Goal: Information Seeking & Learning: Learn about a topic

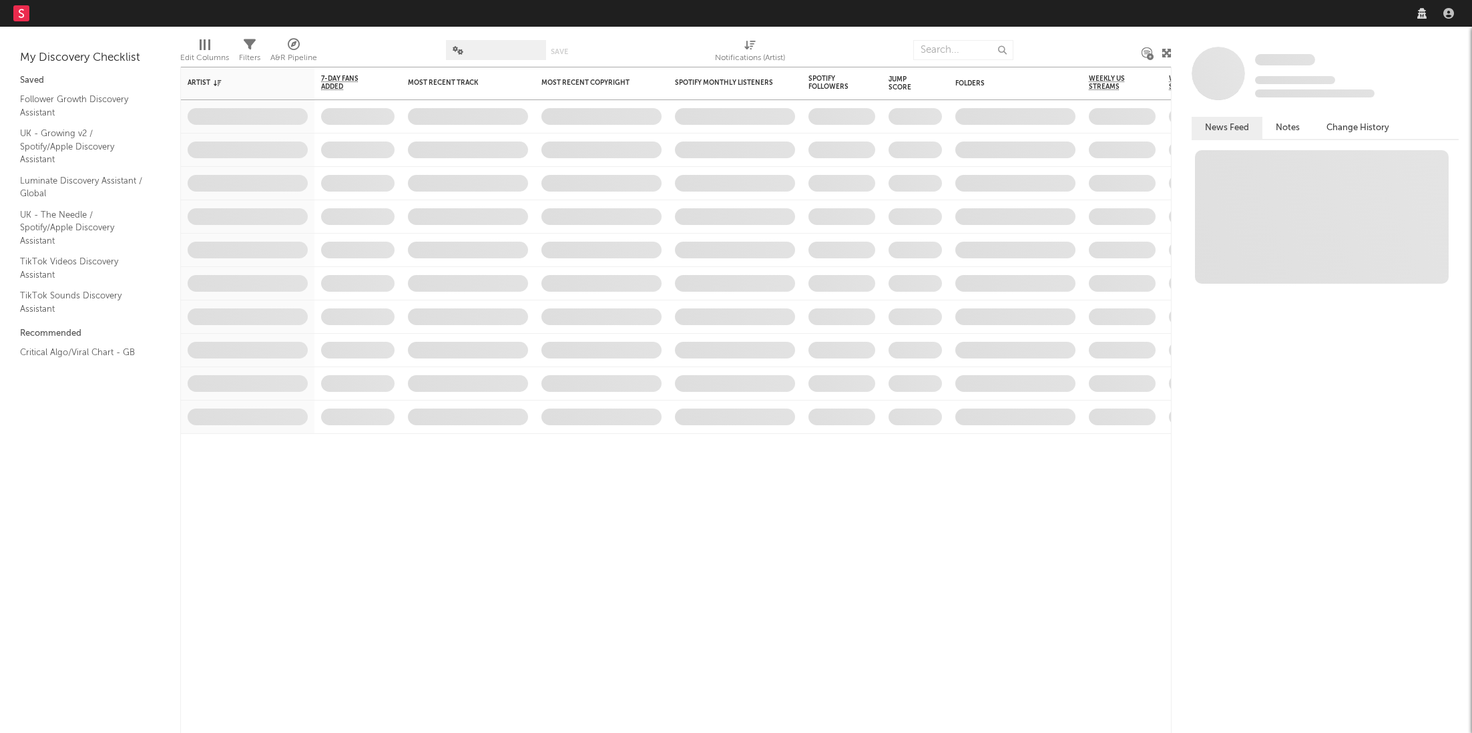
click at [1262, 13] on nav "Dashboard Discovery Assistant Charts Leads" at bounding box center [736, 13] width 1472 height 27
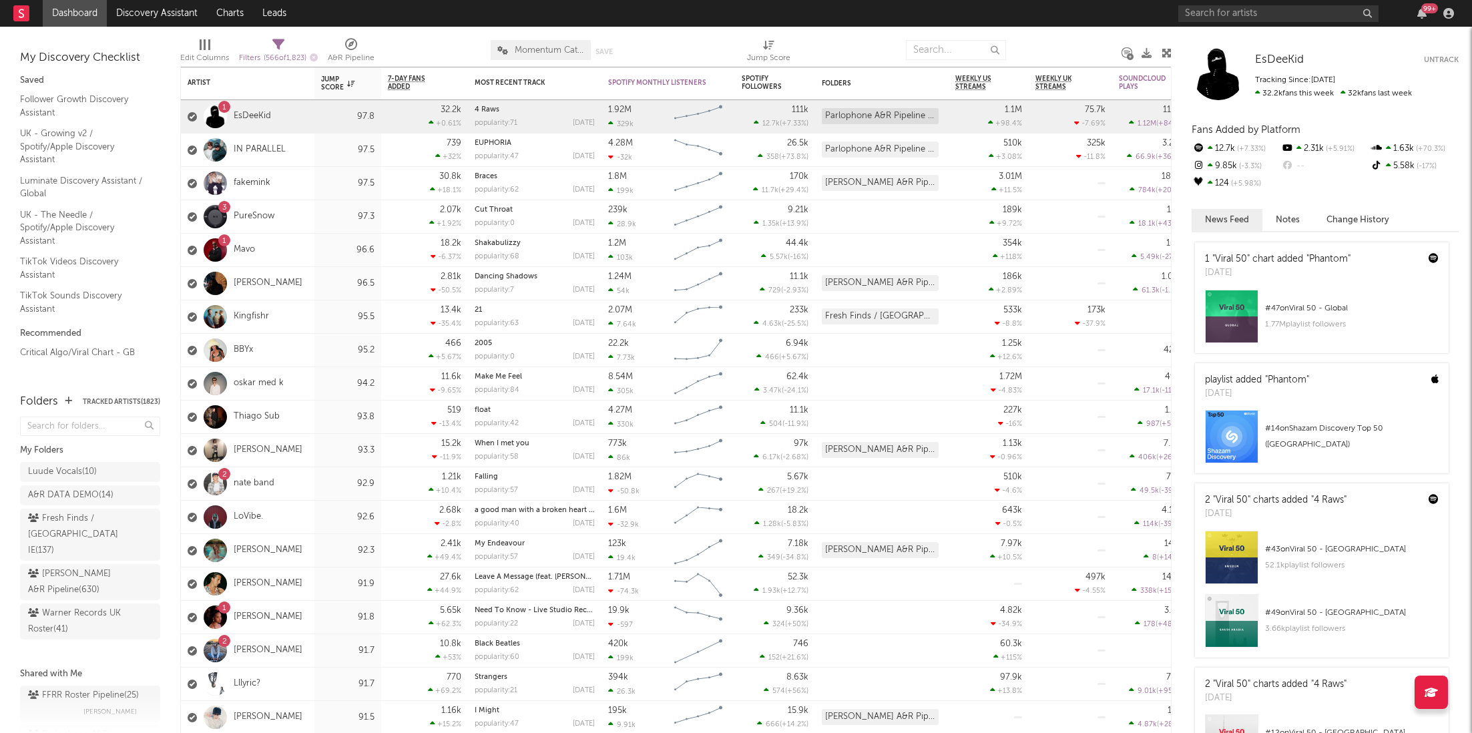
click at [1426, 7] on div "99 +" at bounding box center [1429, 8] width 17 height 10
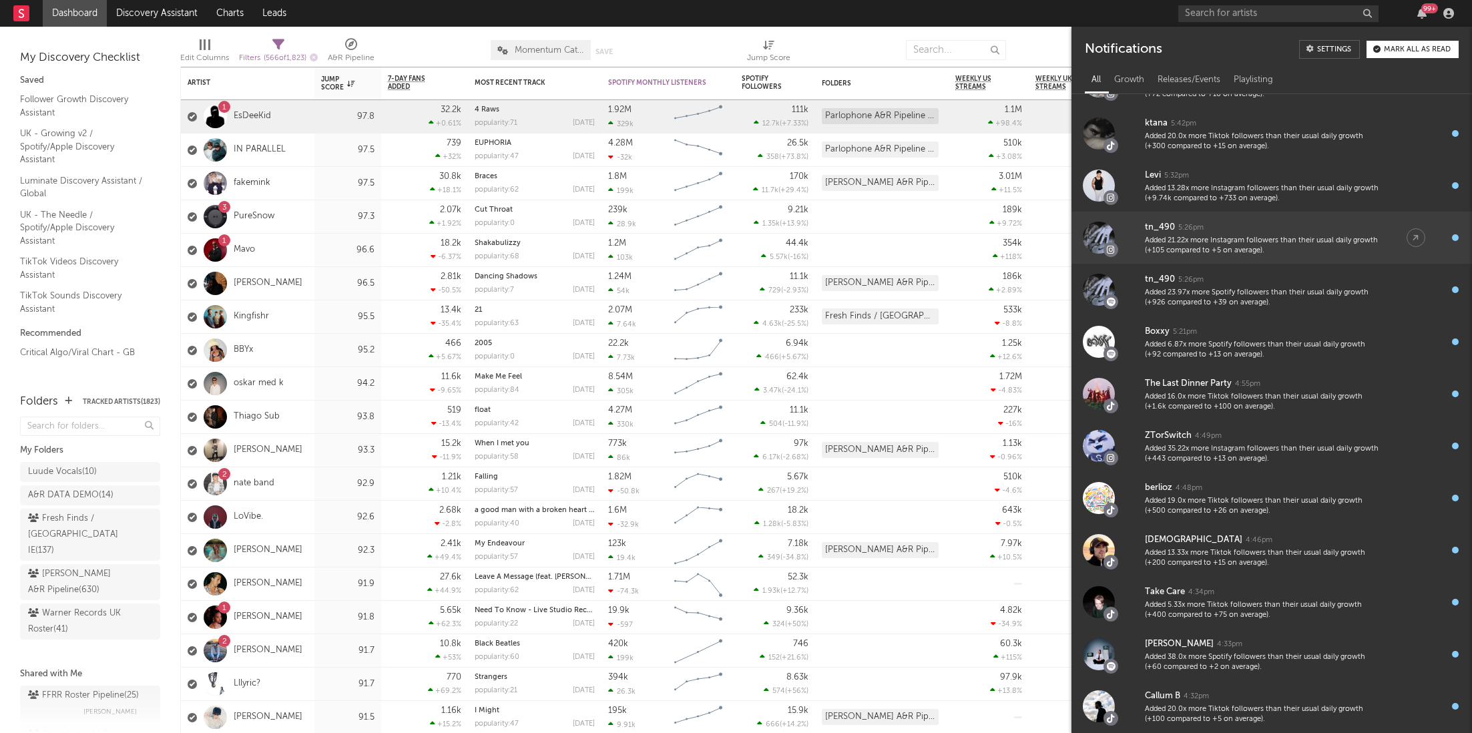
scroll to position [122, 0]
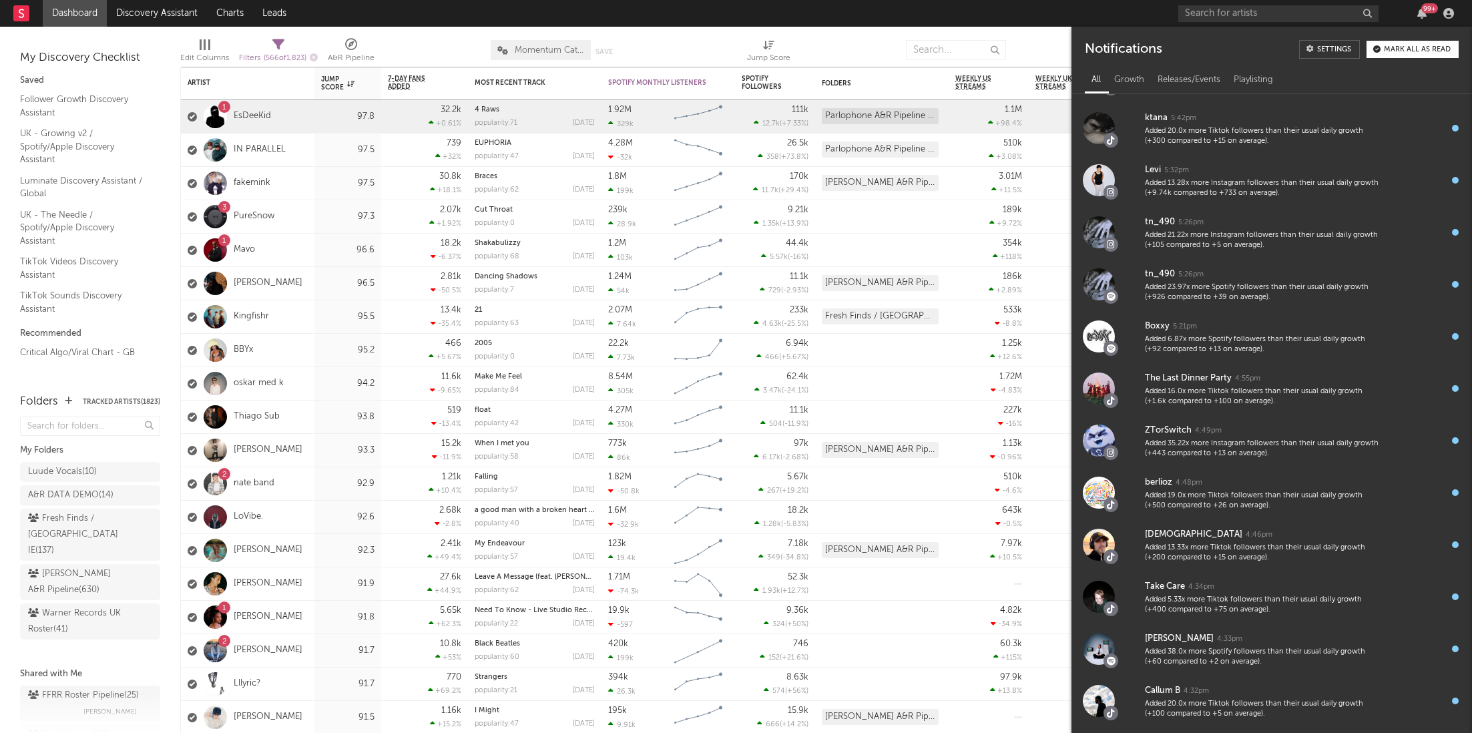
click at [1421, 7] on div "99 +" at bounding box center [1429, 8] width 17 height 10
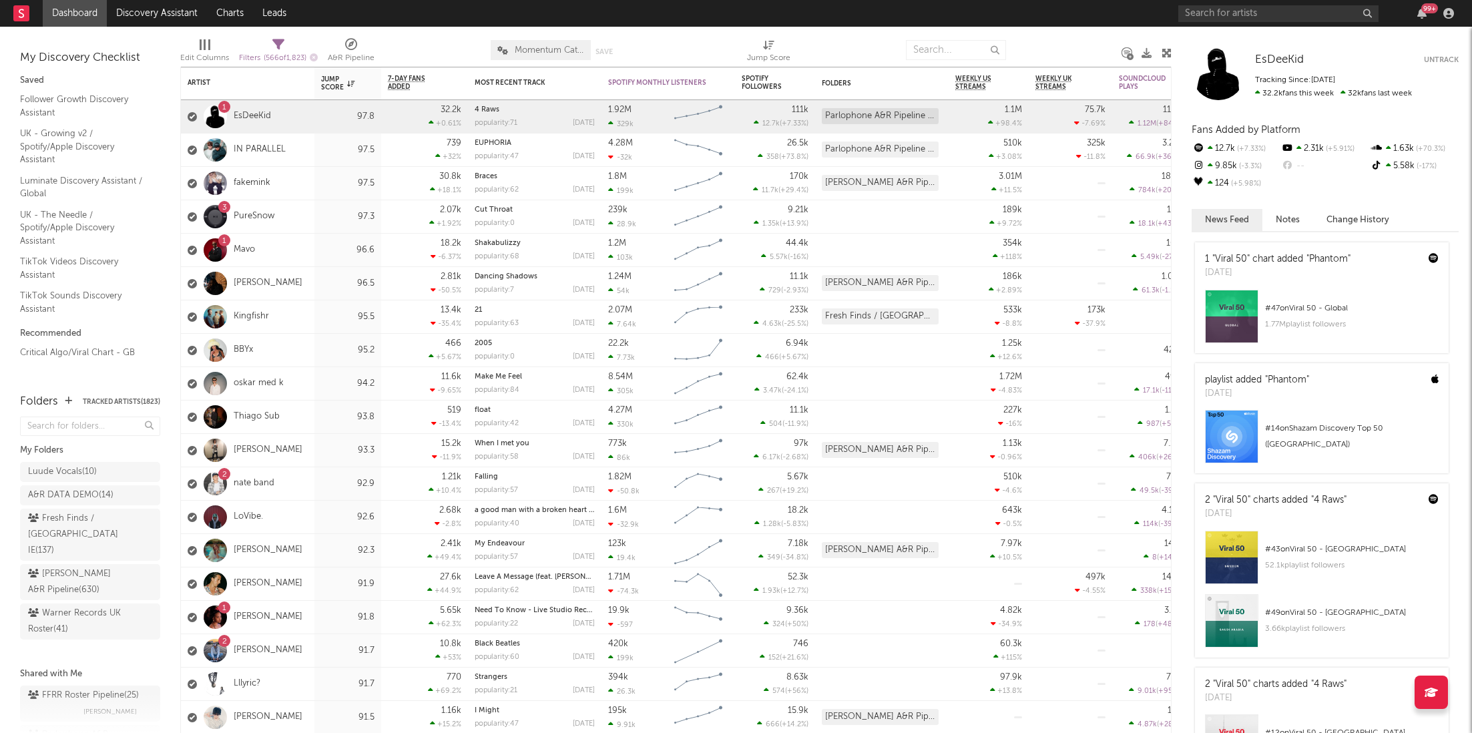
click at [1421, 7] on div "99 +" at bounding box center [1429, 8] width 17 height 10
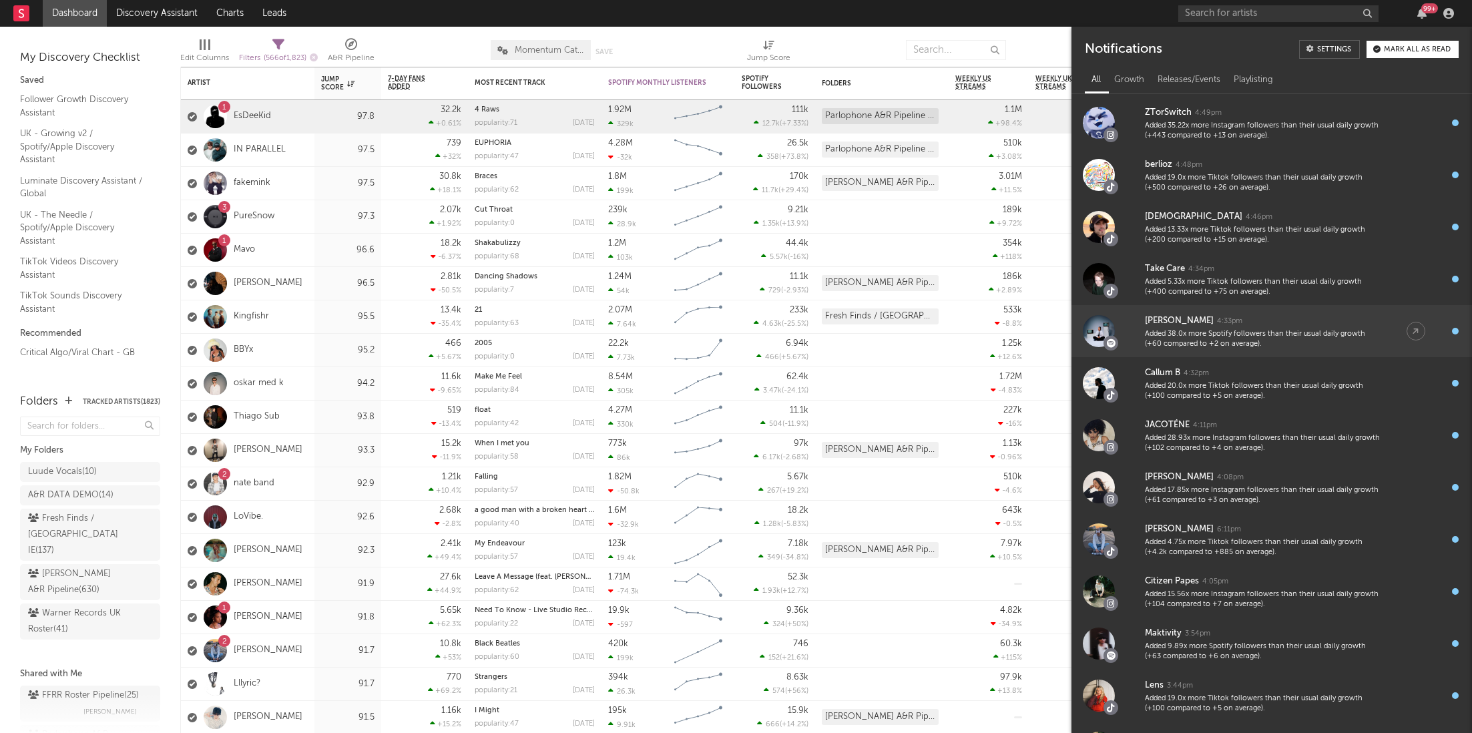
scroll to position [441, 0]
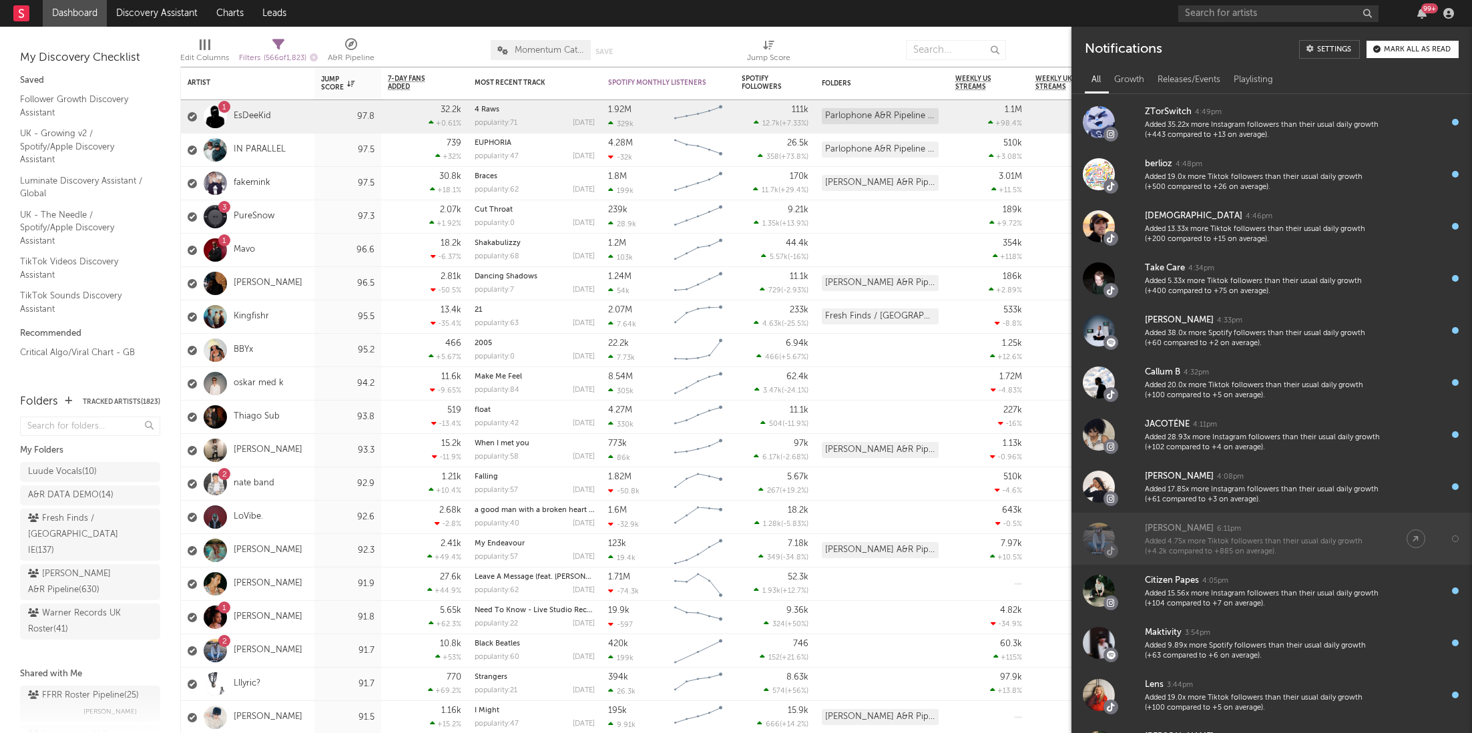
click at [1169, 529] on div "[PERSON_NAME]" at bounding box center [1179, 529] width 69 height 16
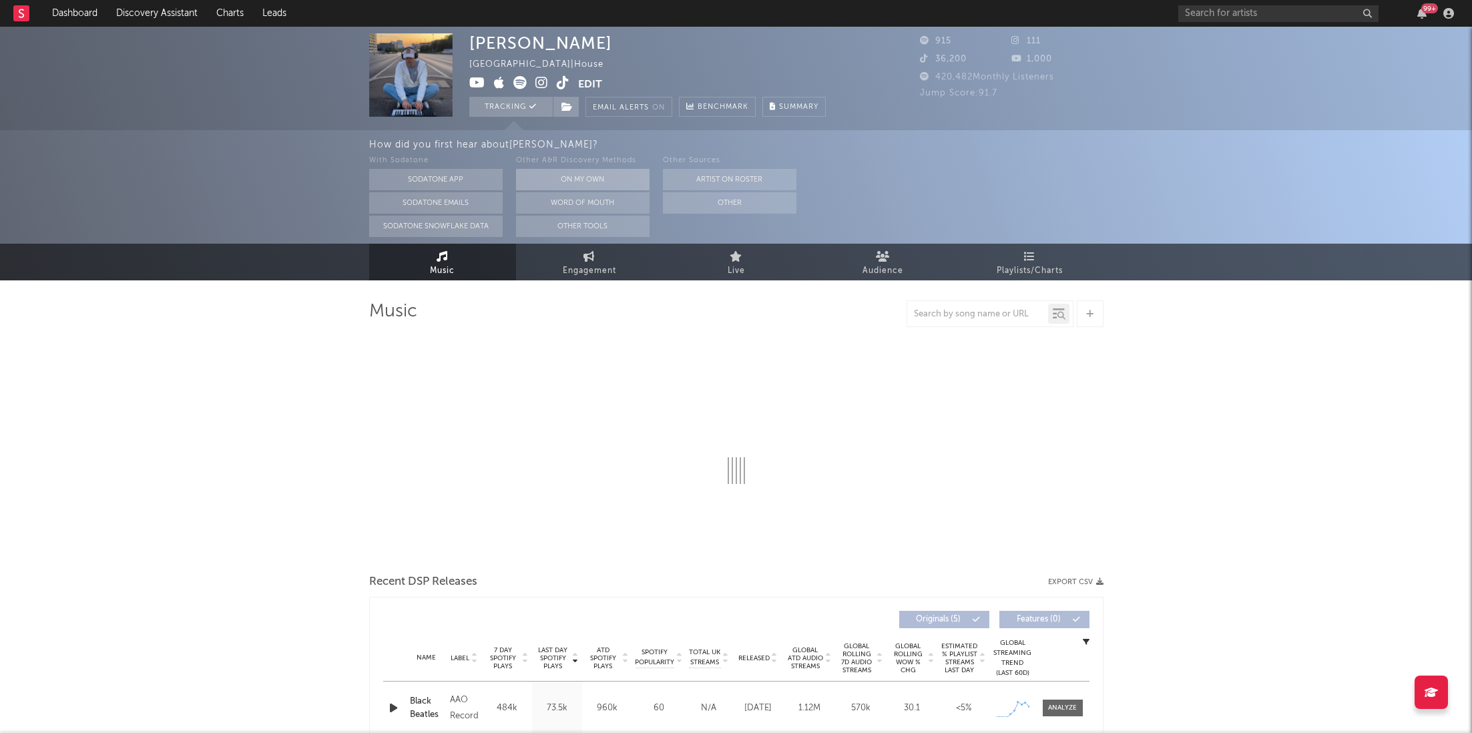
select select "1w"
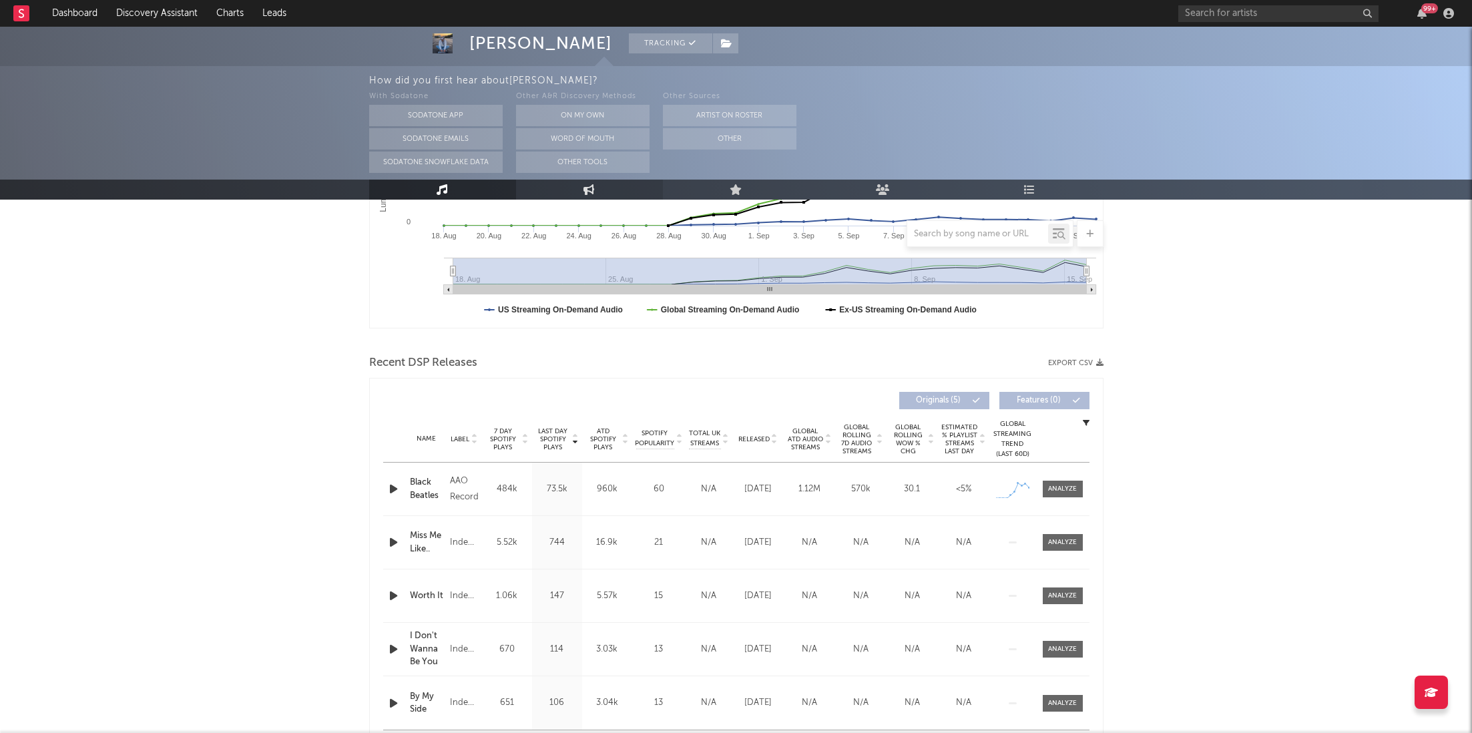
scroll to position [613, 0]
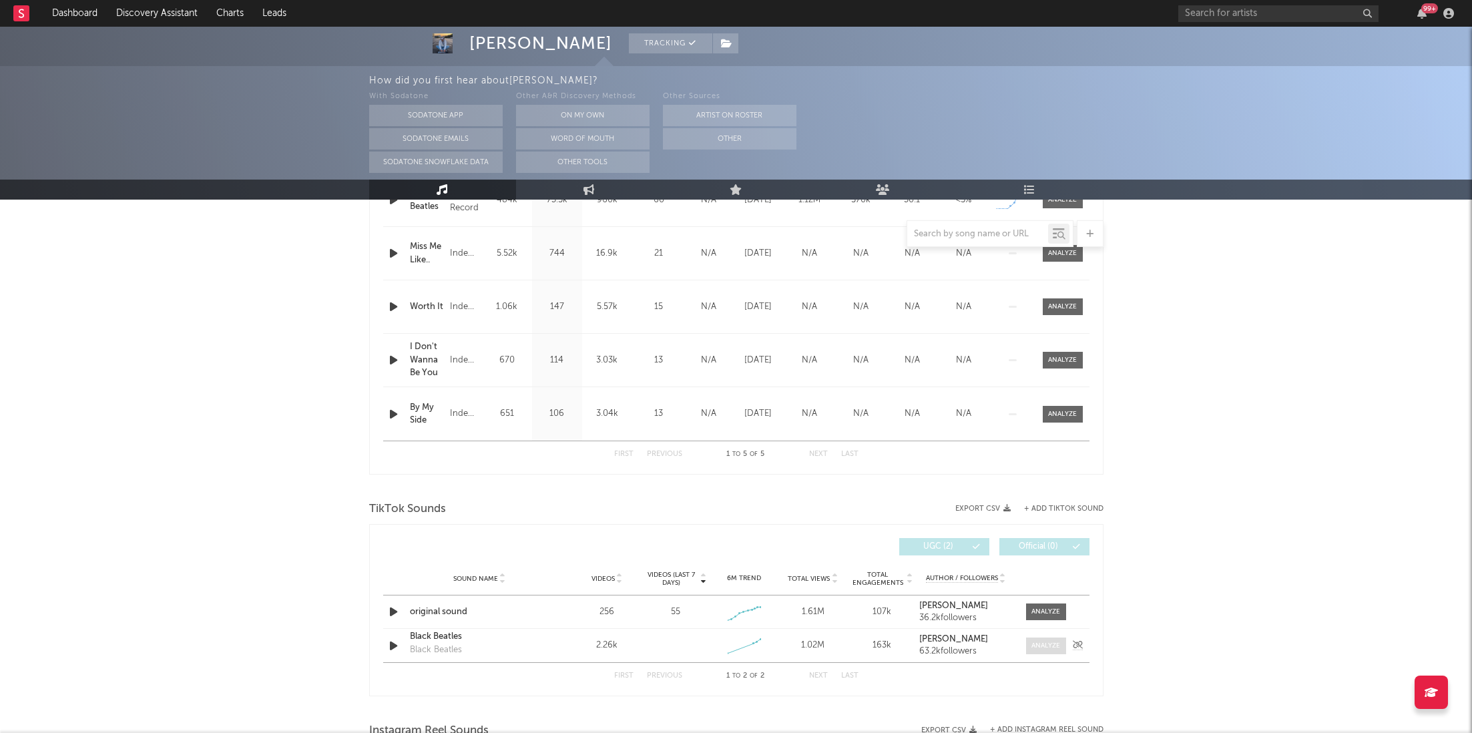
click at [1034, 646] on div at bounding box center [1045, 646] width 29 height 10
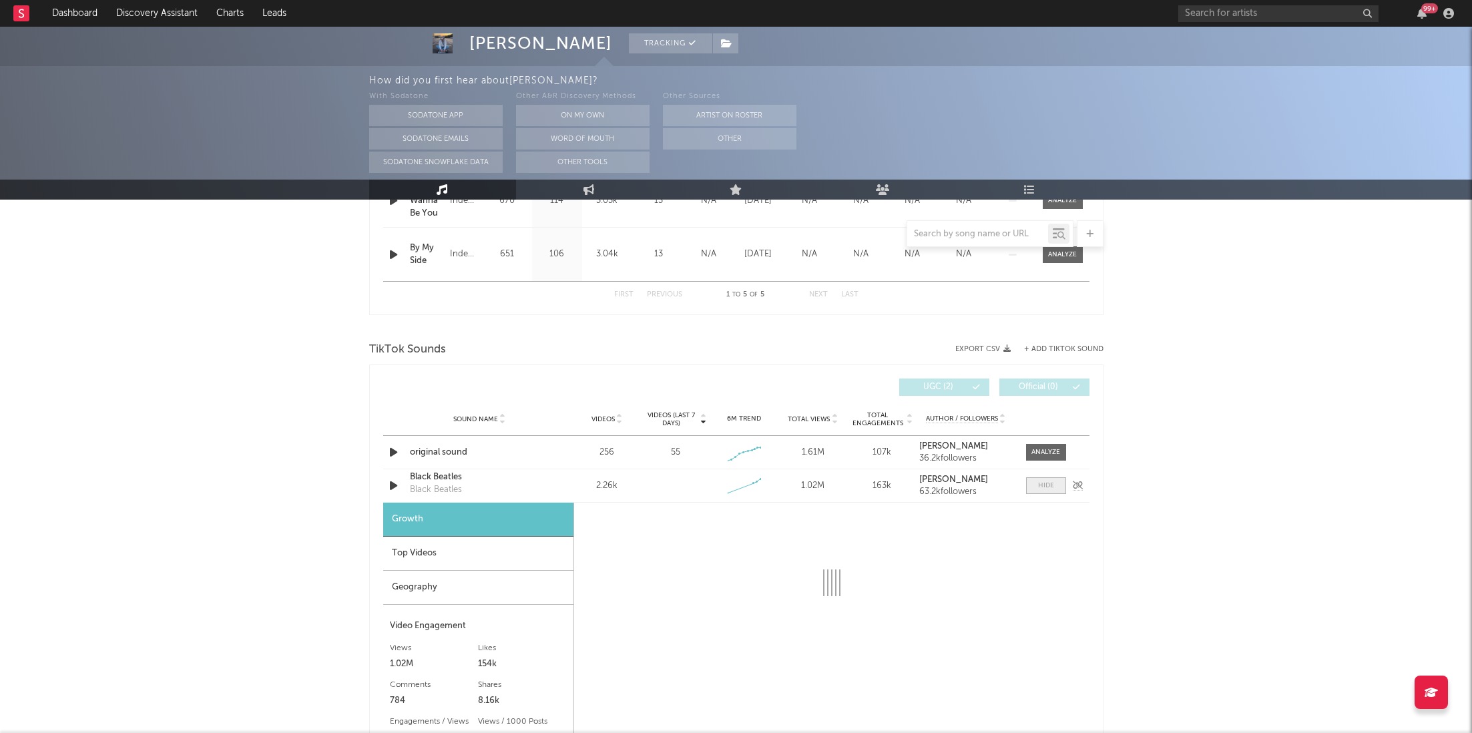
select select "1w"
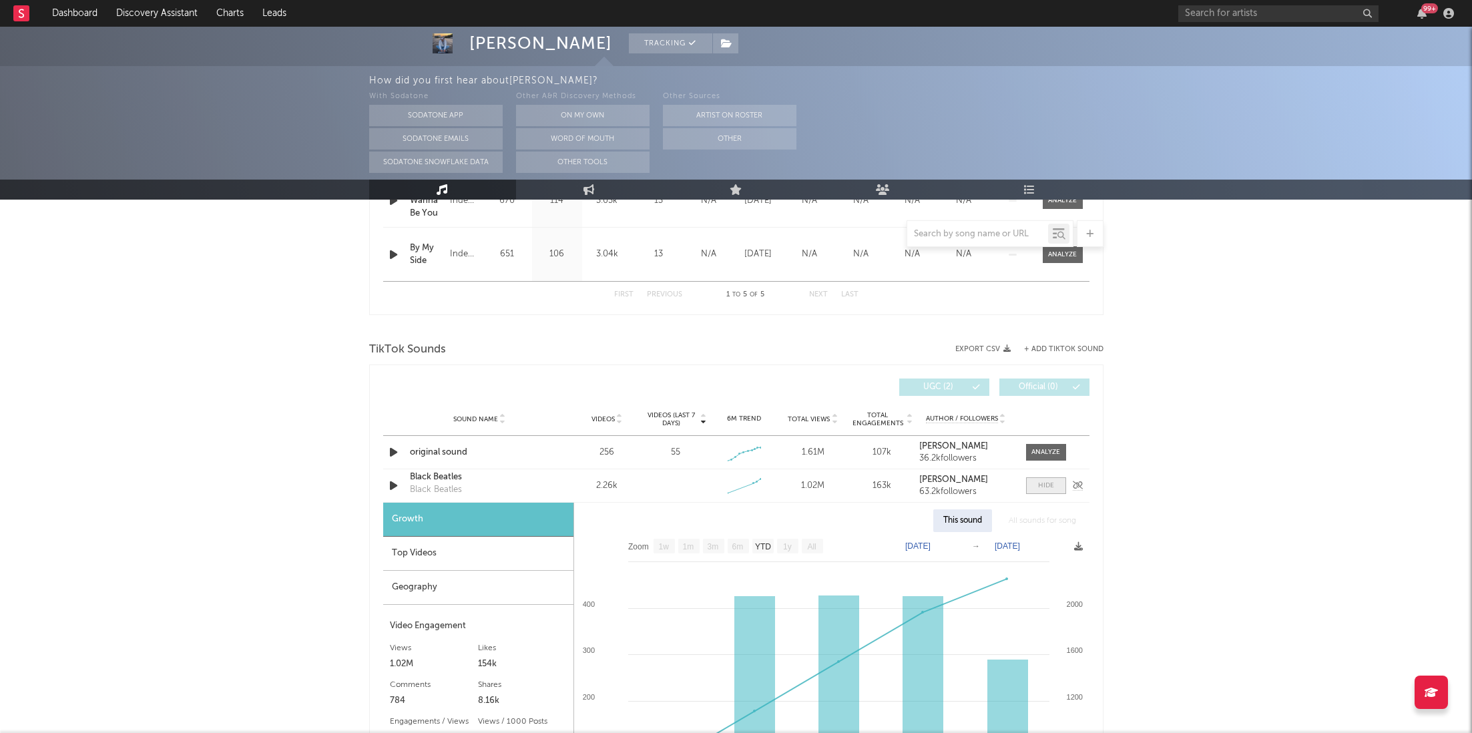
scroll to position [882, 0]
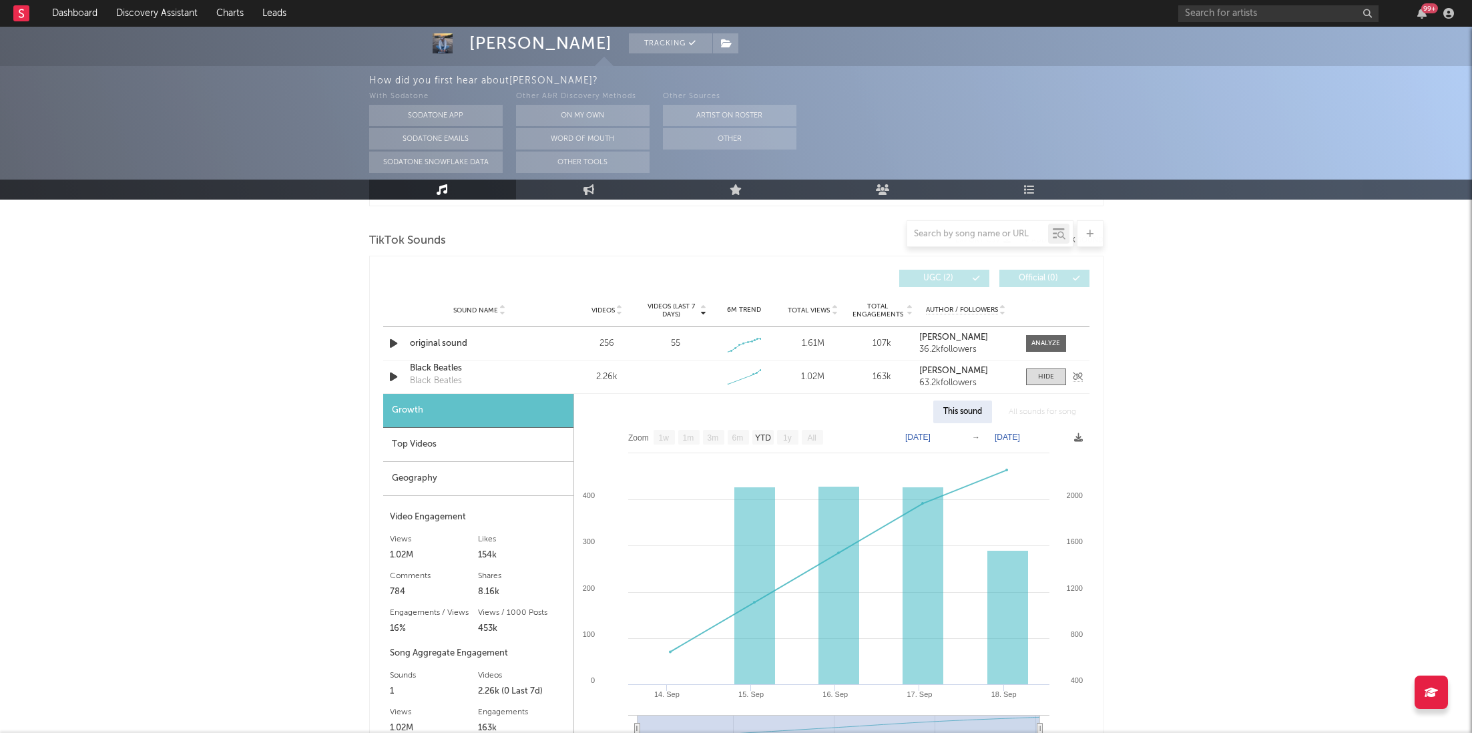
click at [448, 365] on div "Black Beatles" at bounding box center [480, 368] width 140 height 13
click at [1036, 390] on div "Sound Name Black Beatles Black Beatles Videos 2.26k Videos (last 7 days) Weekly…" at bounding box center [736, 376] width 706 height 33
click at [1045, 369] on span at bounding box center [1046, 376] width 40 height 17
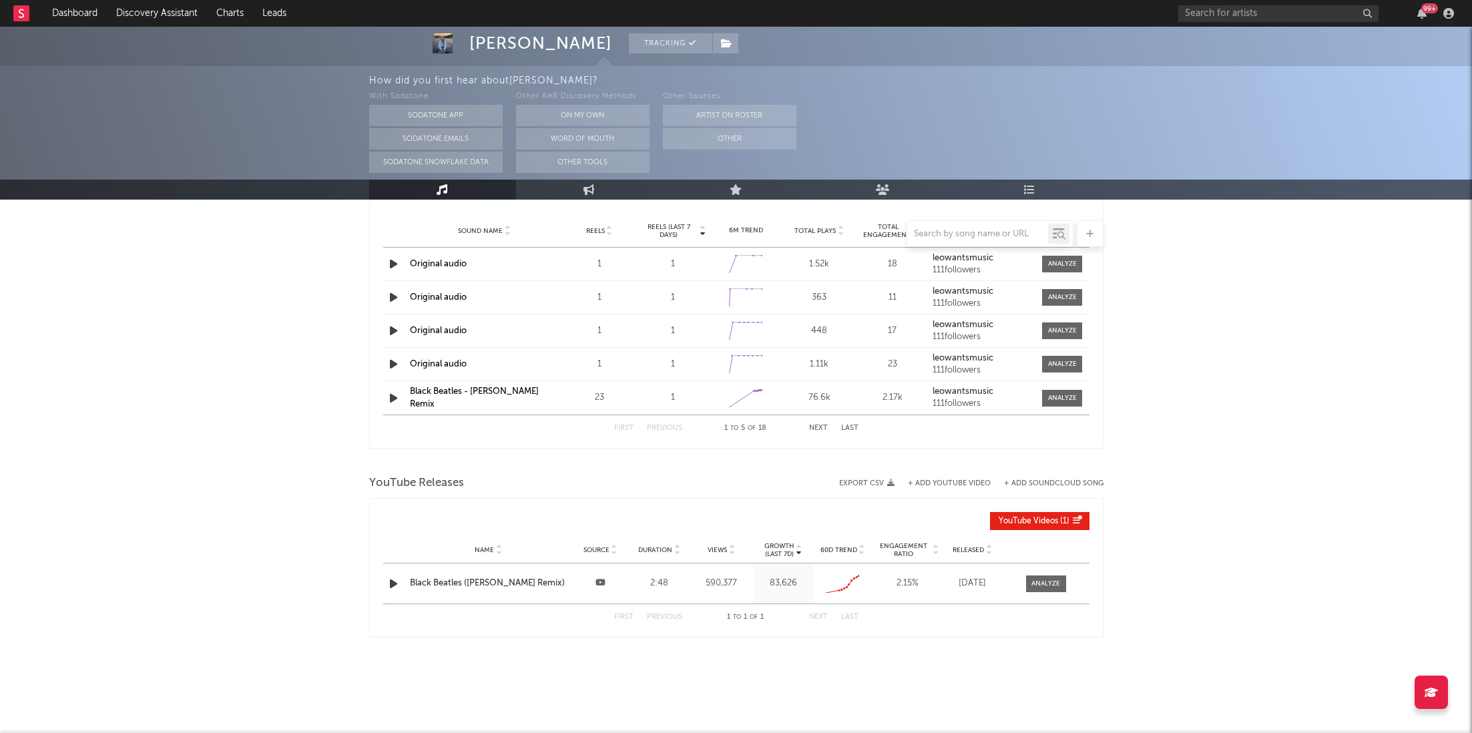
scroll to position [1167, 0]
click at [1044, 581] on div at bounding box center [1045, 582] width 29 height 10
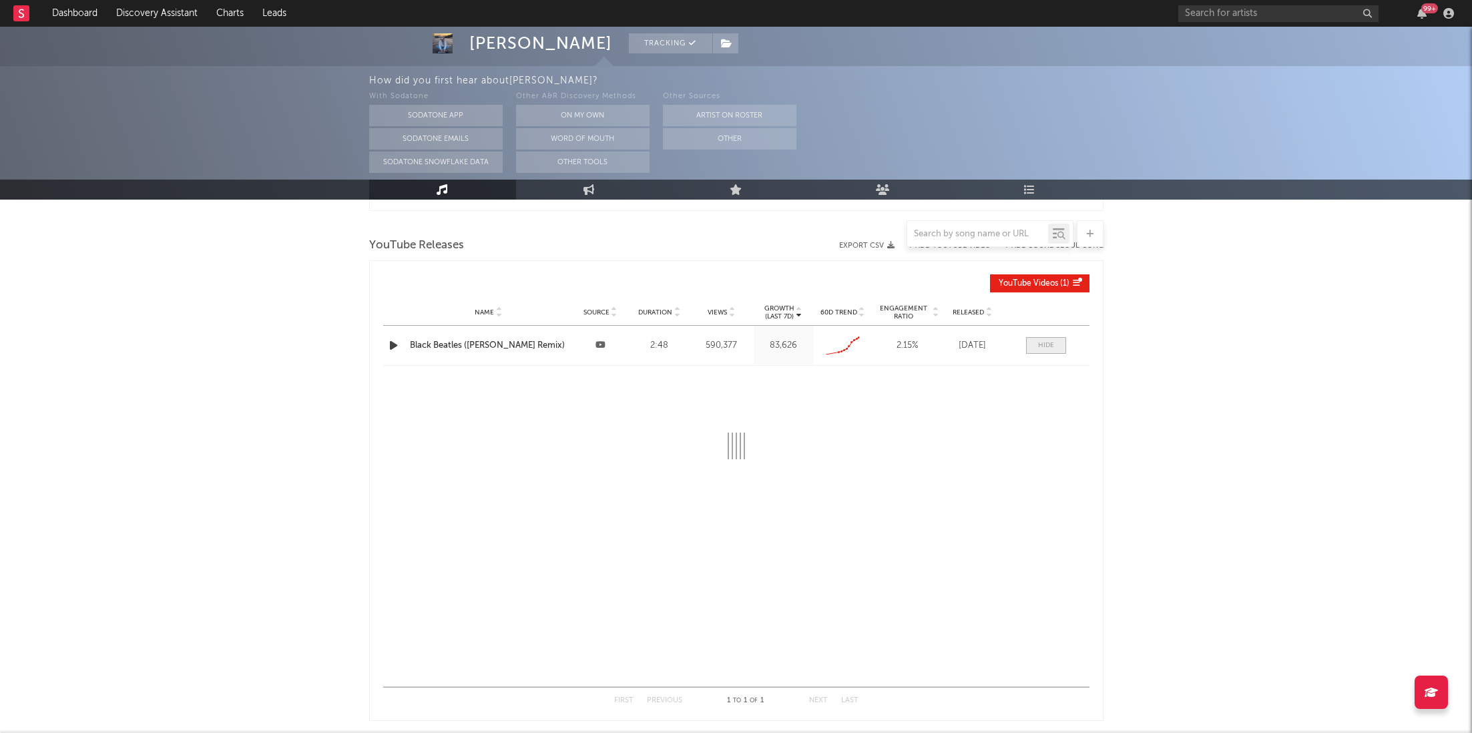
scroll to position [1407, 0]
select select "All"
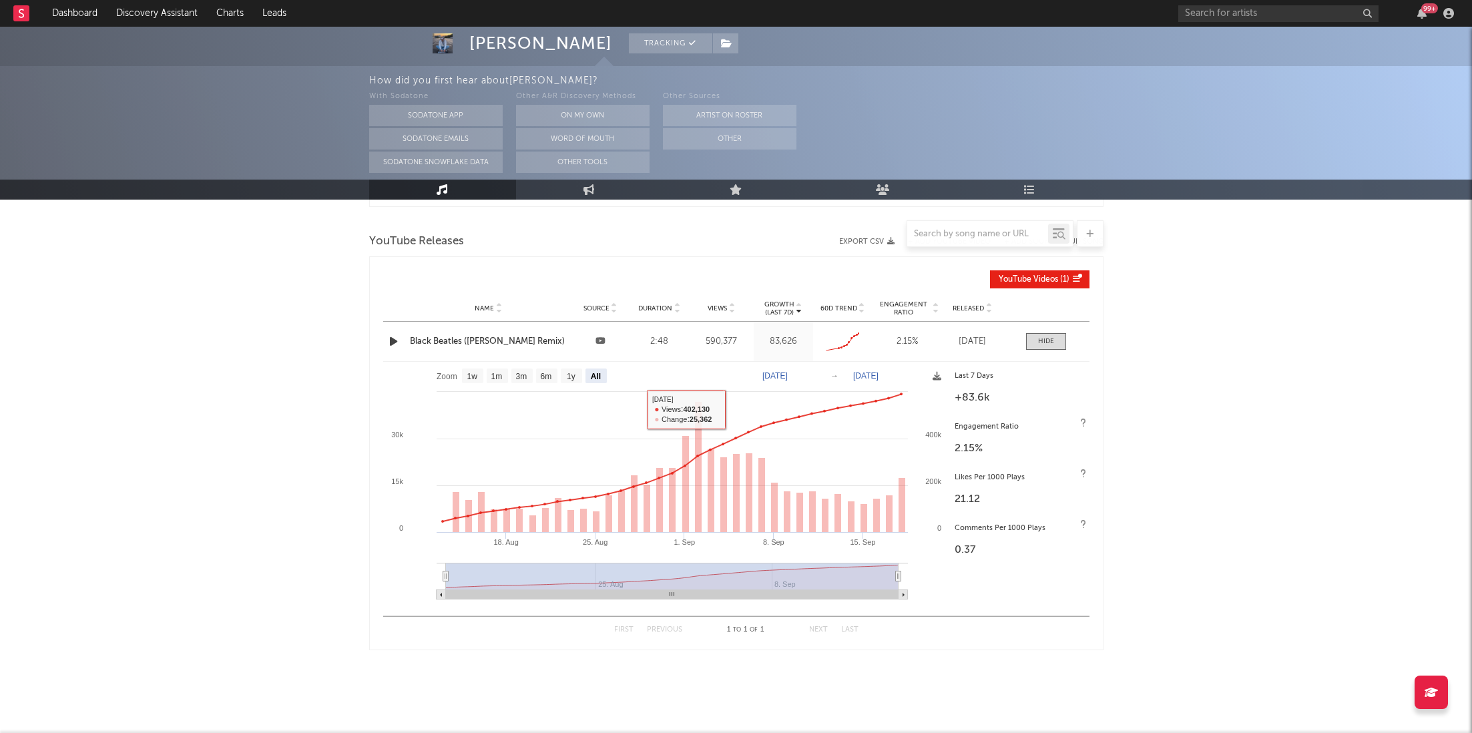
click at [509, 336] on div "Black Beatles ([PERSON_NAME] Remix)" at bounding box center [489, 341] width 158 height 13
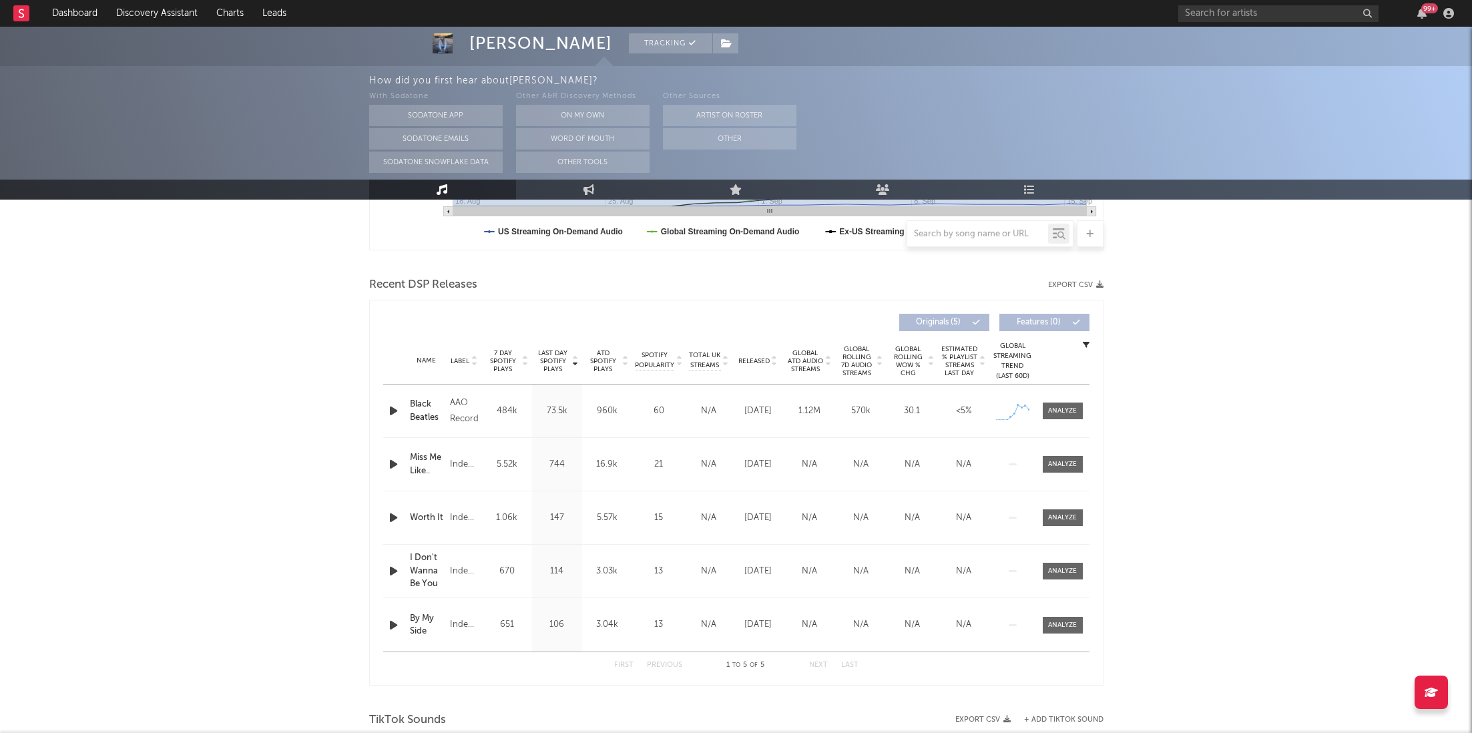
scroll to position [405, 0]
click at [1066, 395] on div "Name Black Beatles Copyright 2025 AAO Records Label AAO Records Album Names Bla…" at bounding box center [736, 408] width 706 height 53
click at [1066, 401] on span at bounding box center [1063, 409] width 40 height 17
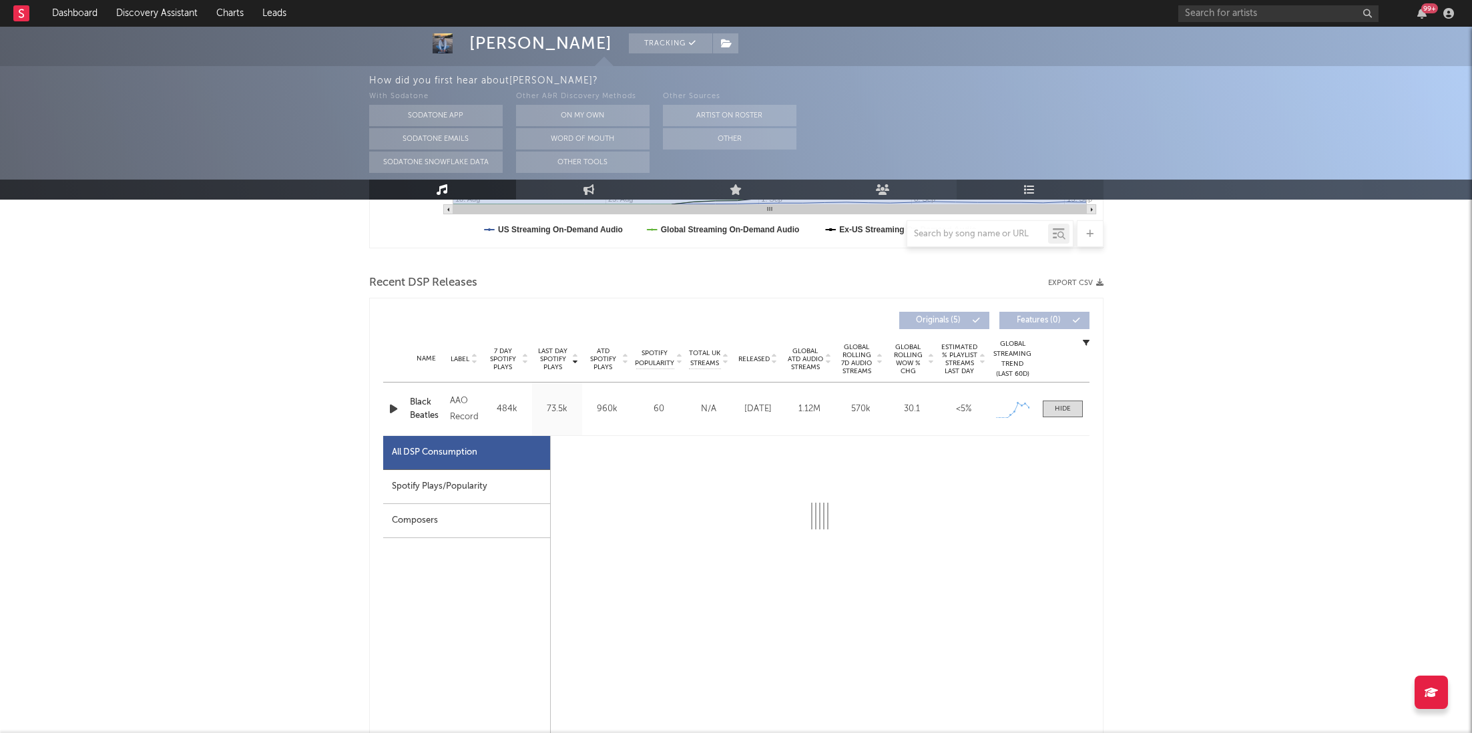
select select "1w"
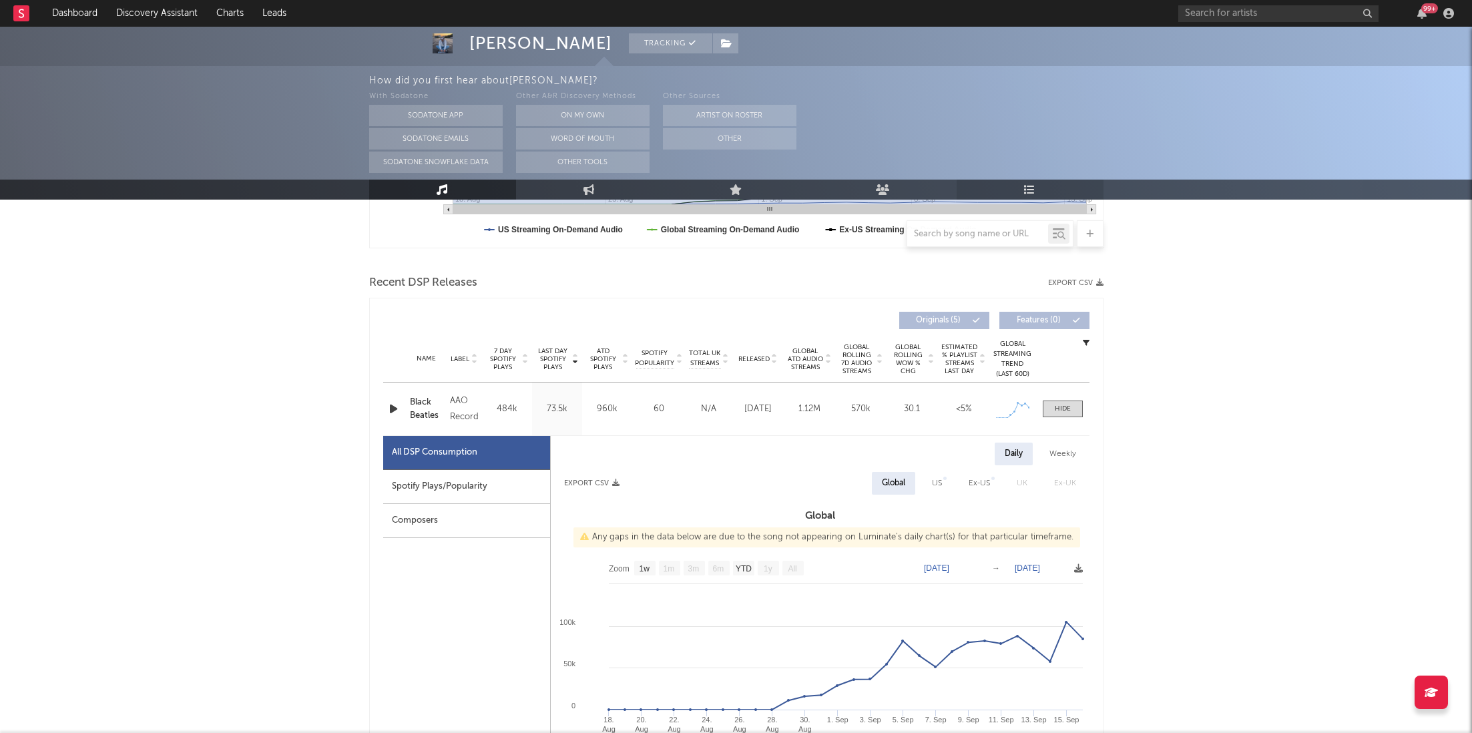
click at [1022, 192] on link "Playlists/Charts" at bounding box center [1030, 190] width 147 height 20
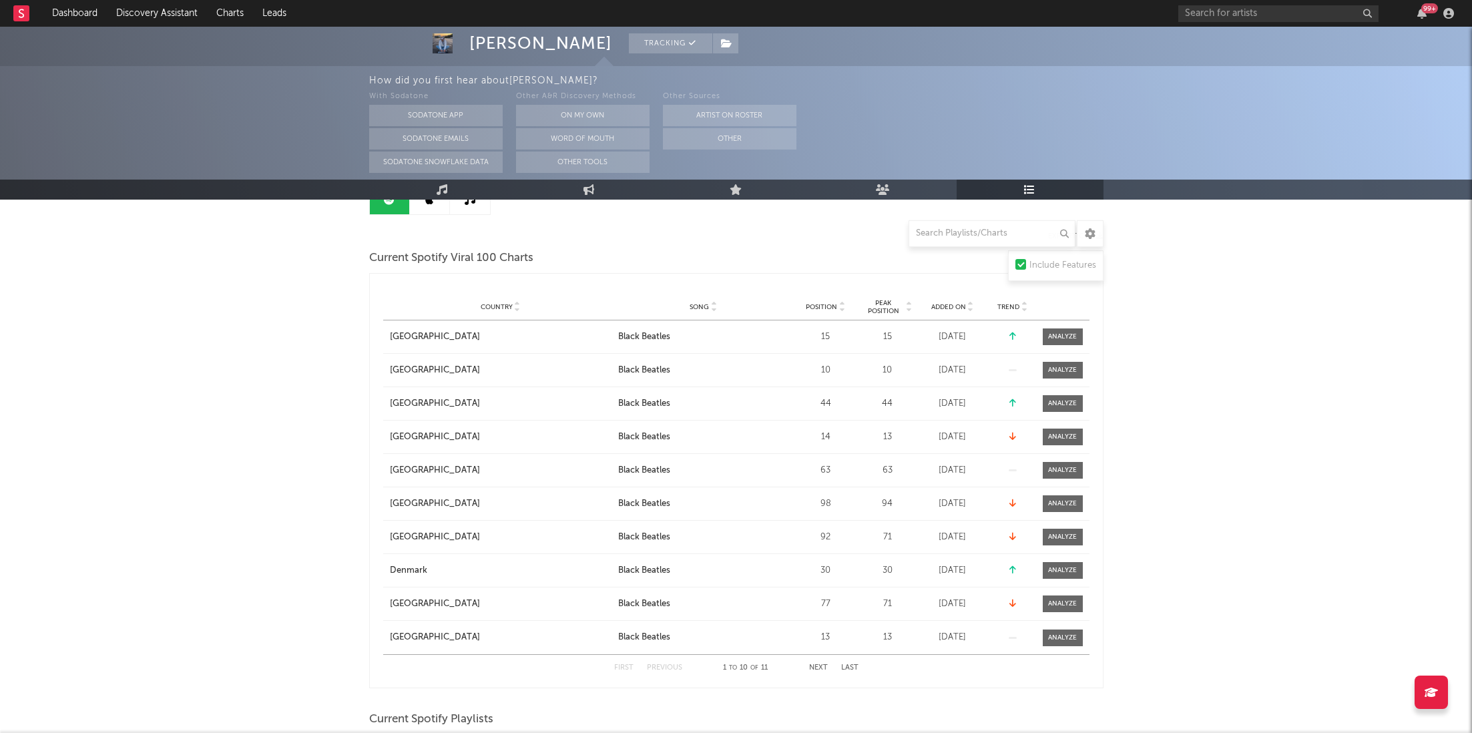
scroll to position [143, 0]
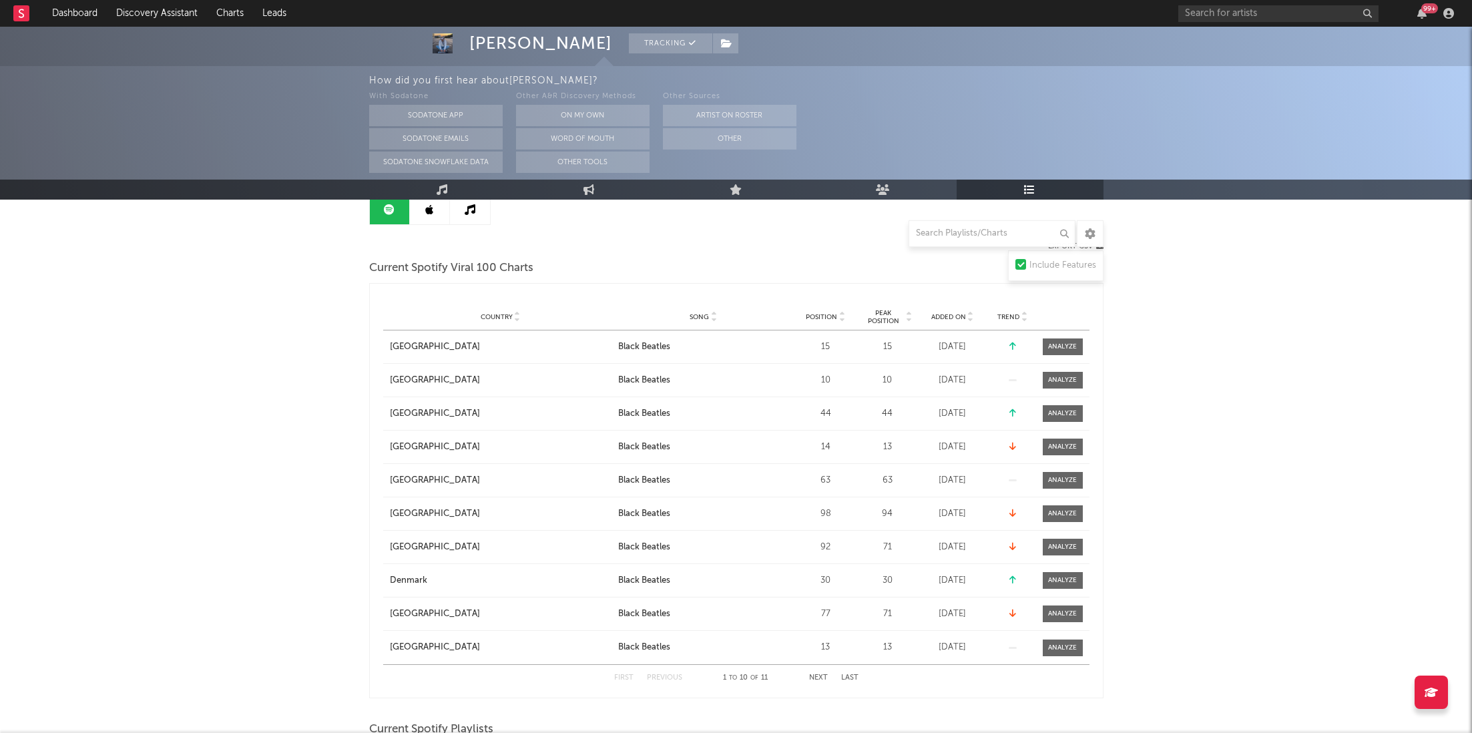
click at [829, 319] on span "Position" at bounding box center [821, 317] width 31 height 8
click at [426, 210] on icon at bounding box center [429, 209] width 8 height 11
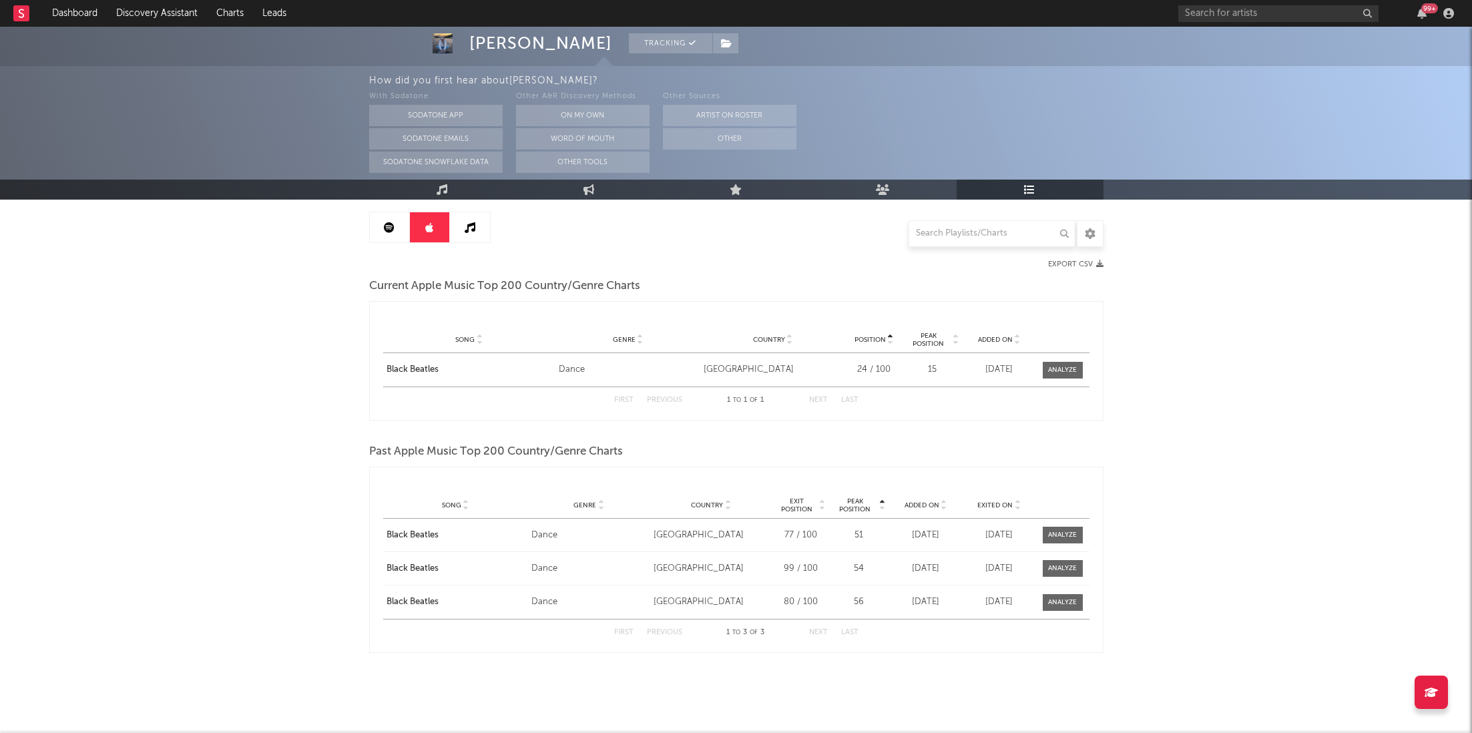
scroll to position [123, 0]
click at [472, 234] on link at bounding box center [470, 229] width 40 height 30
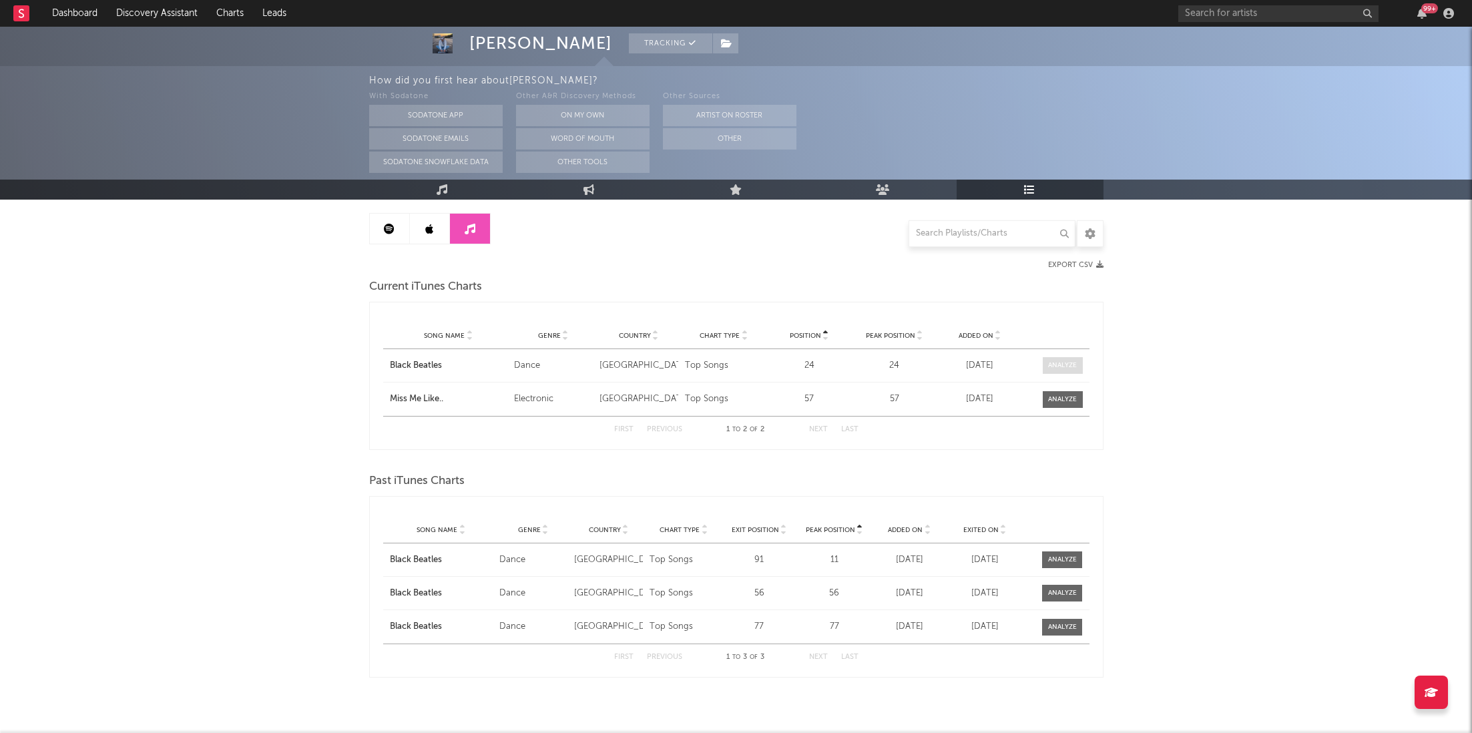
click at [1052, 360] on div at bounding box center [1062, 365] width 29 height 10
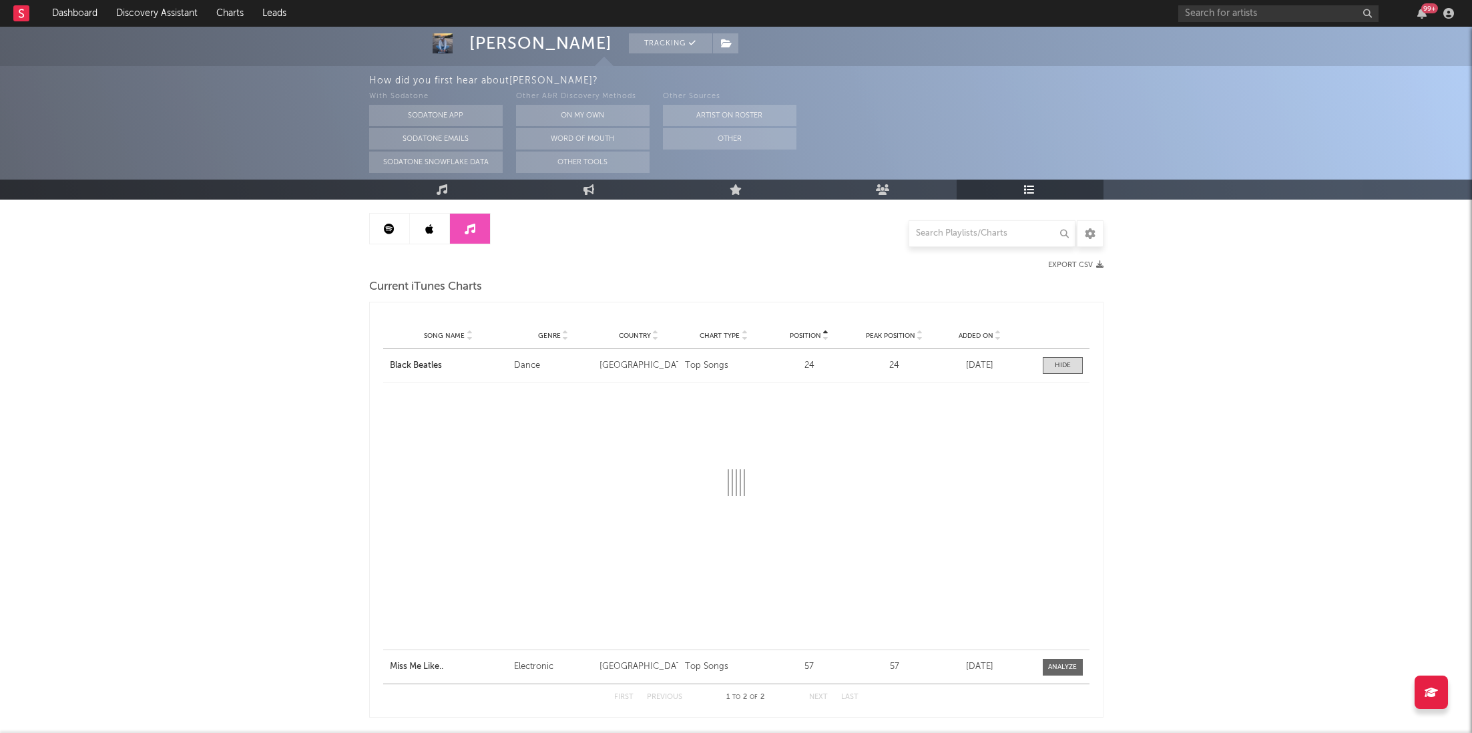
select select "1w"
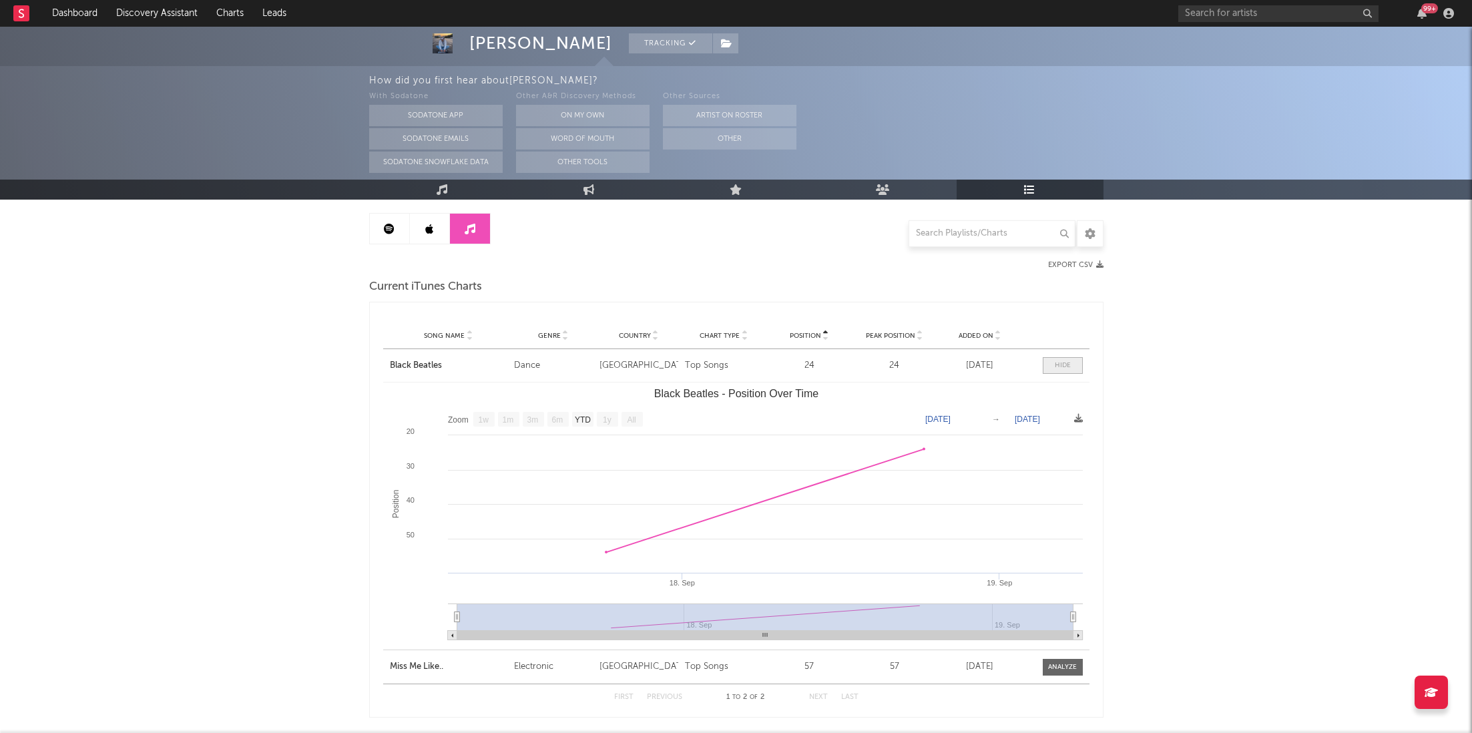
click at [1063, 368] on div at bounding box center [1063, 365] width 16 height 10
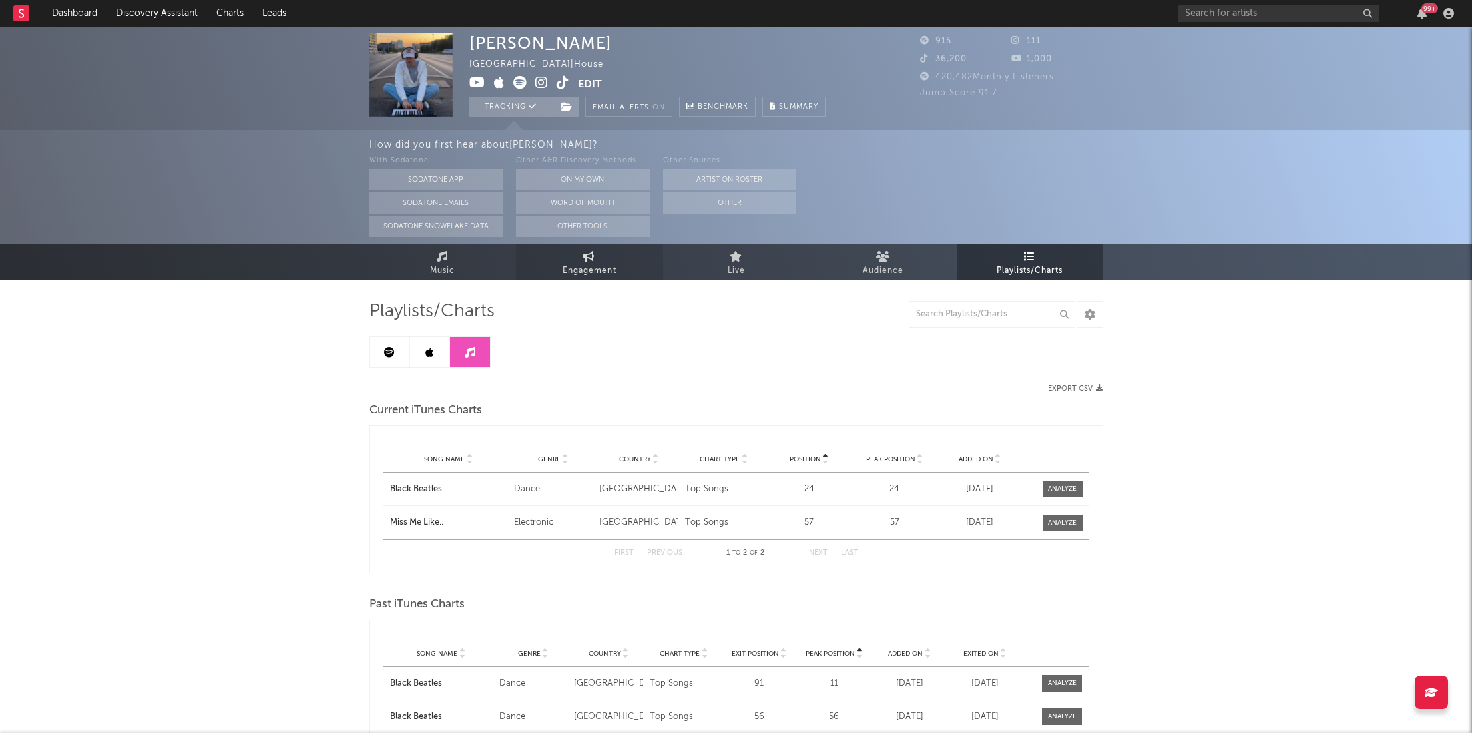
click at [581, 247] on link "Engagement" at bounding box center [589, 262] width 147 height 37
select select "1w"
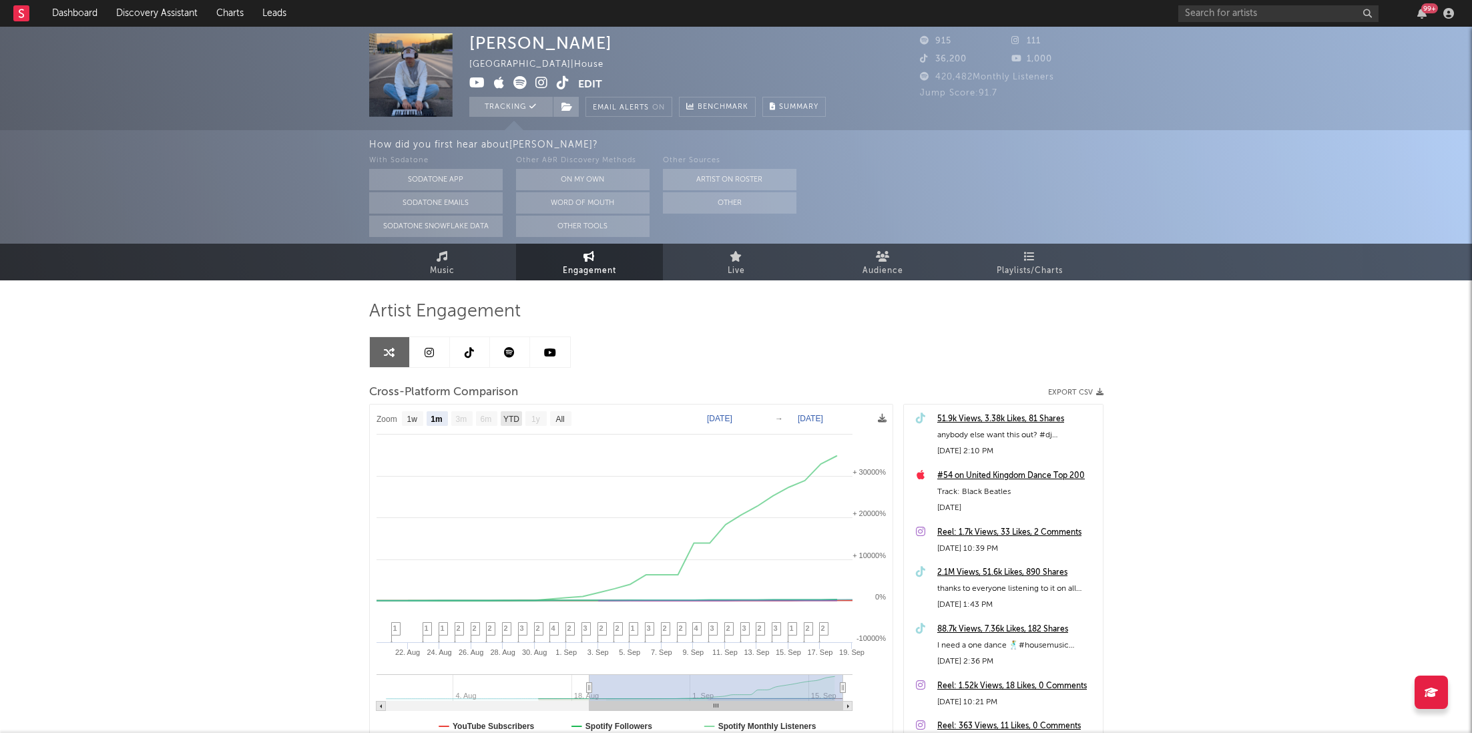
click at [511, 420] on text "YTD" at bounding box center [511, 419] width 16 height 9
select select "YTD"
type input "[DATE]"
select select "All"
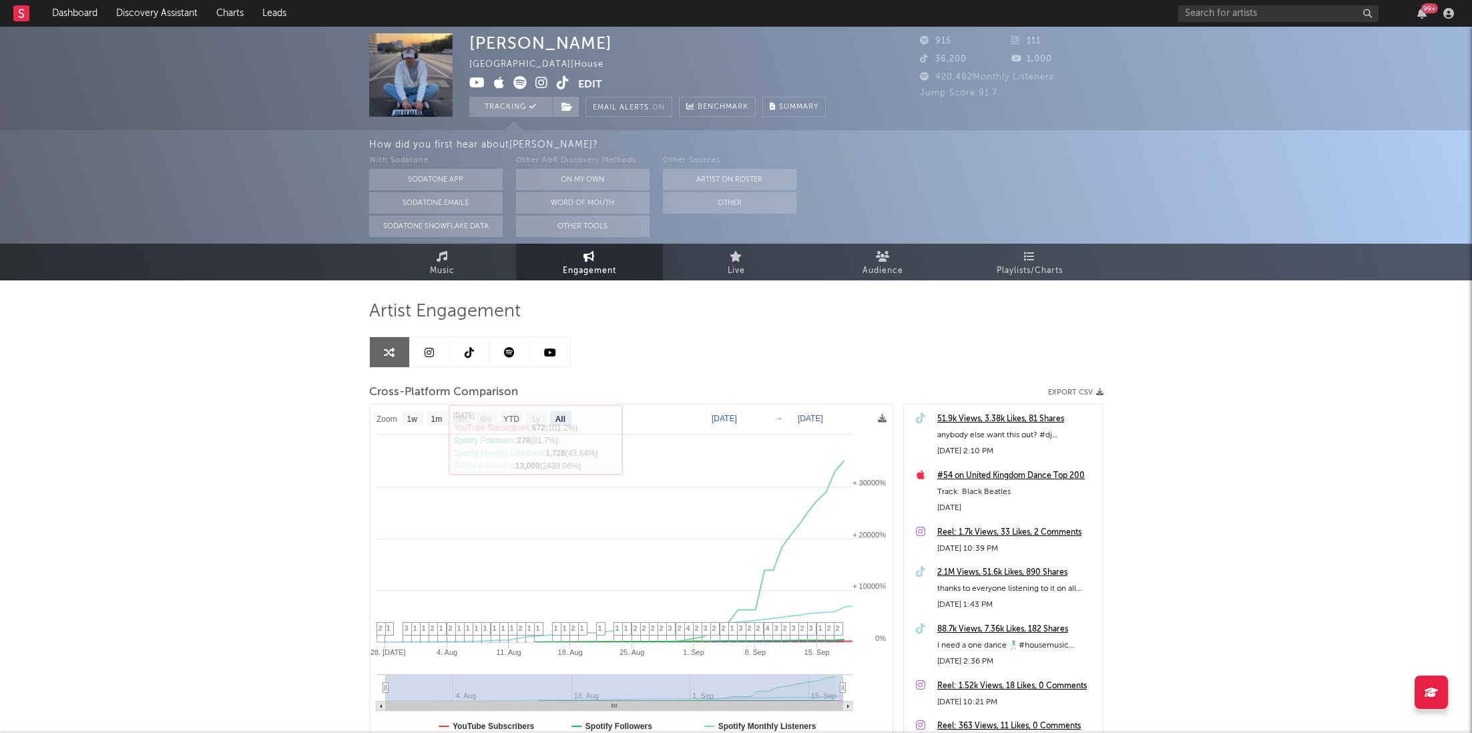
click at [507, 337] on link at bounding box center [510, 352] width 40 height 30
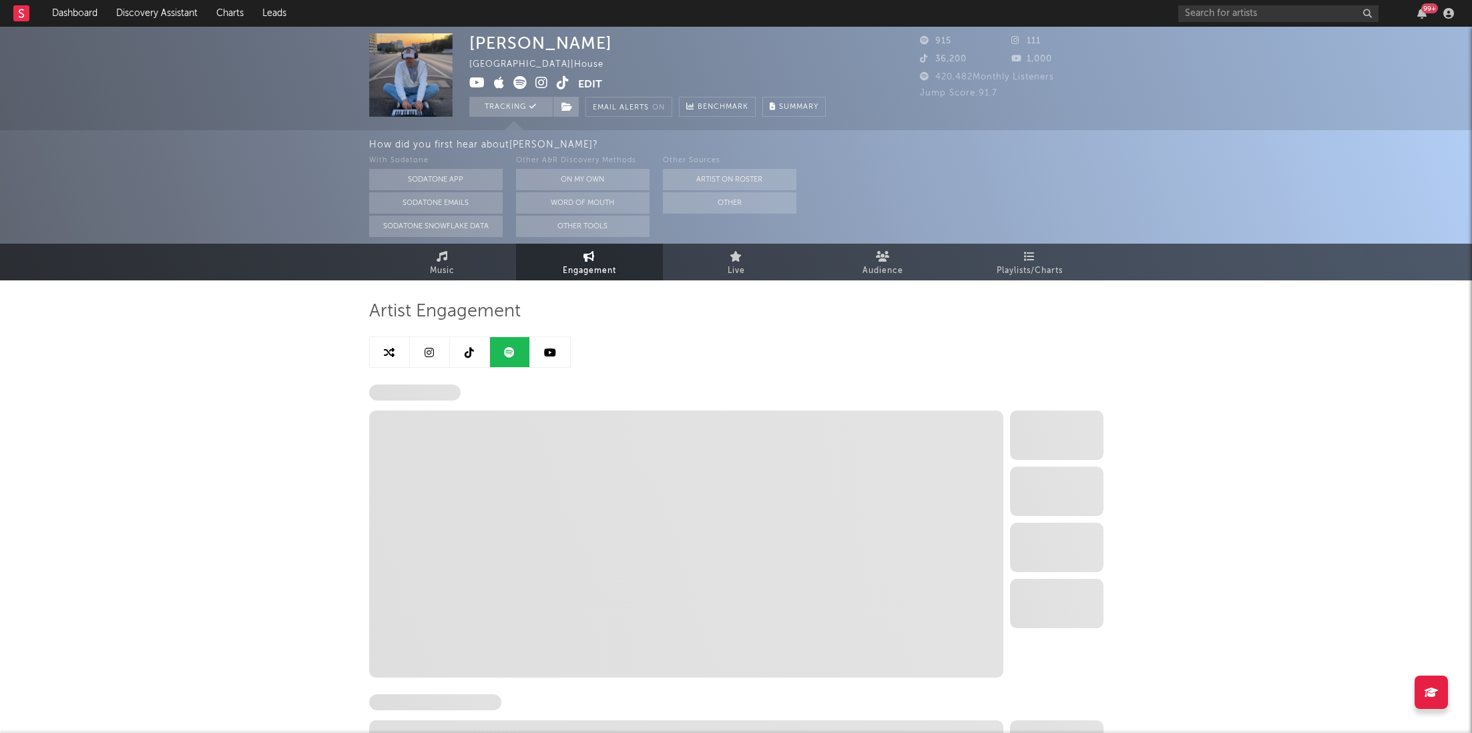
select select "1w"
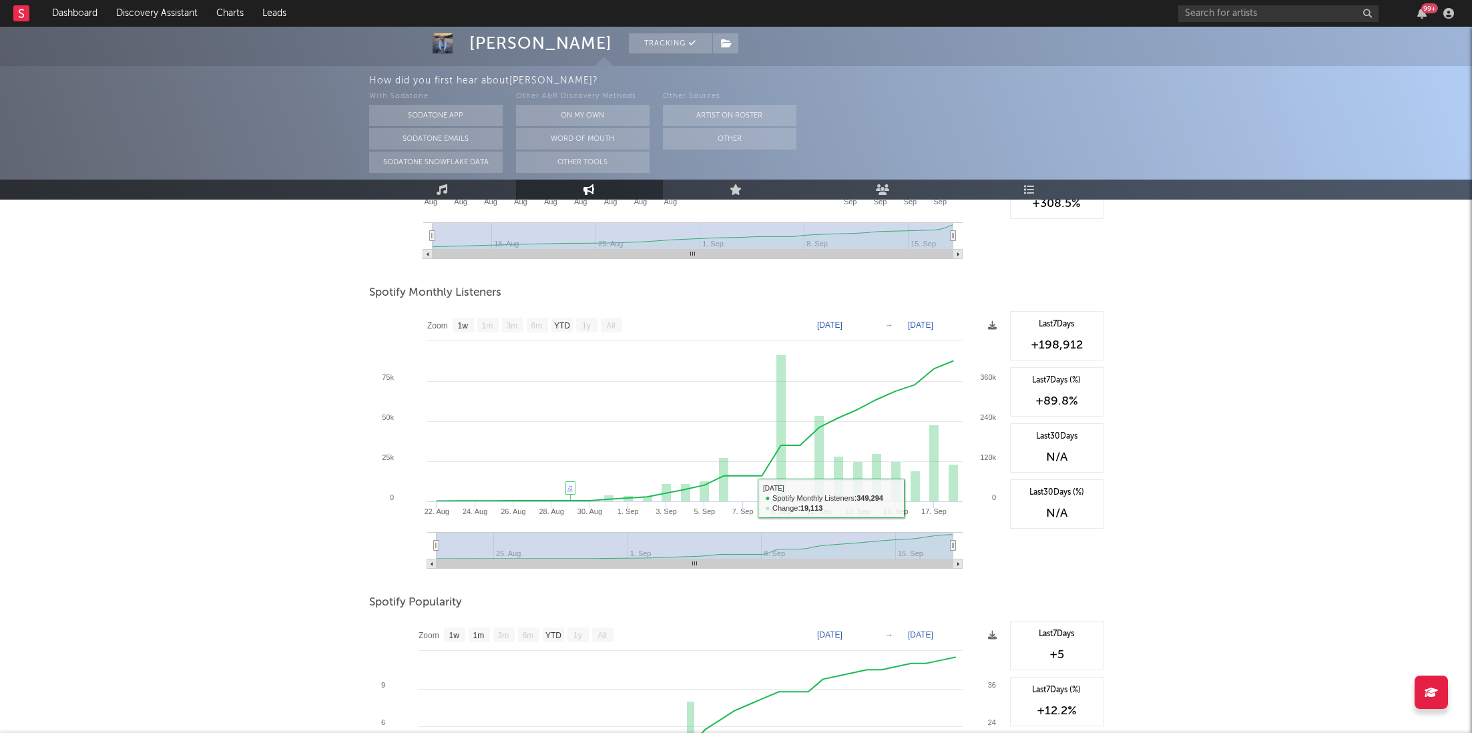
scroll to position [657, 0]
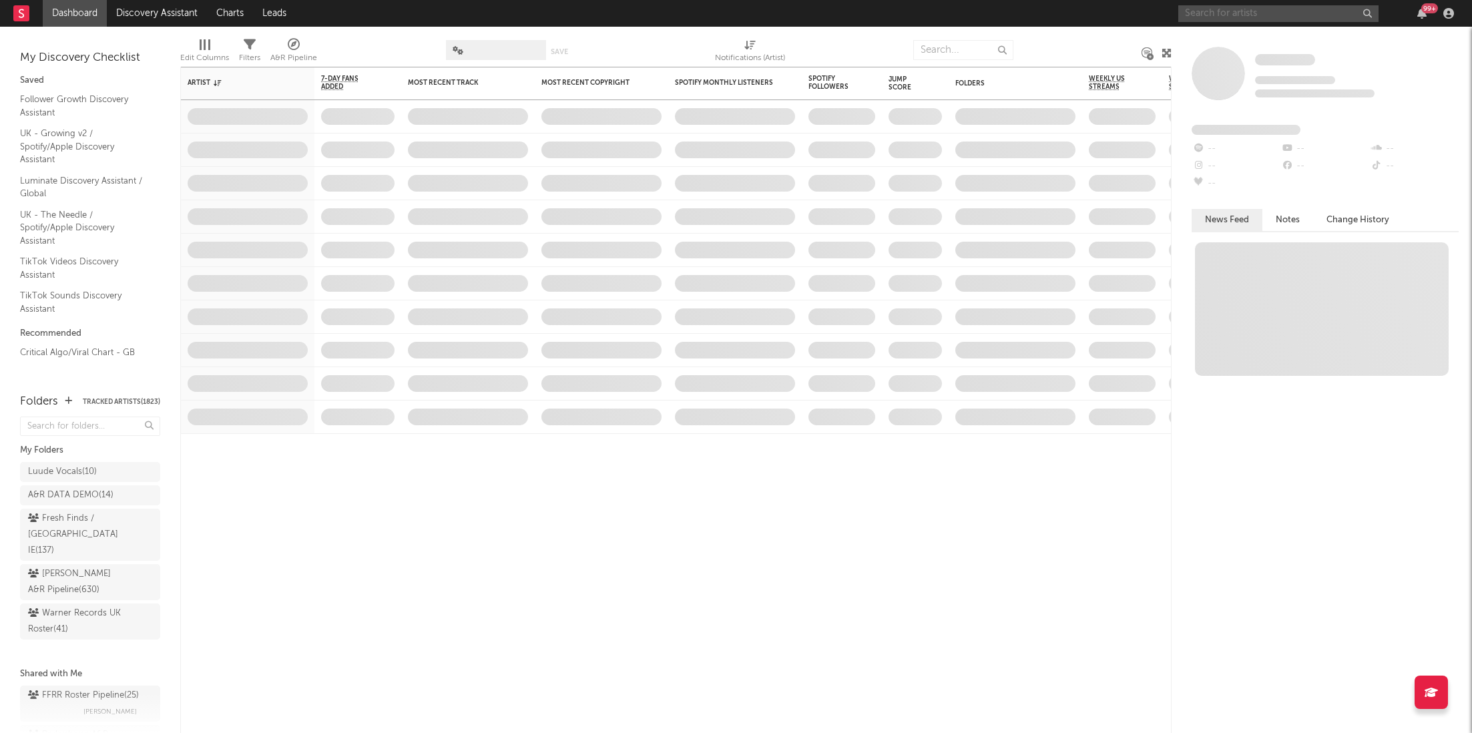
click at [1242, 17] on input "text" at bounding box center [1278, 13] width 200 height 17
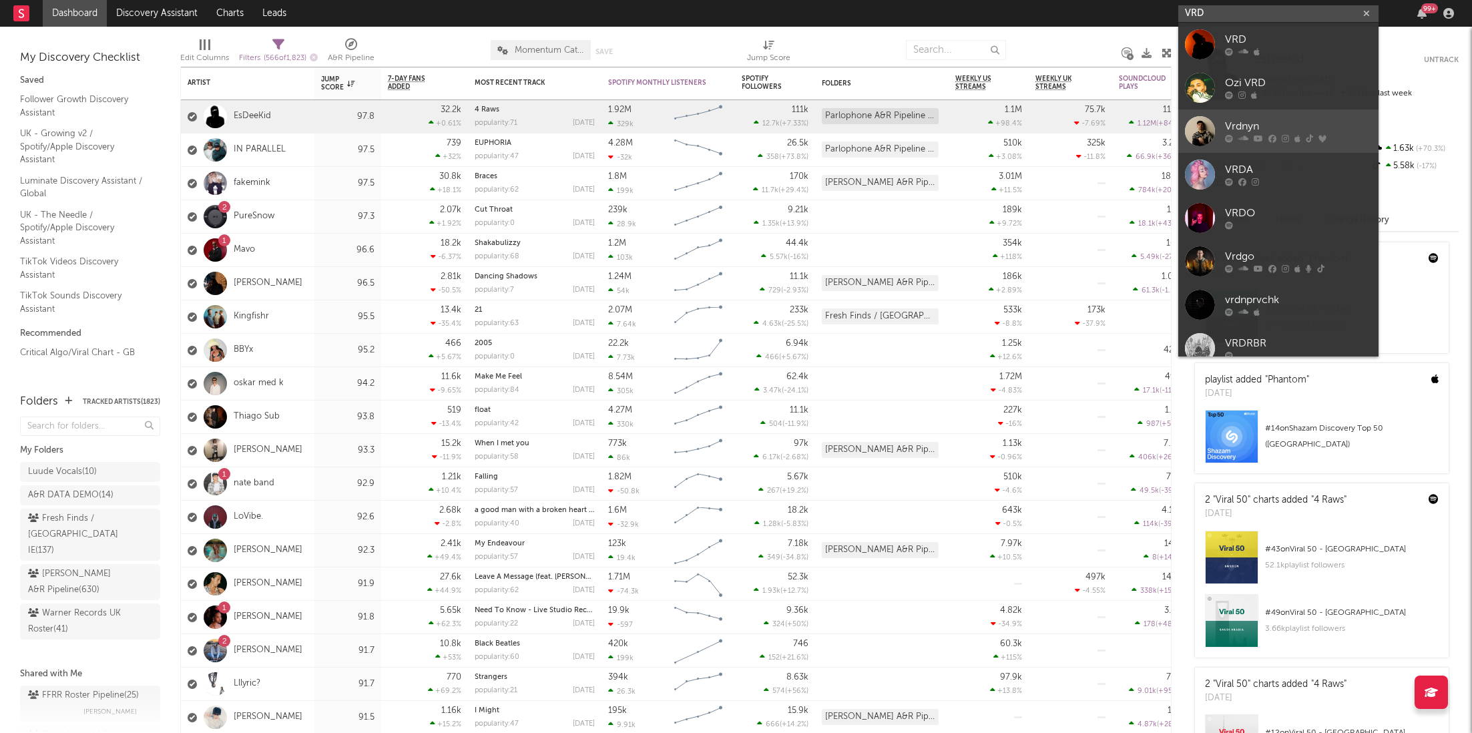
type input "VRD"
click at [1275, 127] on div "Vrdnyn" at bounding box center [1298, 127] width 147 height 16
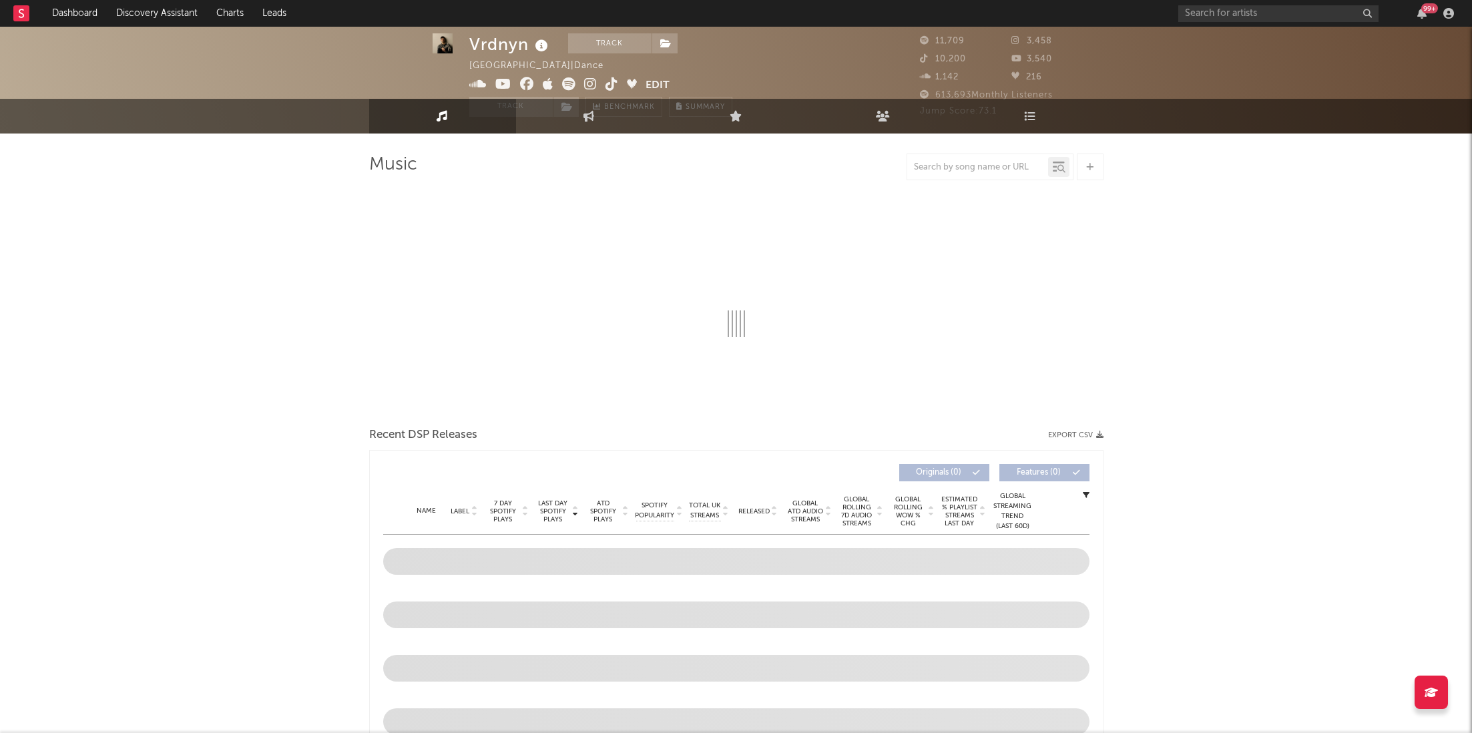
select select "6m"
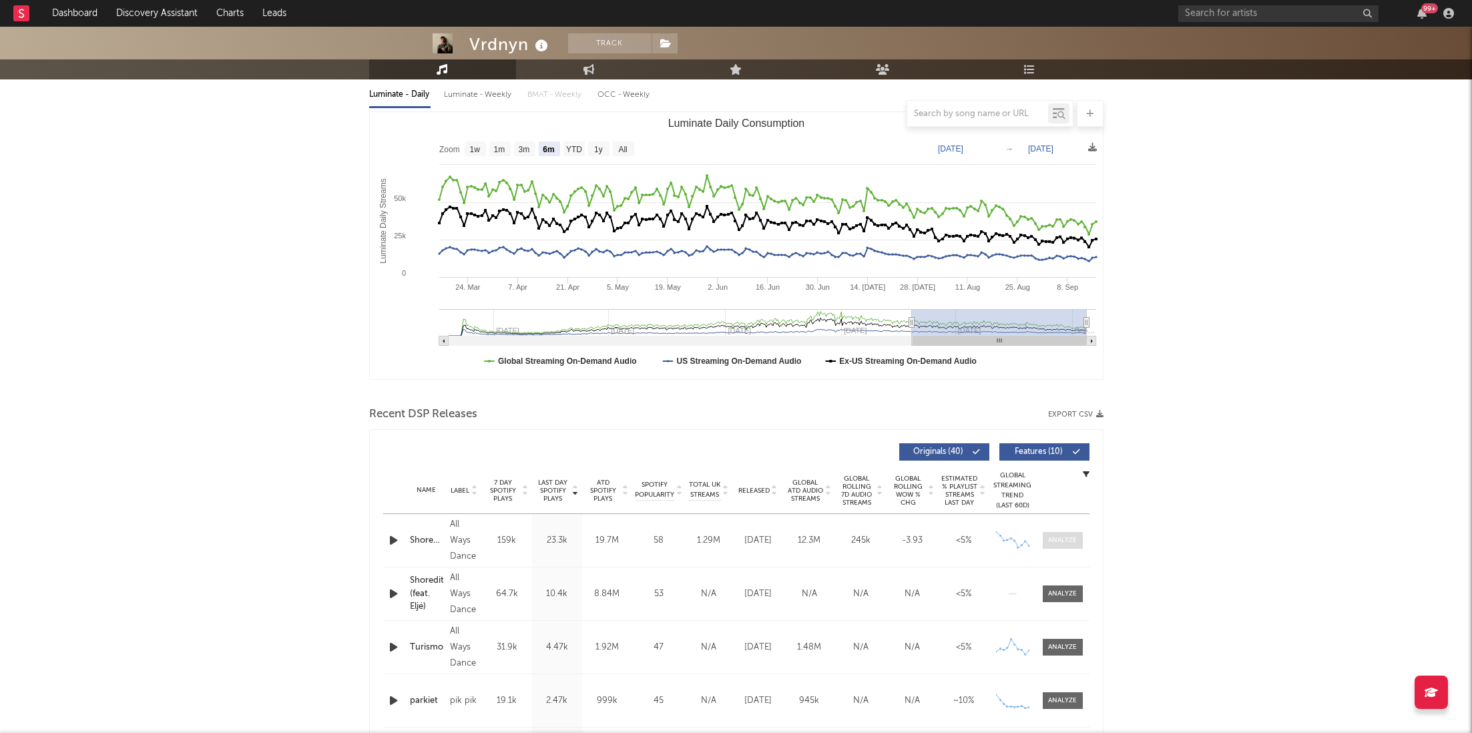
scroll to position [154, 0]
click at [1060, 541] on div at bounding box center [1062, 539] width 29 height 10
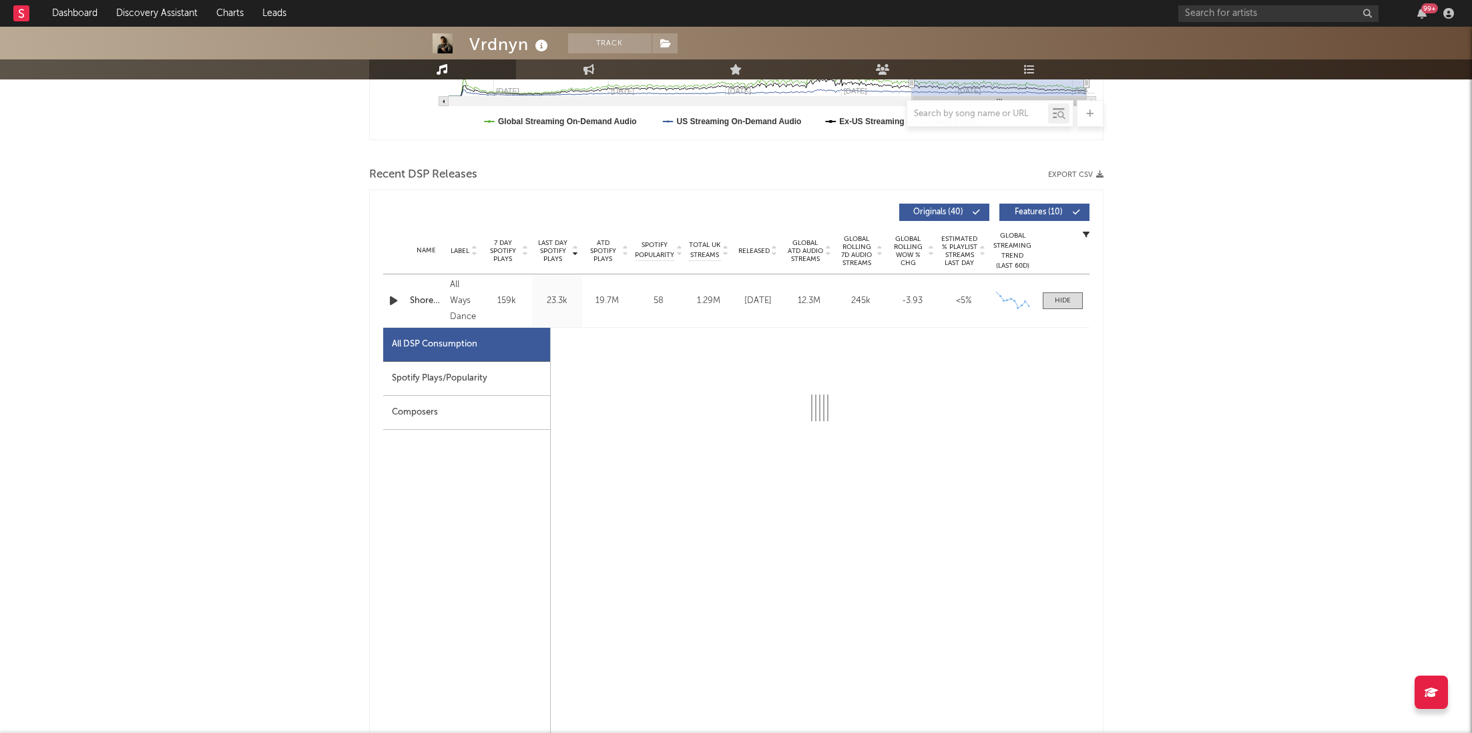
select select "6m"
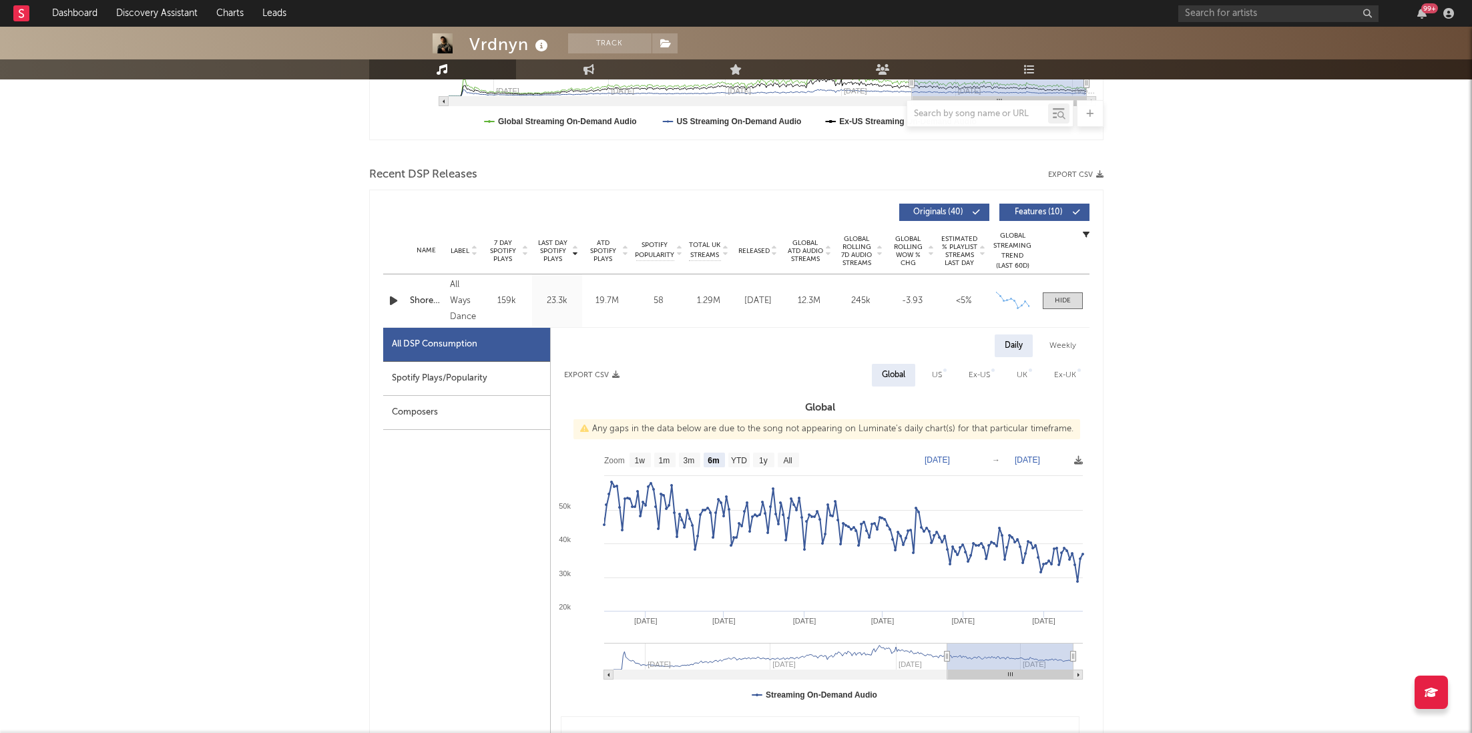
scroll to position [527, 0]
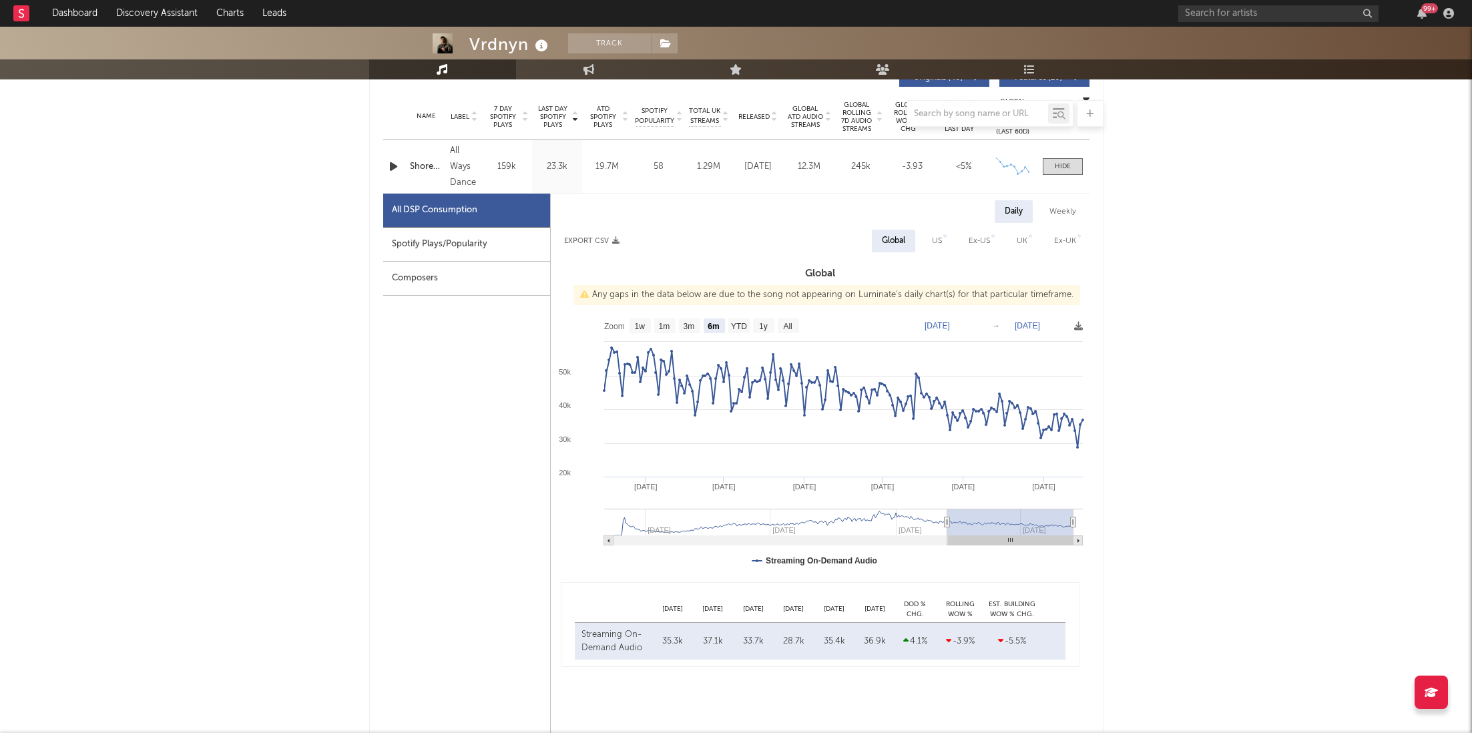
click at [390, 163] on icon "button" at bounding box center [393, 166] width 14 height 17
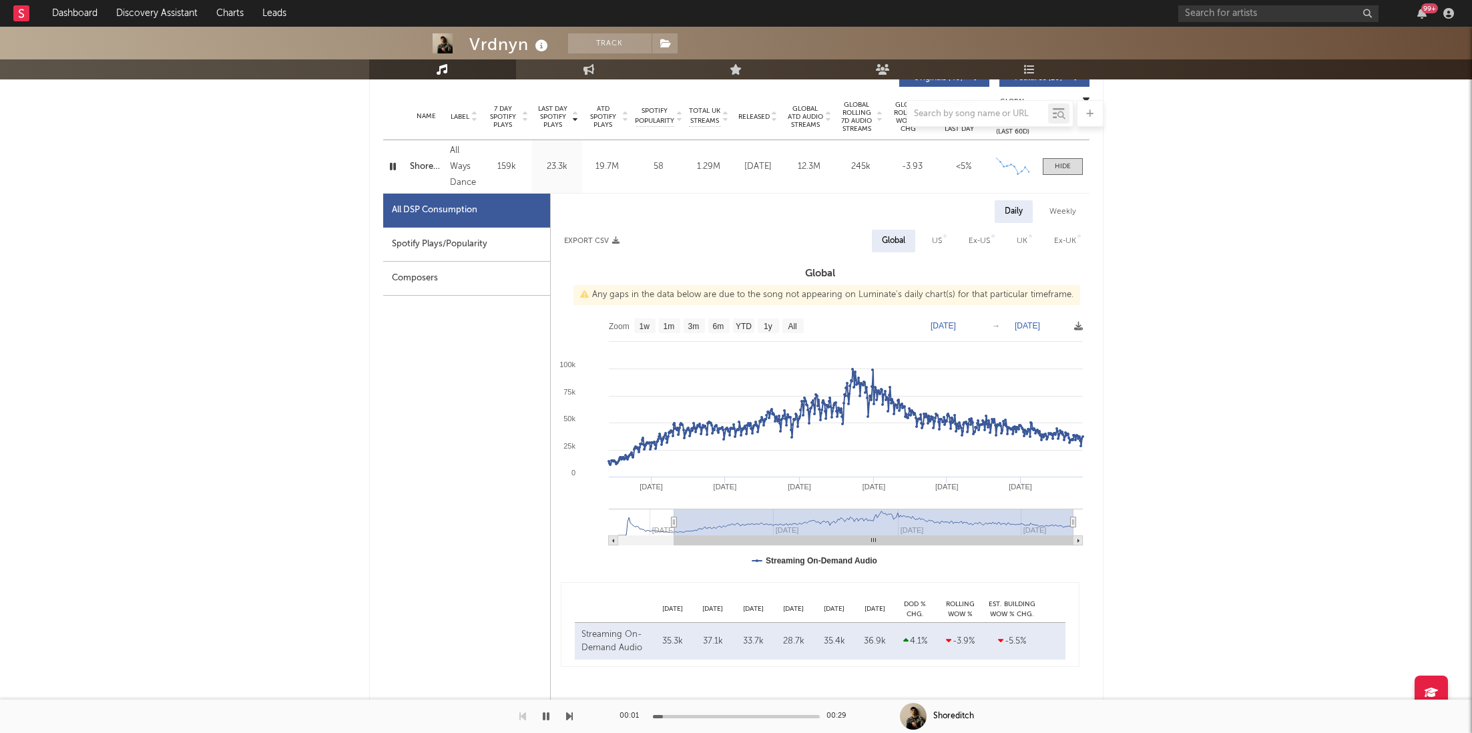
type input "2023-12-15"
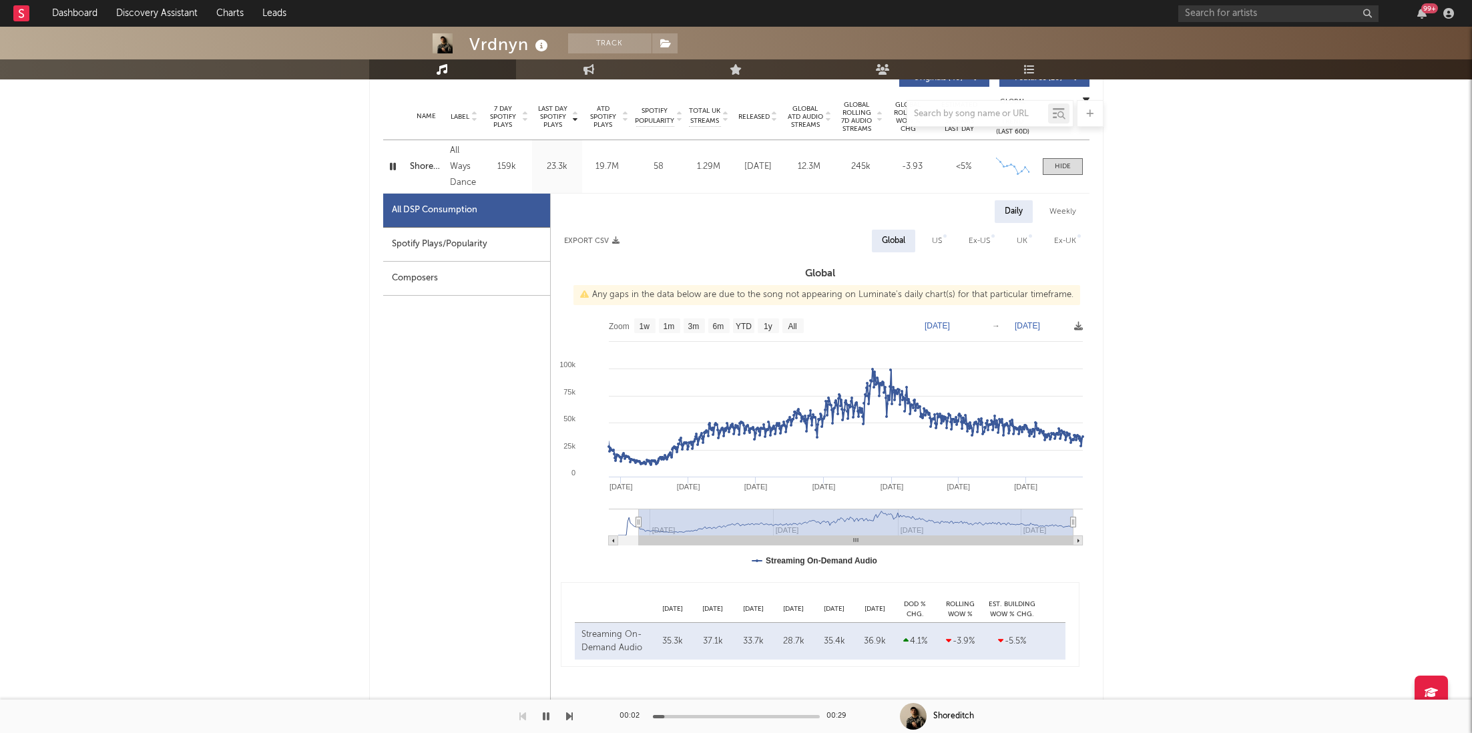
drag, startPoint x: 946, startPoint y: 521, endPoint x: 638, endPoint y: 548, distance: 308.9
click at [638, 548] on icon "Created with Highcharts 10.3.3 Jul '25 Jan '25 Jul '24 Oct '24 Apr '25 Apr '24 …" at bounding box center [820, 445] width 539 height 267
click at [502, 248] on div "Spotify Plays/Popularity" at bounding box center [466, 245] width 167 height 34
select select "6m"
select select "1w"
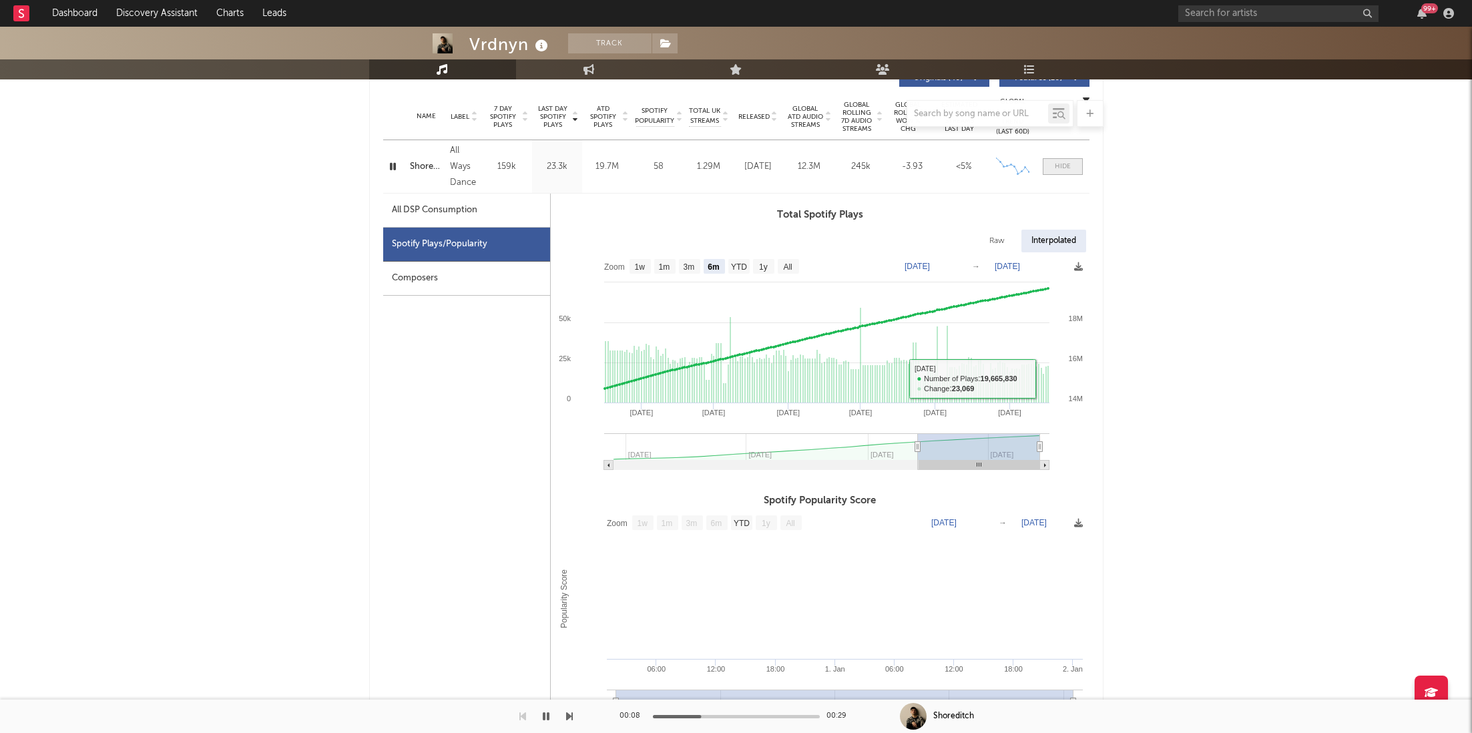
click at [1060, 164] on div at bounding box center [1063, 167] width 16 height 10
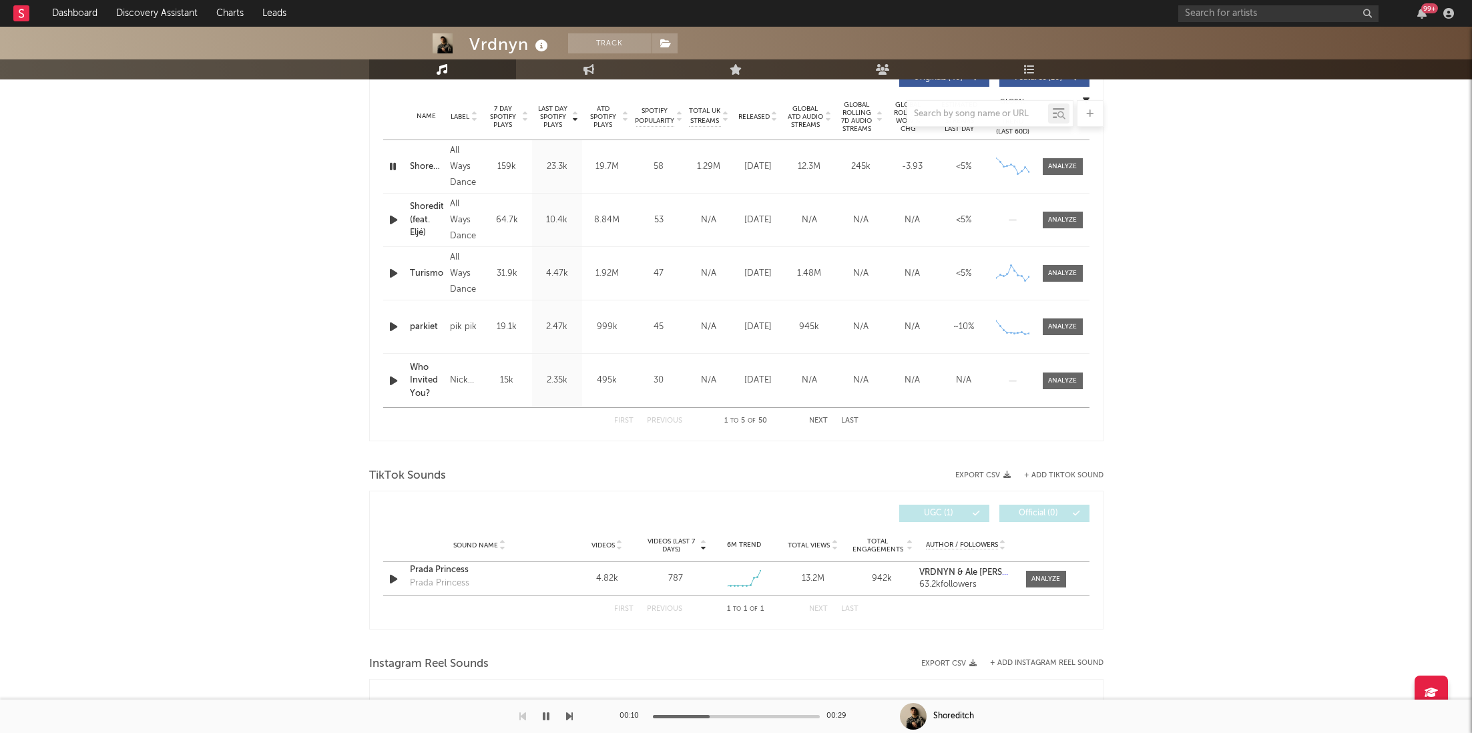
click at [390, 220] on icon "button" at bounding box center [393, 220] width 14 height 17
click at [1210, 11] on input "text" at bounding box center [1278, 13] width 200 height 17
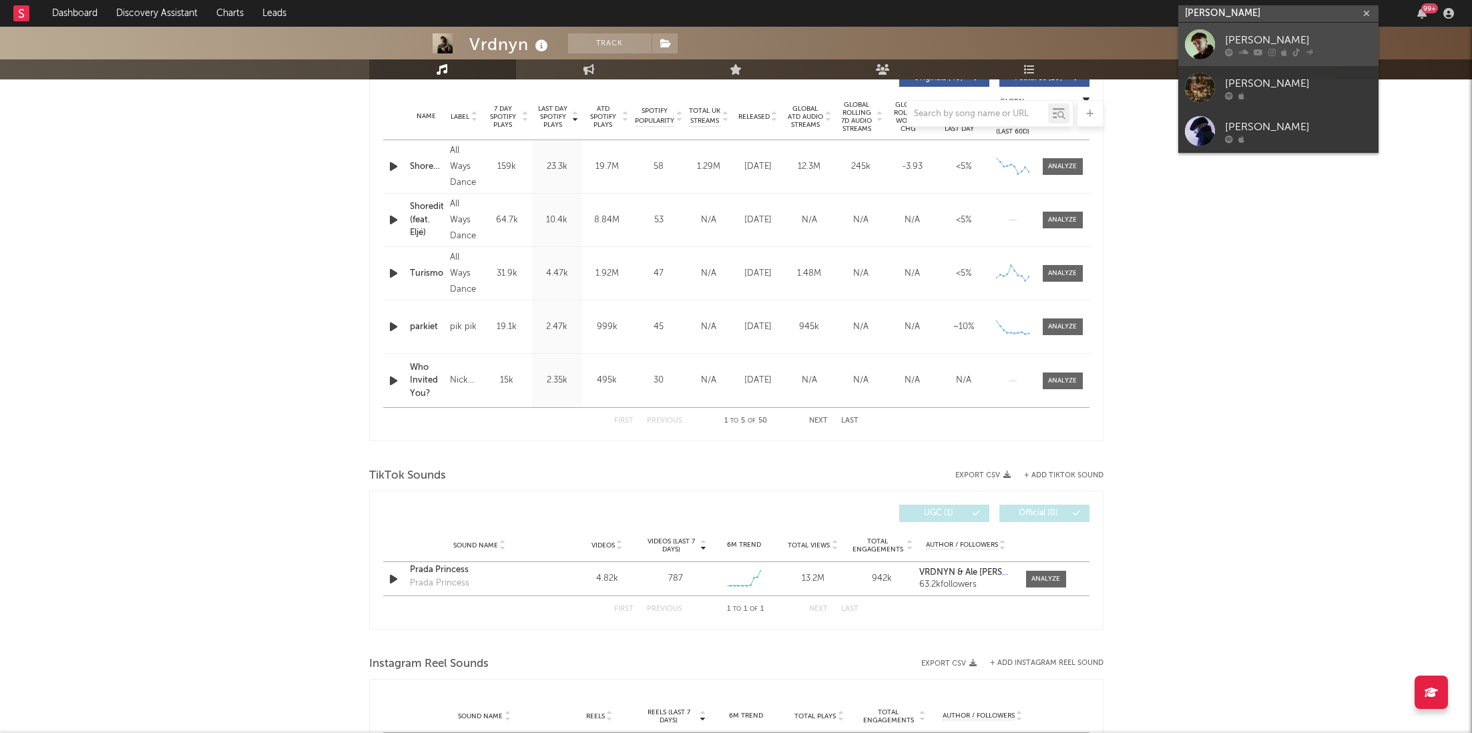
type input "CHAD HARRISON"
click at [1253, 45] on div "Chad Harrison" at bounding box center [1298, 40] width 147 height 16
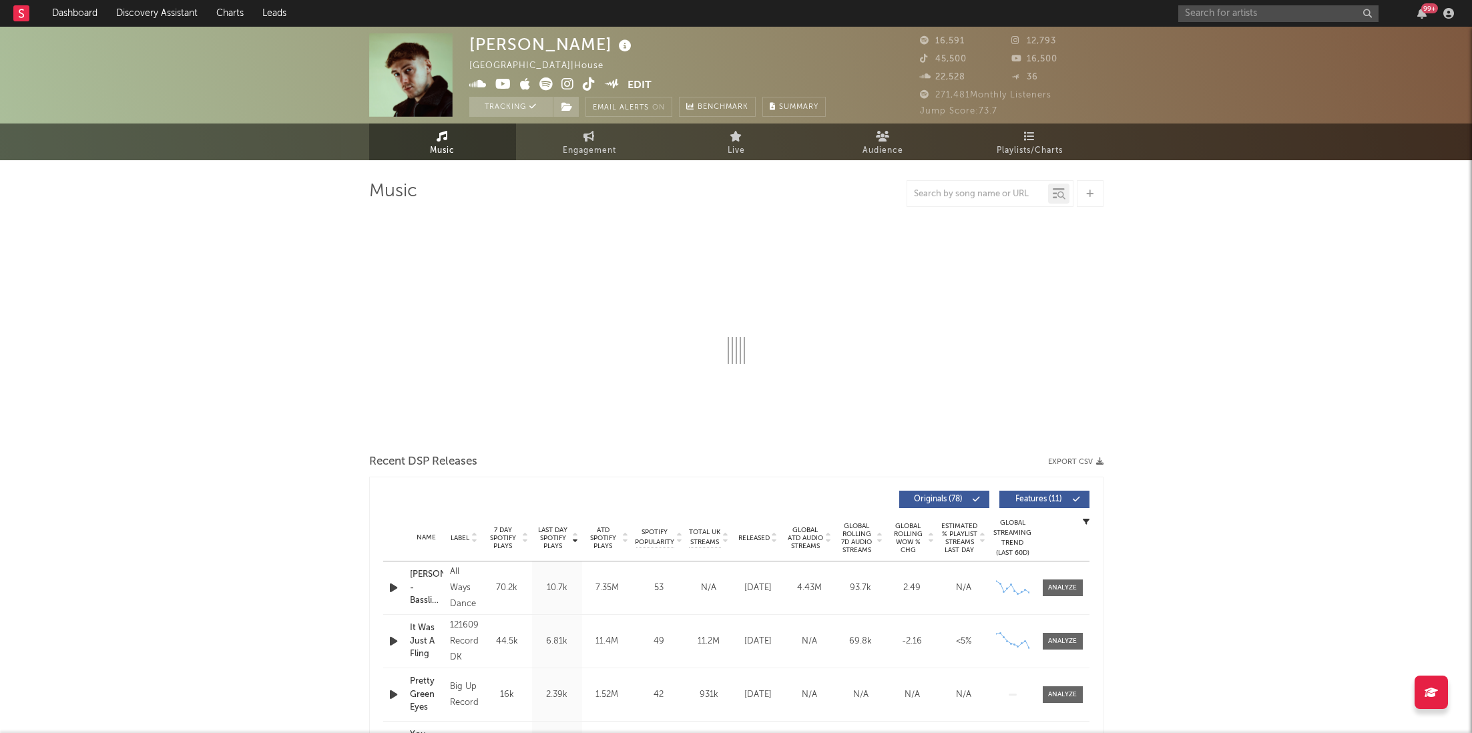
select select "6m"
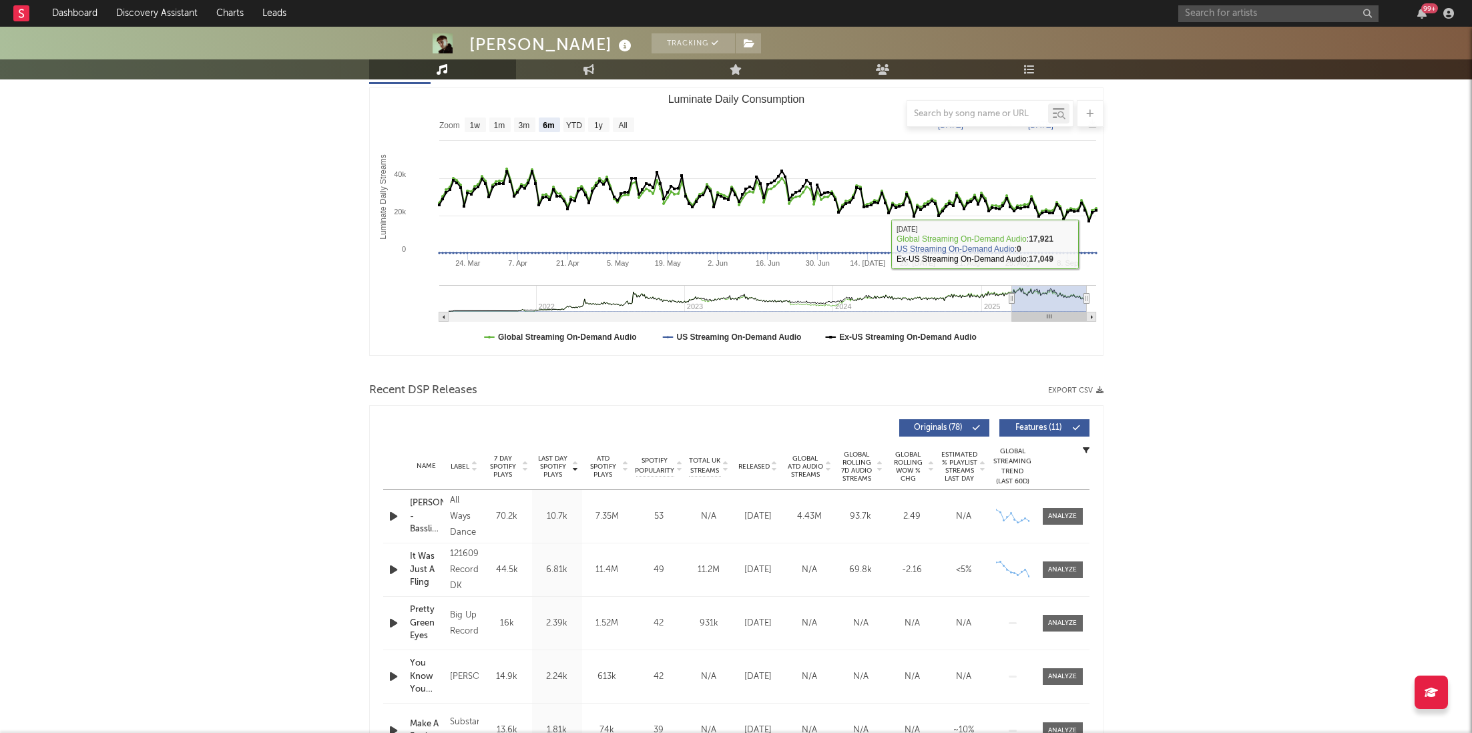
scroll to position [180, 0]
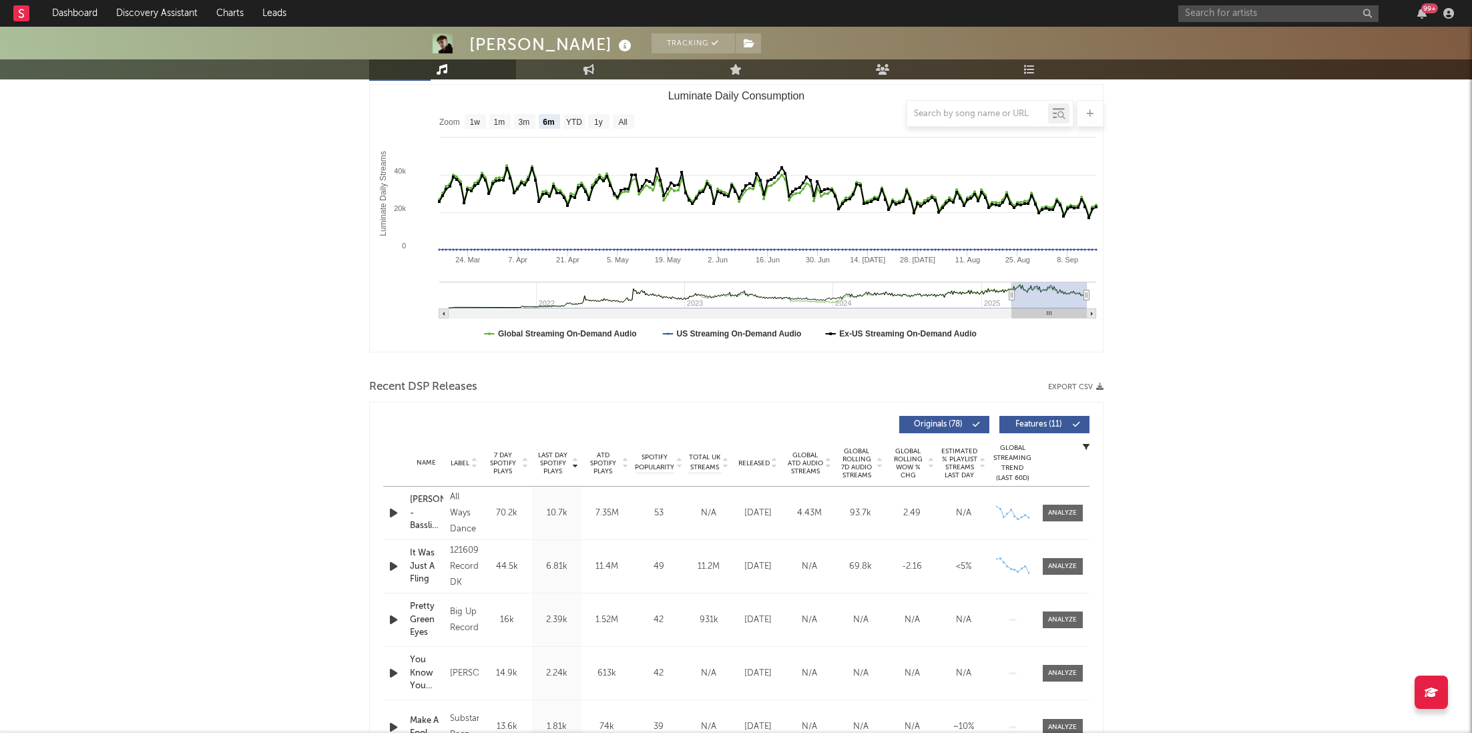
click at [1063, 521] on div "Name Charlene - Bassline Edit Copyright 2023 All Ways Dance Label All Ways Danc…" at bounding box center [736, 513] width 706 height 53
click at [1055, 519] on span at bounding box center [1063, 513] width 40 height 17
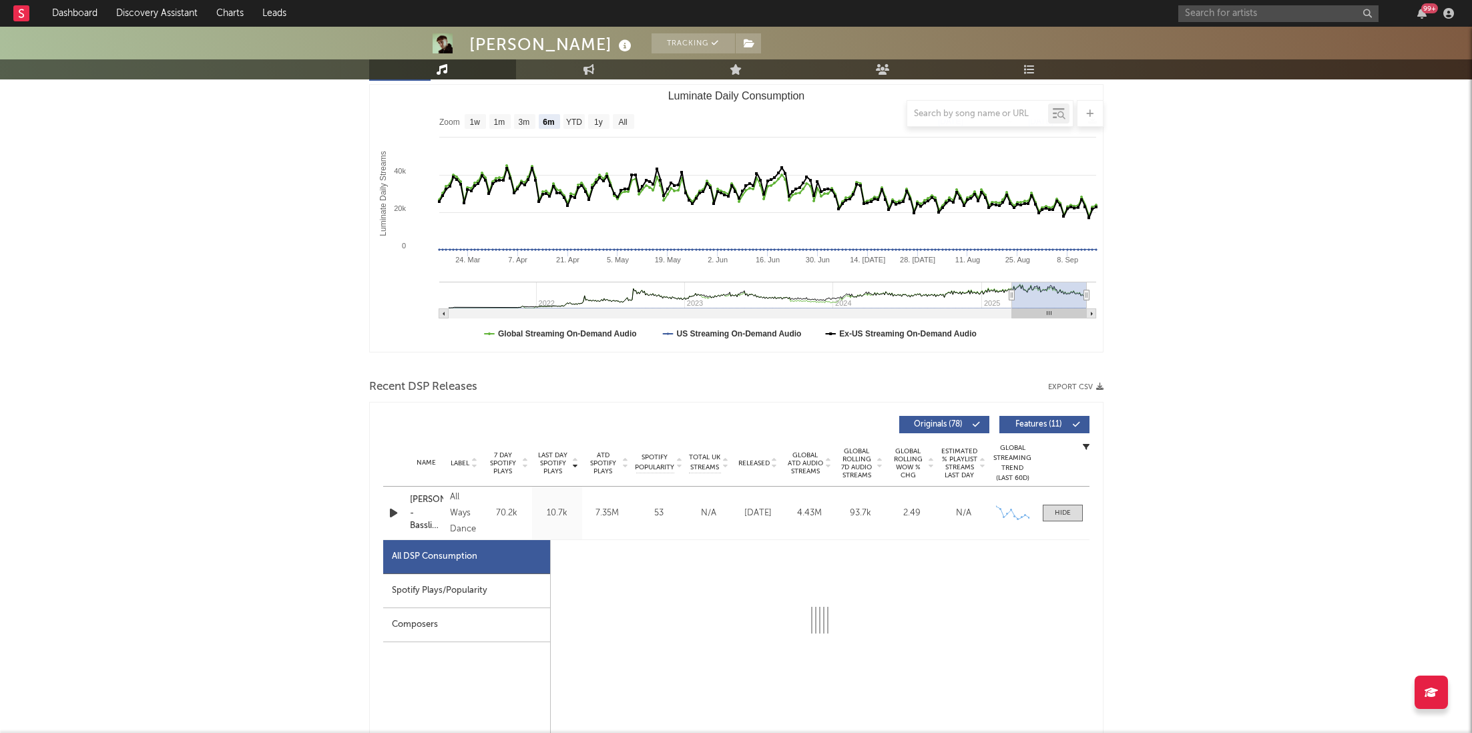
select select "6m"
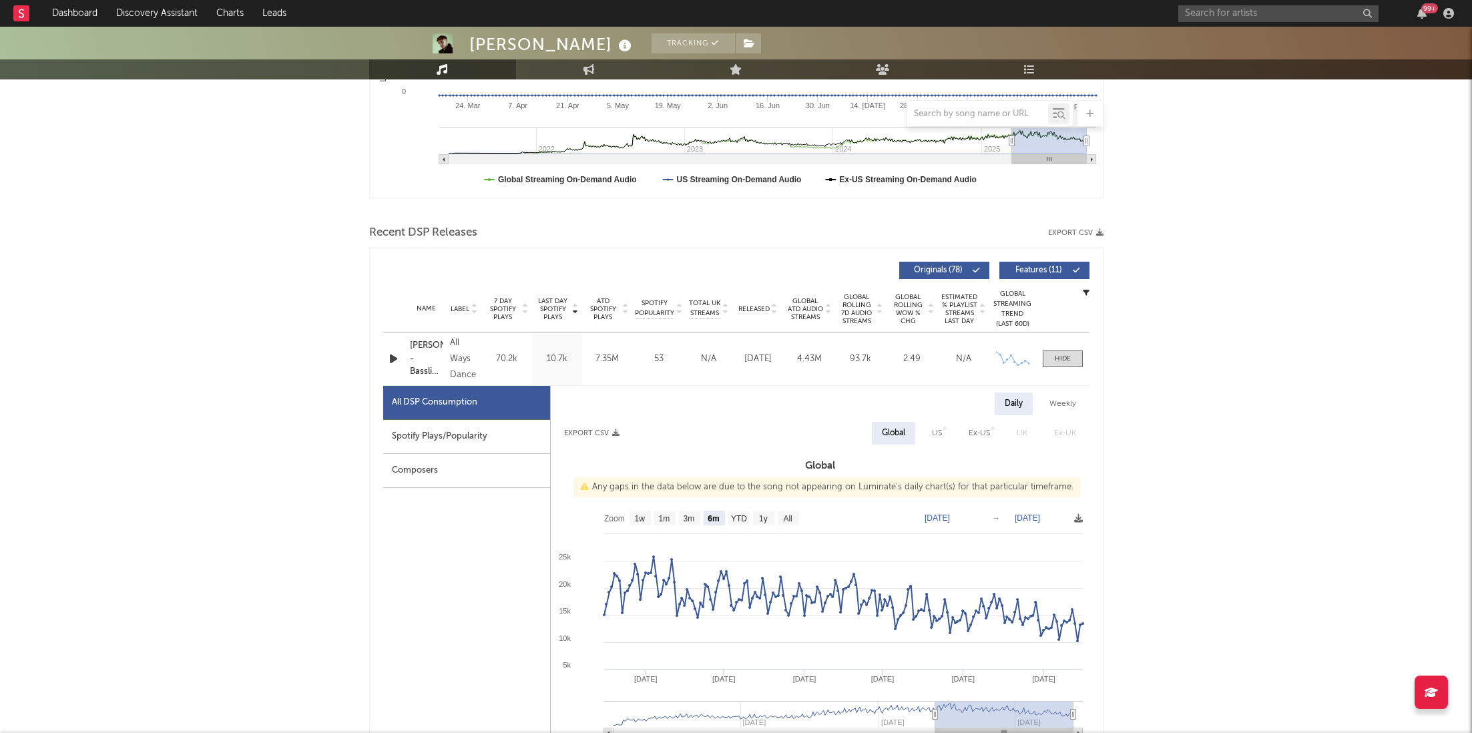
scroll to position [377, 0]
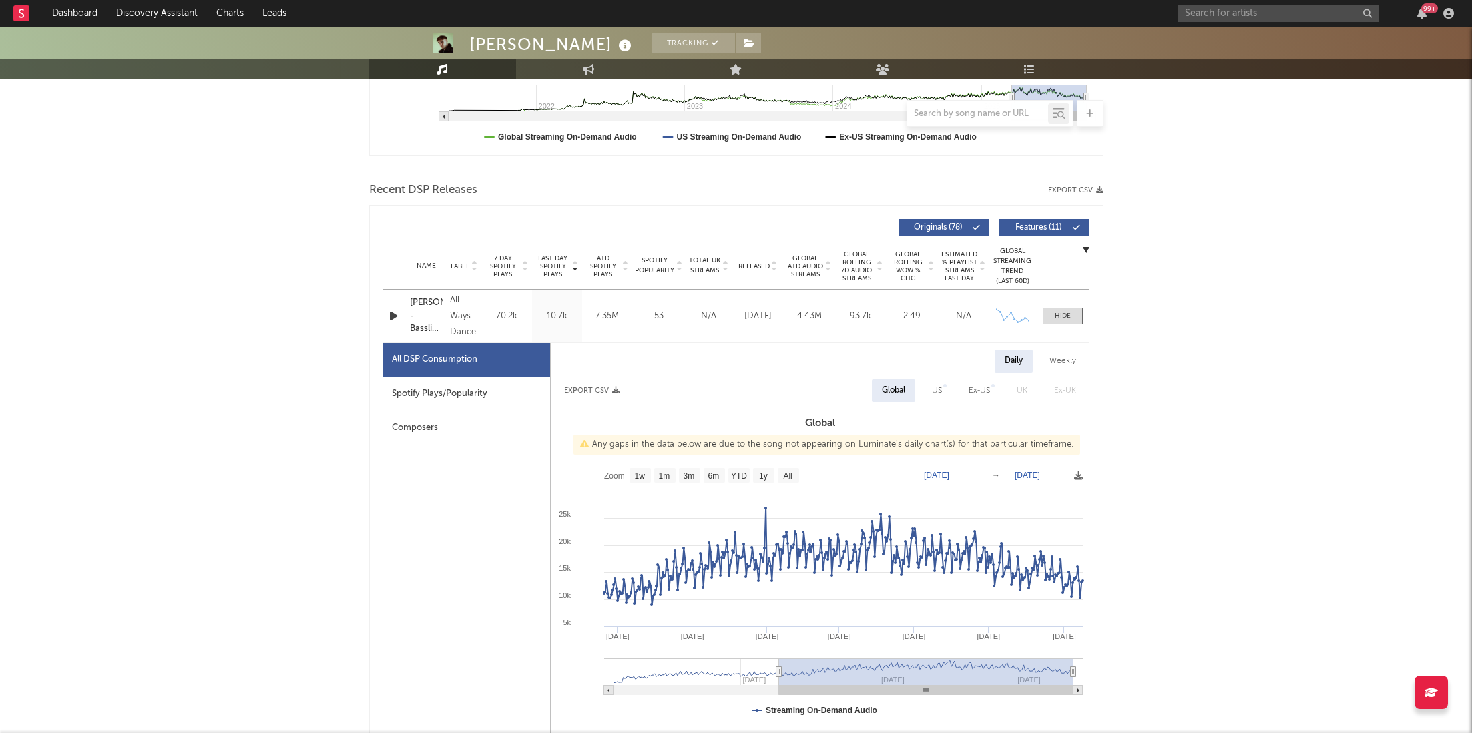
type input "2024-01-17"
select select "All"
type input "2024-01-14"
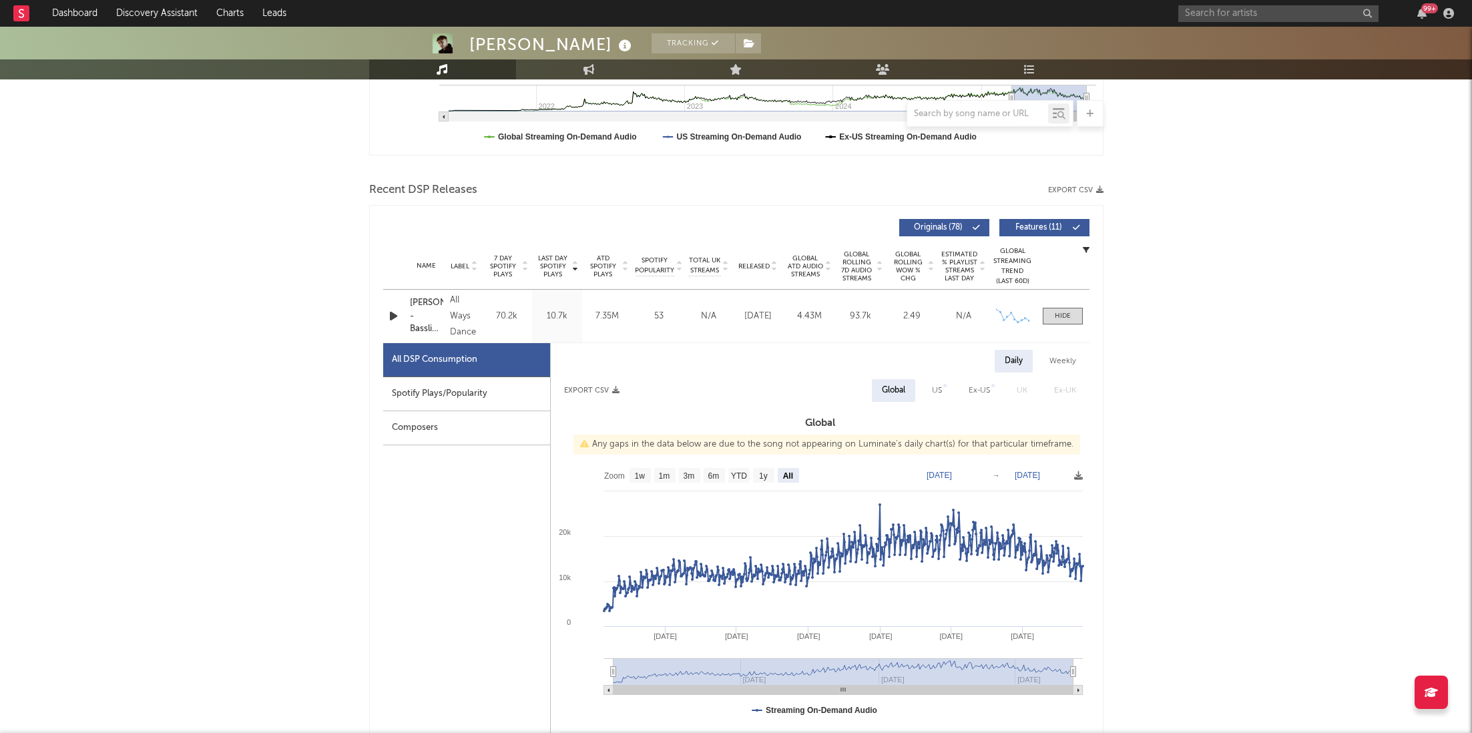
drag, startPoint x: 937, startPoint y: 673, endPoint x: 578, endPoint y: 668, distance: 358.5
click at [578, 668] on icon "Created with Highcharts 10.3.3 Jul '25 Jan '25 Jul '24 Oct '24 Apr '25 Apr '24 …" at bounding box center [820, 594] width 539 height 267
click at [1422, 9] on div "99 +" at bounding box center [1429, 8] width 17 height 10
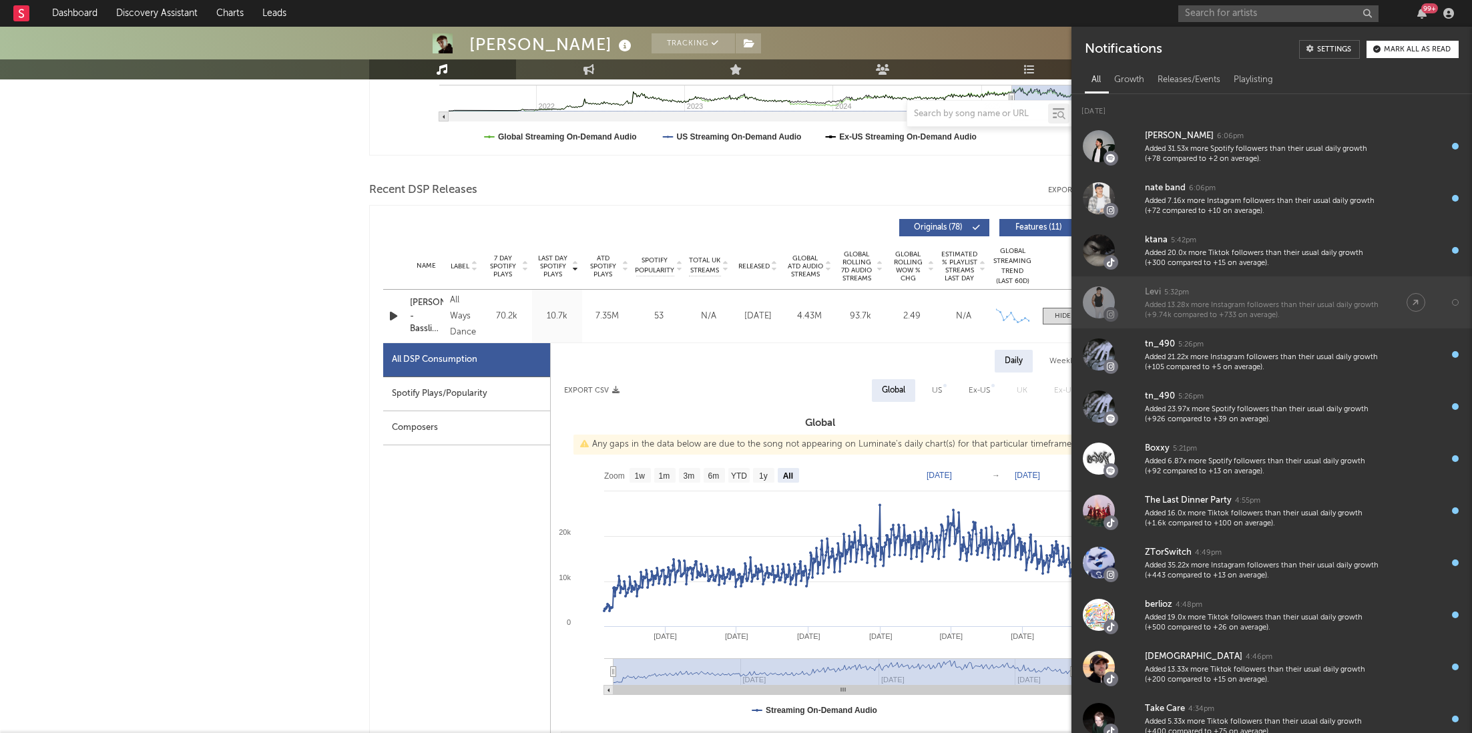
click at [1276, 295] on div "Levi 5:32pm" at bounding box center [1262, 292] width 235 height 16
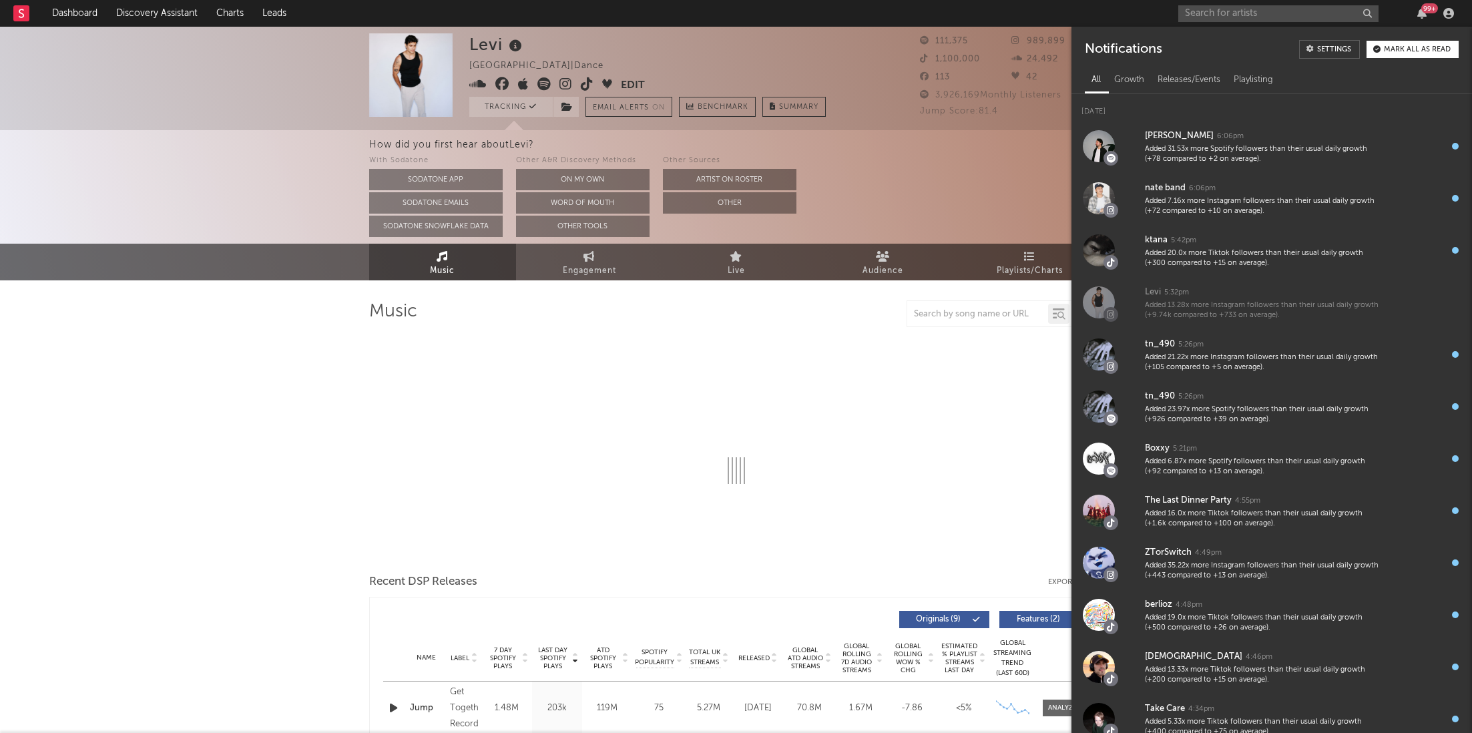
select select "6m"
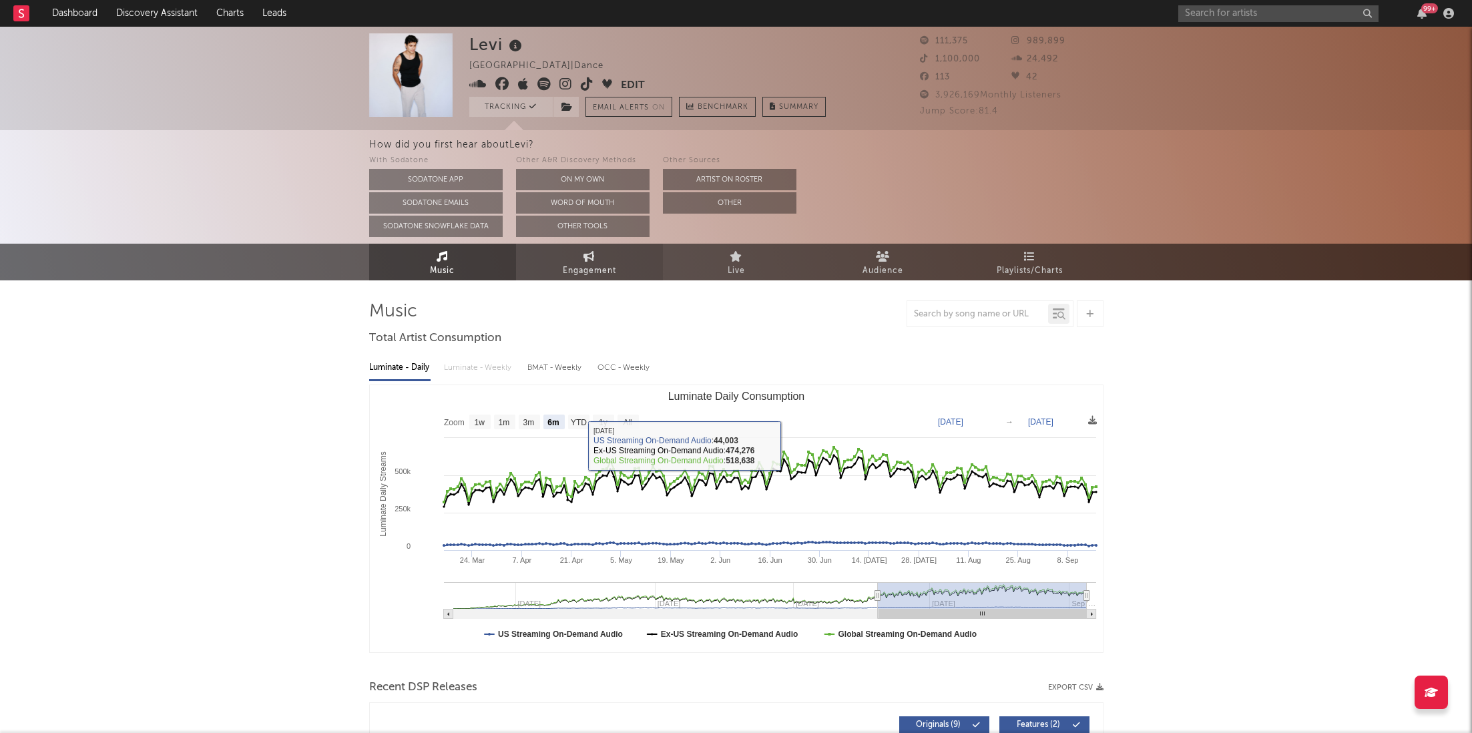
click at [587, 258] on icon at bounding box center [588, 256] width 11 height 11
select select "1w"
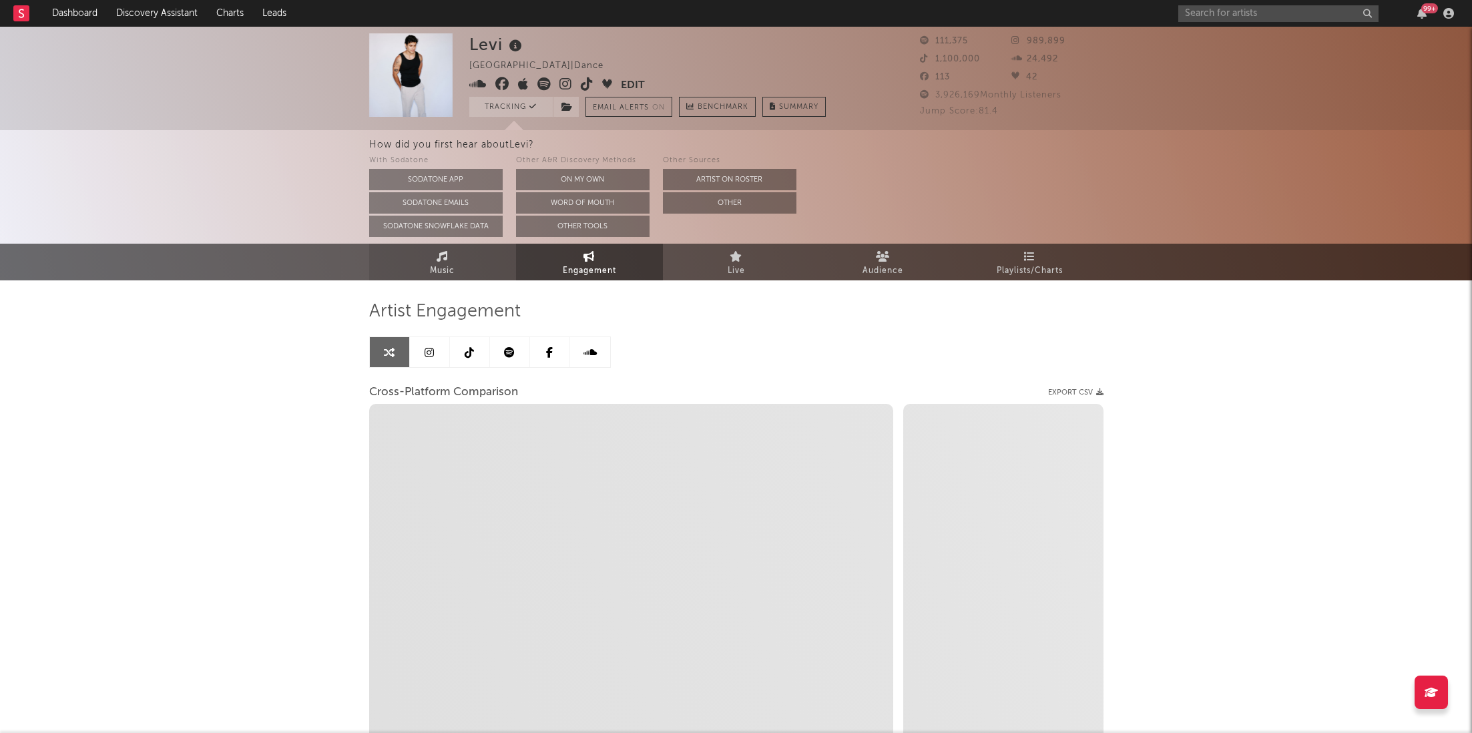
click at [468, 258] on link "Music" at bounding box center [442, 262] width 147 height 37
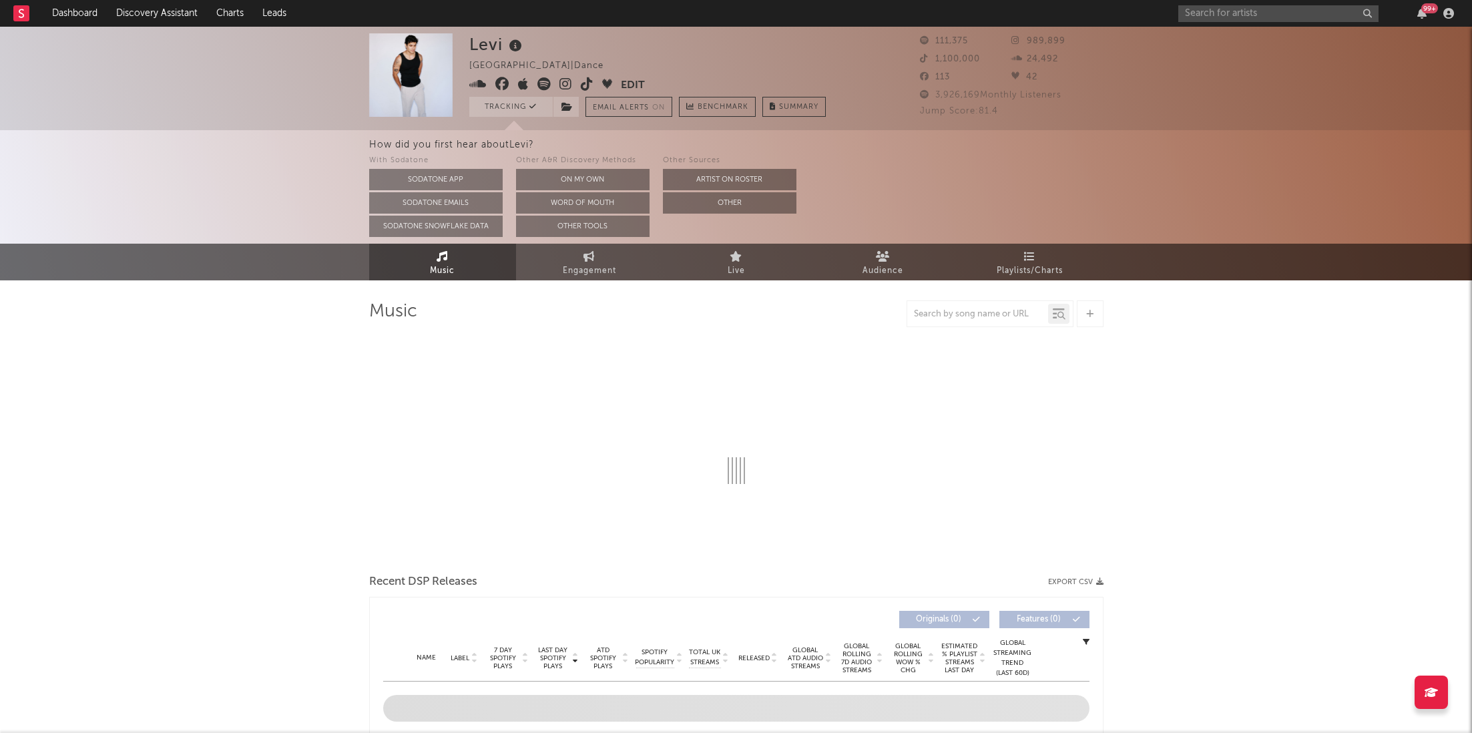
select select "6m"
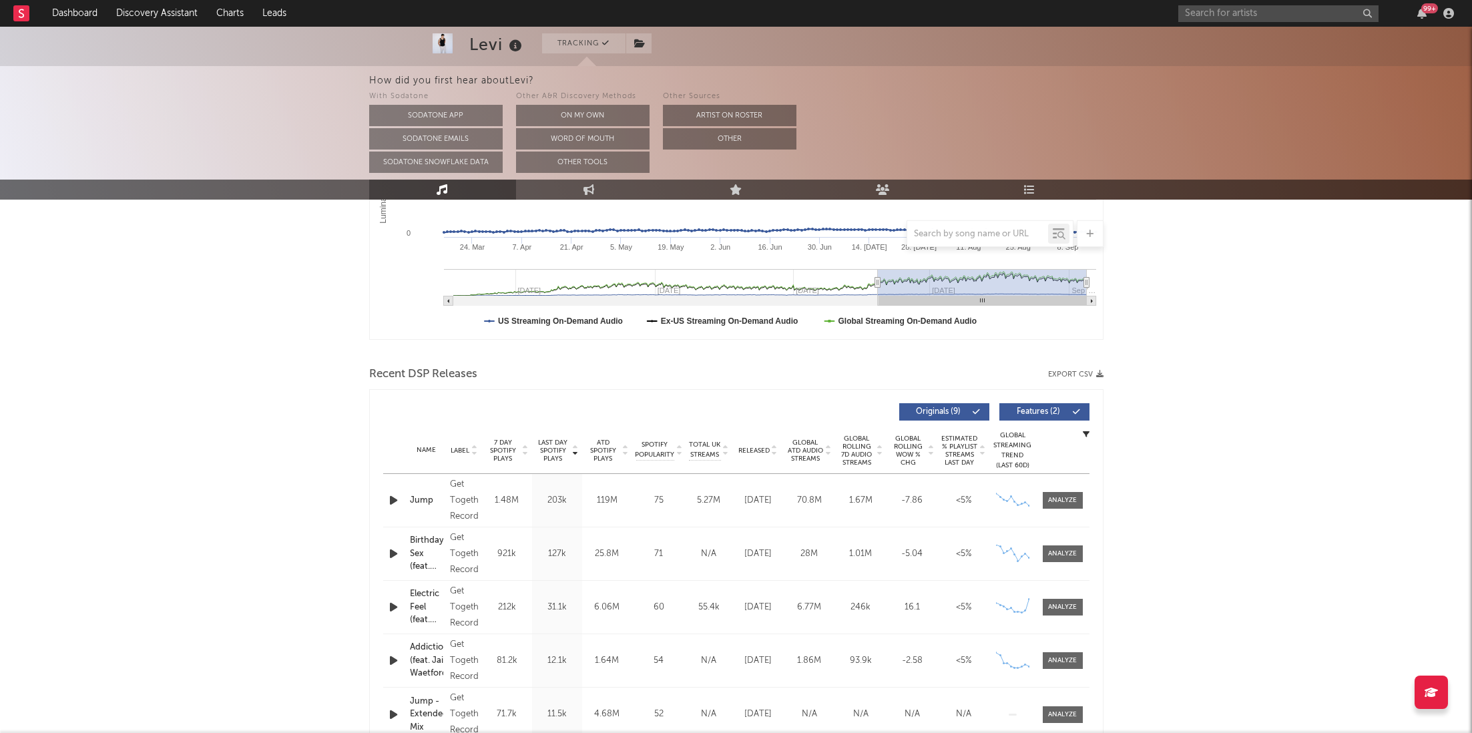
scroll to position [314, 0]
click at [1069, 504] on span at bounding box center [1063, 499] width 40 height 17
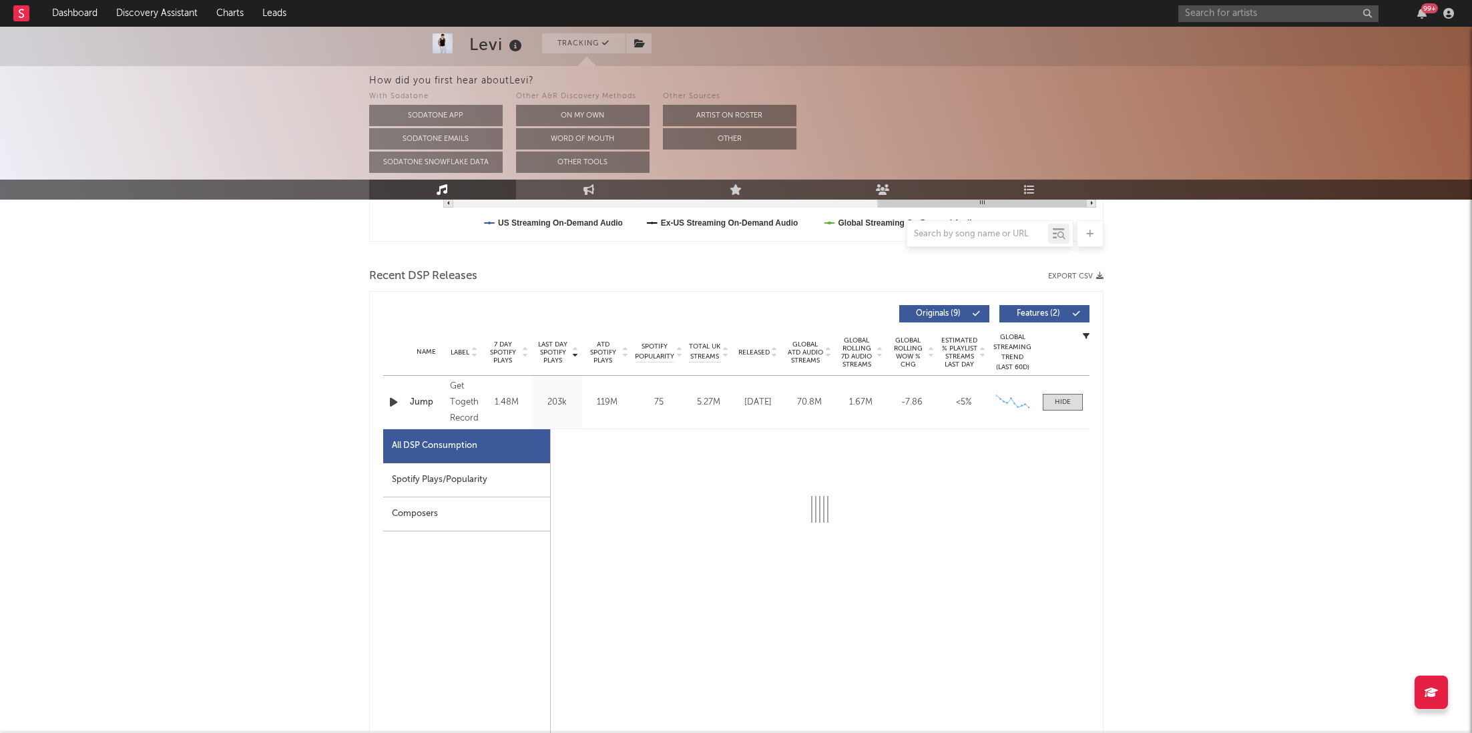
scroll to position [471, 0]
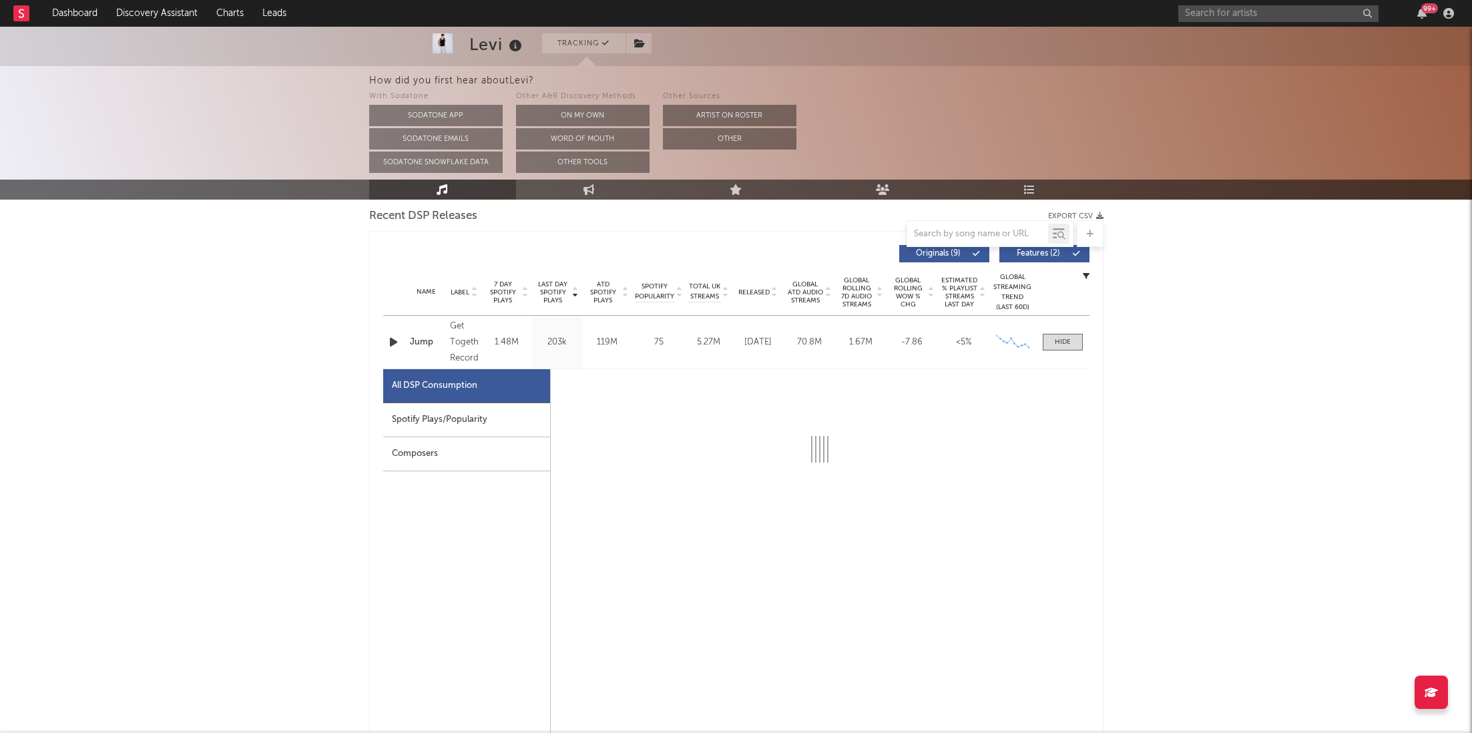
select select "6m"
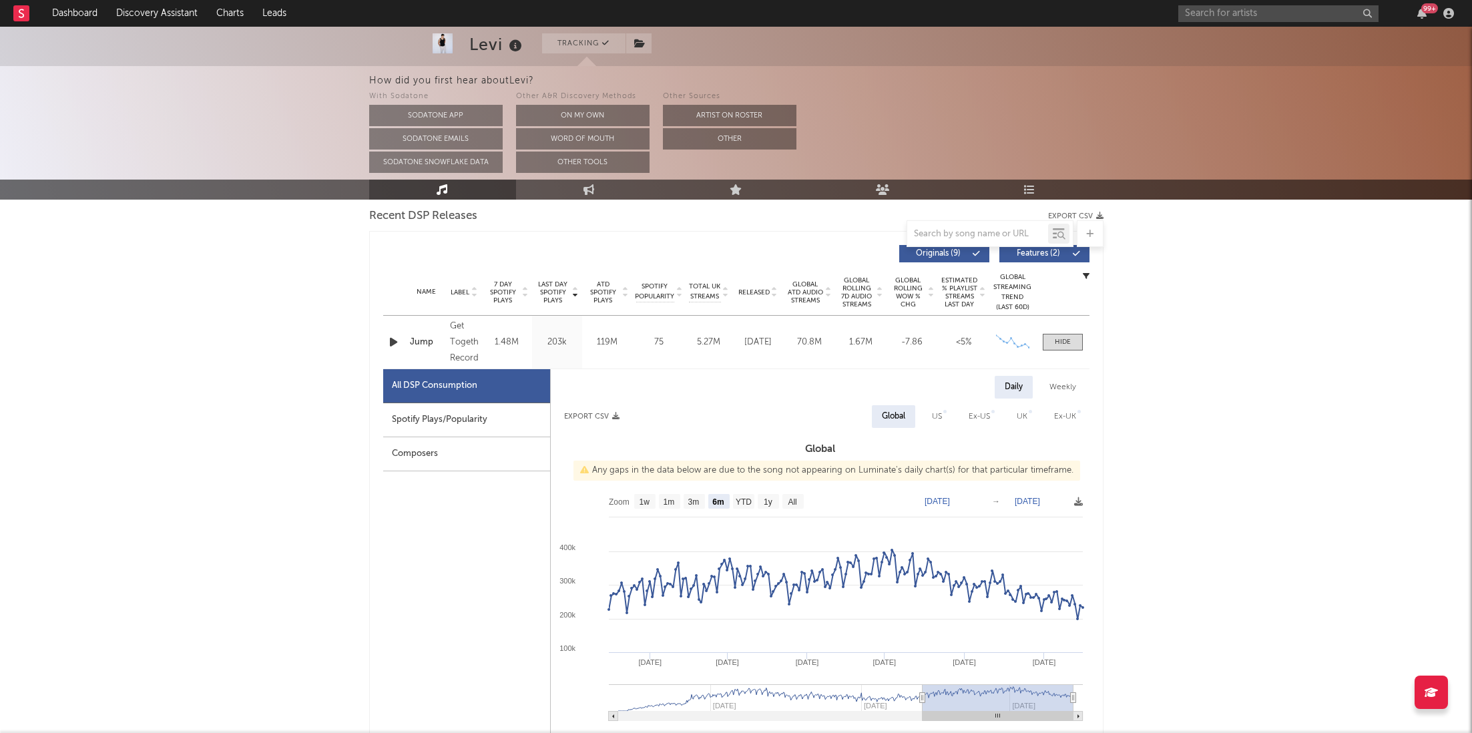
click at [488, 421] on div "Spotify Plays/Popularity" at bounding box center [466, 420] width 167 height 34
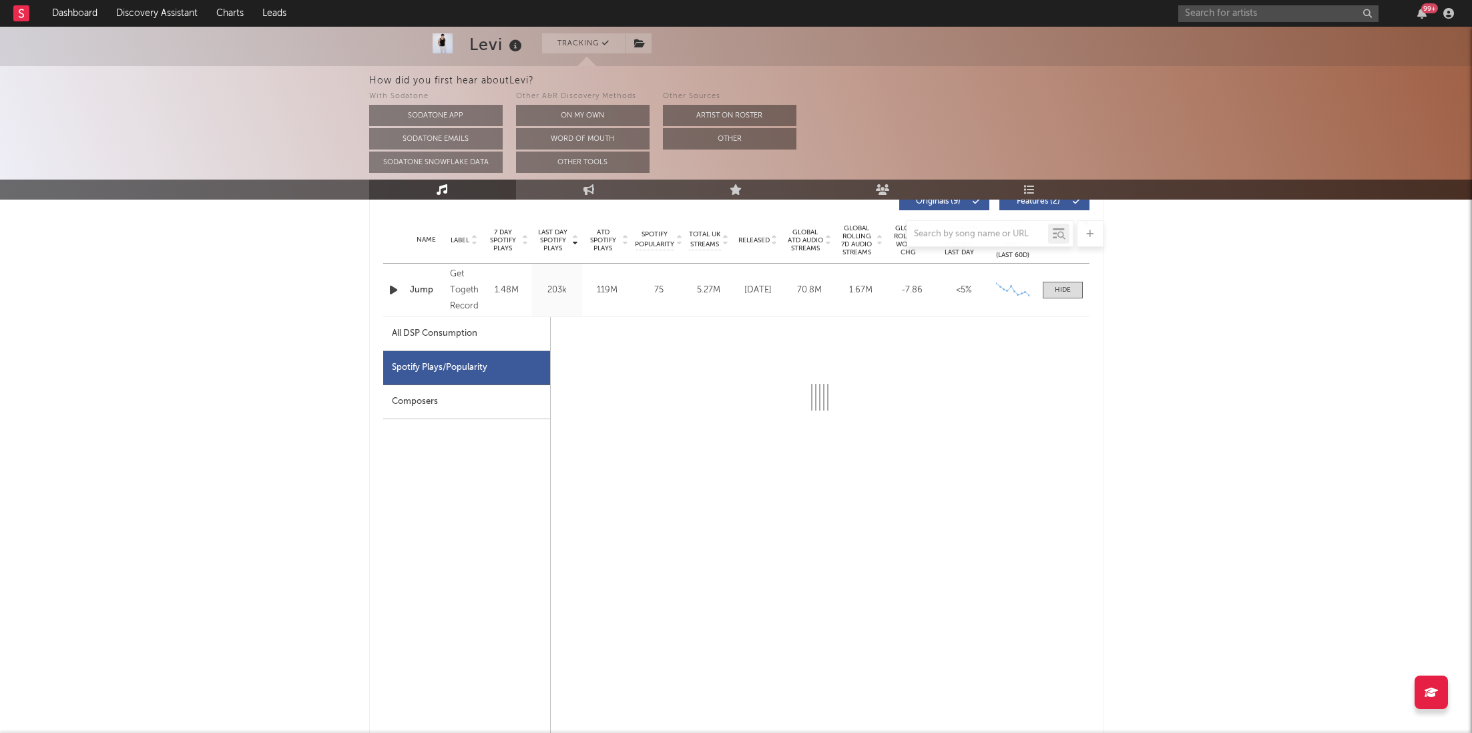
scroll to position [525, 0]
select select "6m"
select select "1w"
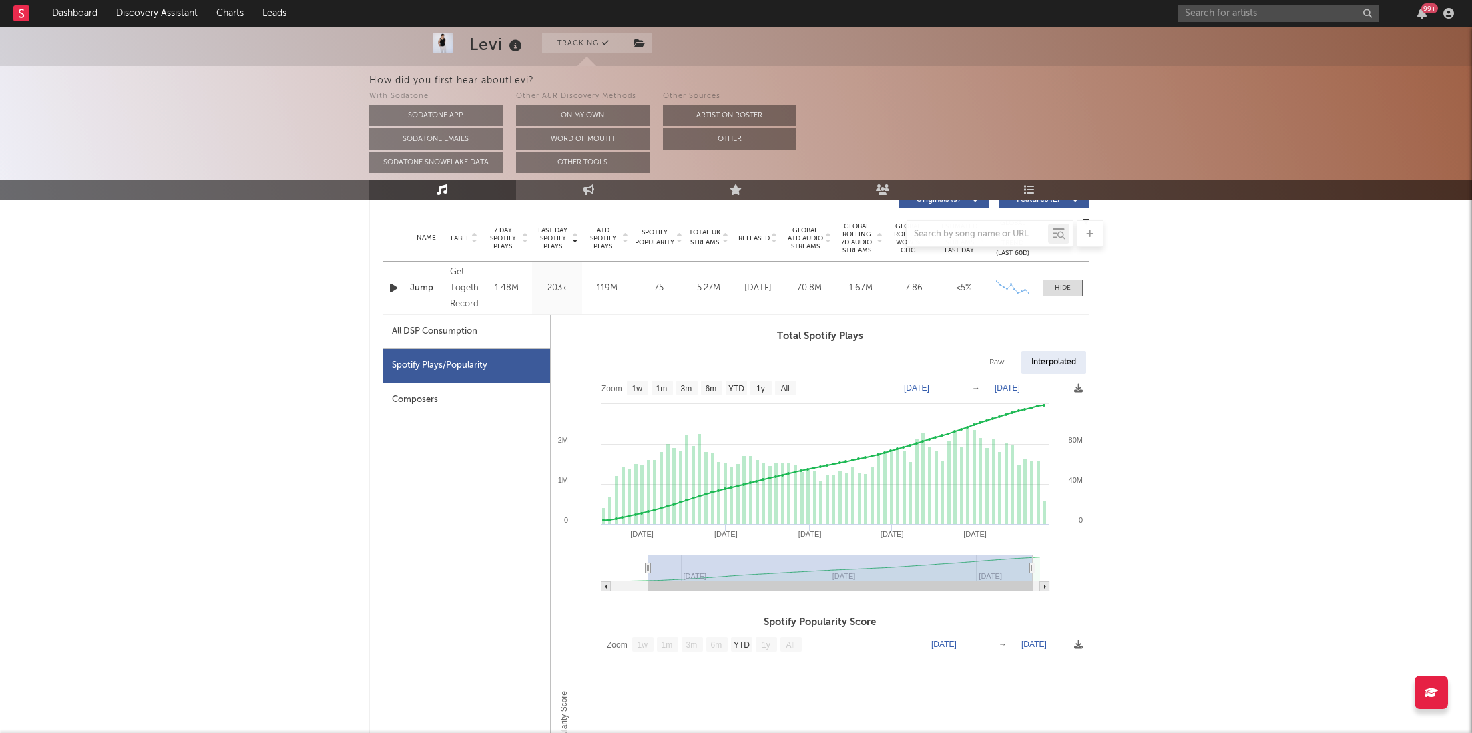
type input "2024-05-17"
drag, startPoint x: 892, startPoint y: 566, endPoint x: 645, endPoint y: 557, distance: 247.1
click at [645, 558] on g at bounding box center [825, 573] width 448 height 37
type input "2024-12-07"
select select "6m"
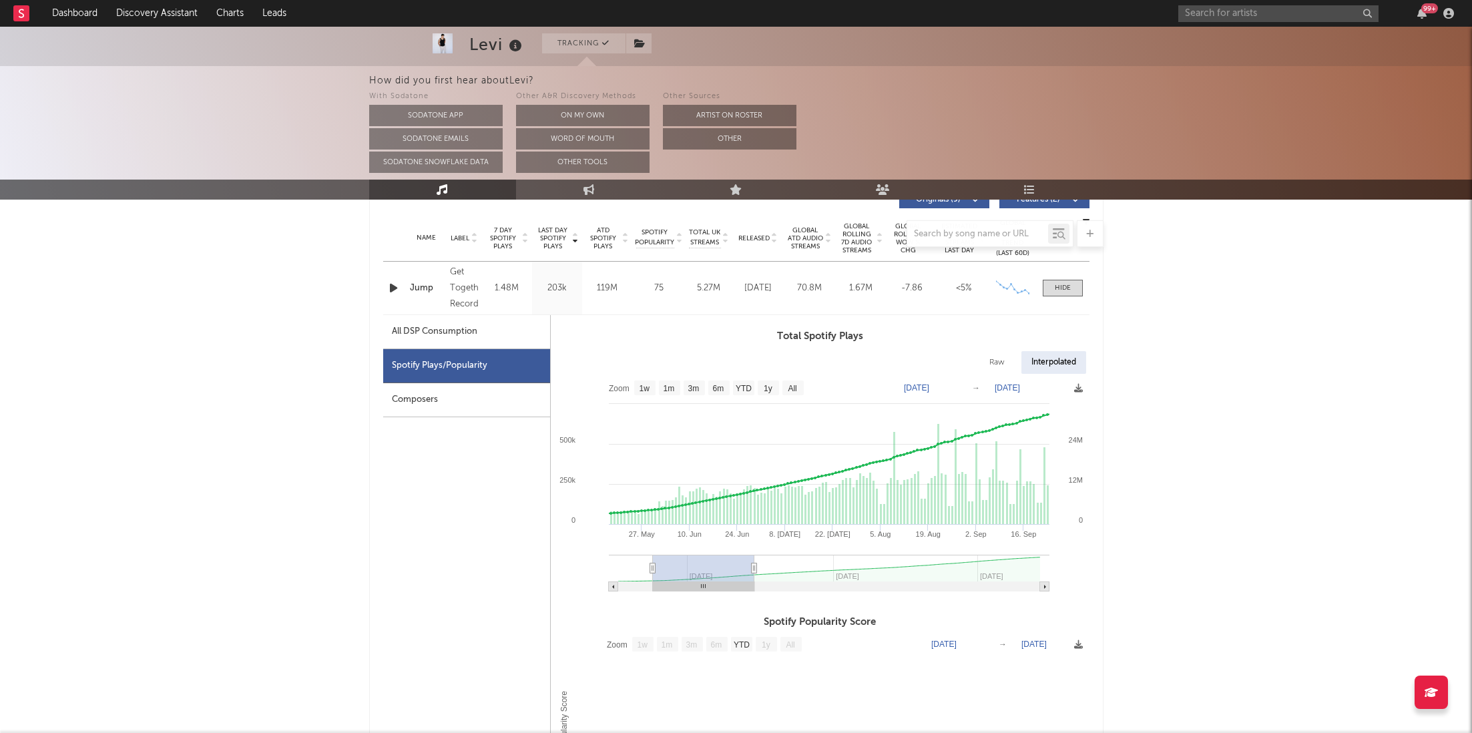
type input "2024-09-22"
drag, startPoint x: 1030, startPoint y: 565, endPoint x: 753, endPoint y: 567, distance: 277.0
click at [753, 567] on icon at bounding box center [753, 568] width 5 height 10
type input "2024-05-17"
type input "2024-09-21"
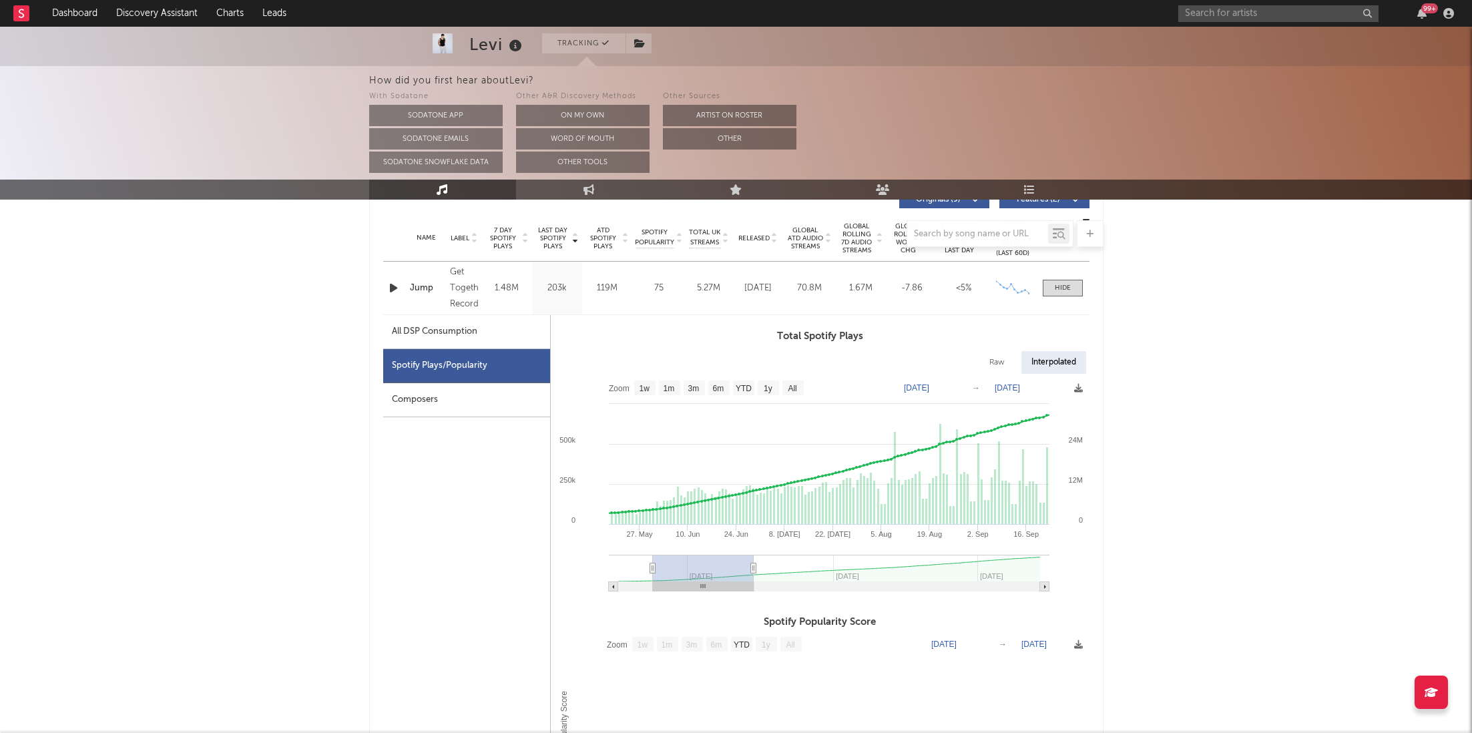
type input "2024-05-14"
type input "2024-09-18"
type input "2024-05-07"
type input "2024-09-11"
type input "2024-04-28"
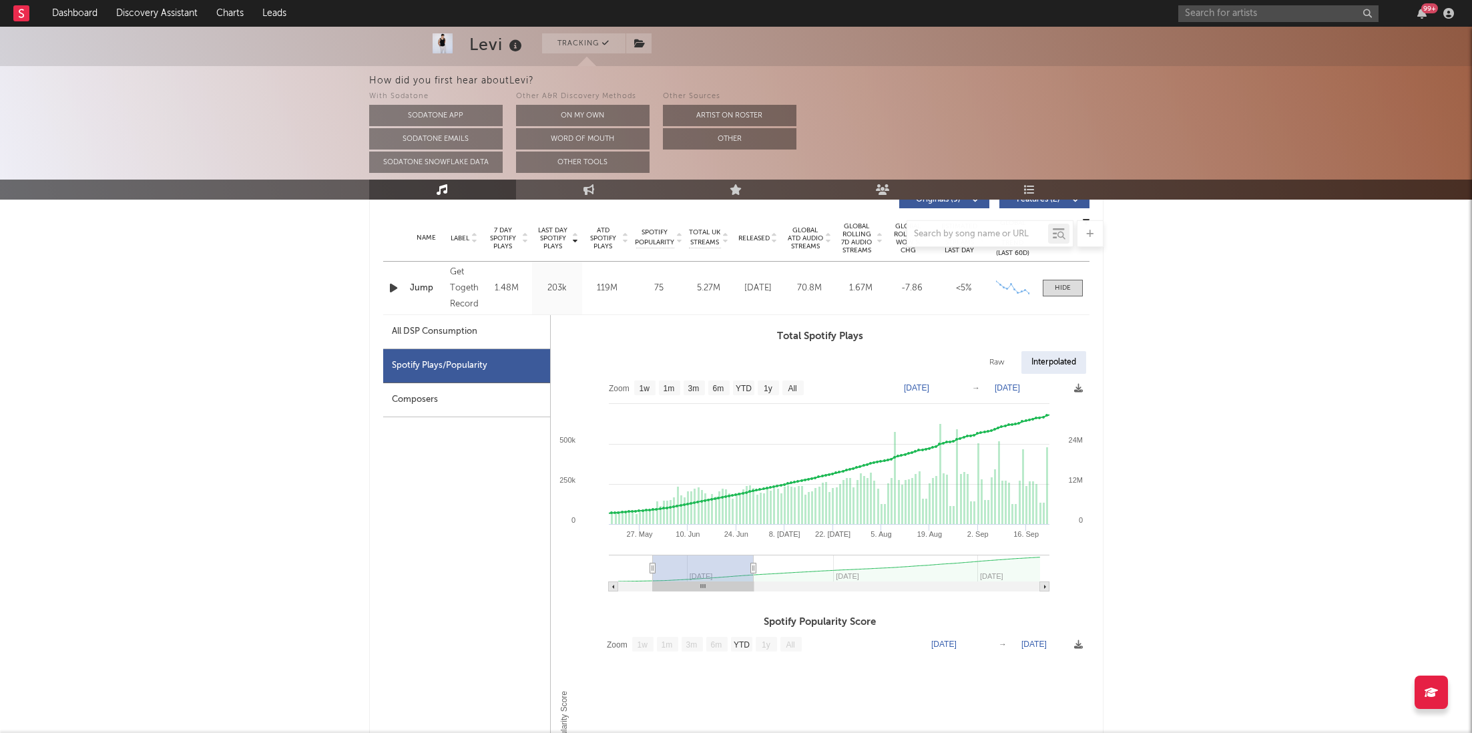
type input "2024-09-02"
type input "2024-04-18"
type input "2024-08-23"
type input "2024-04-06"
type input "2024-08-11"
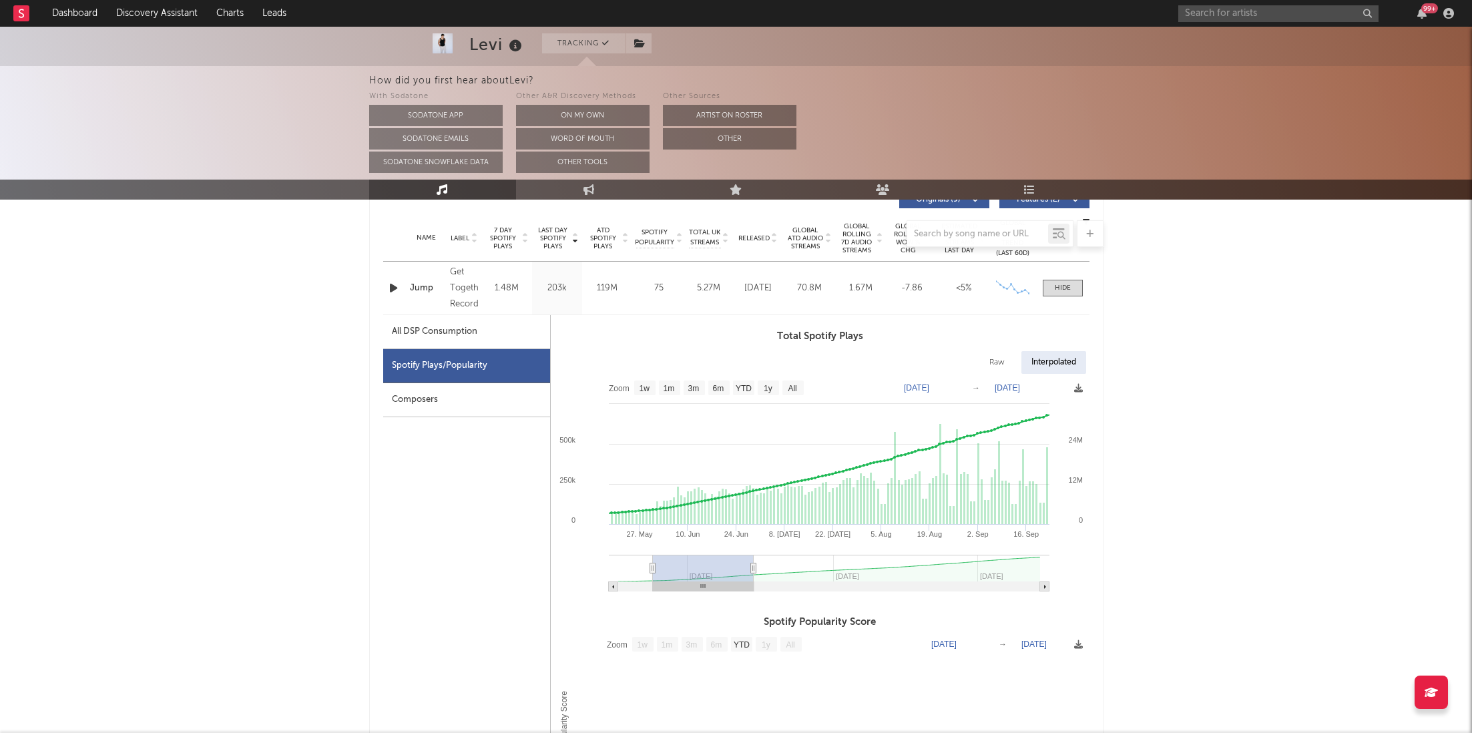
type input "2024-04-05"
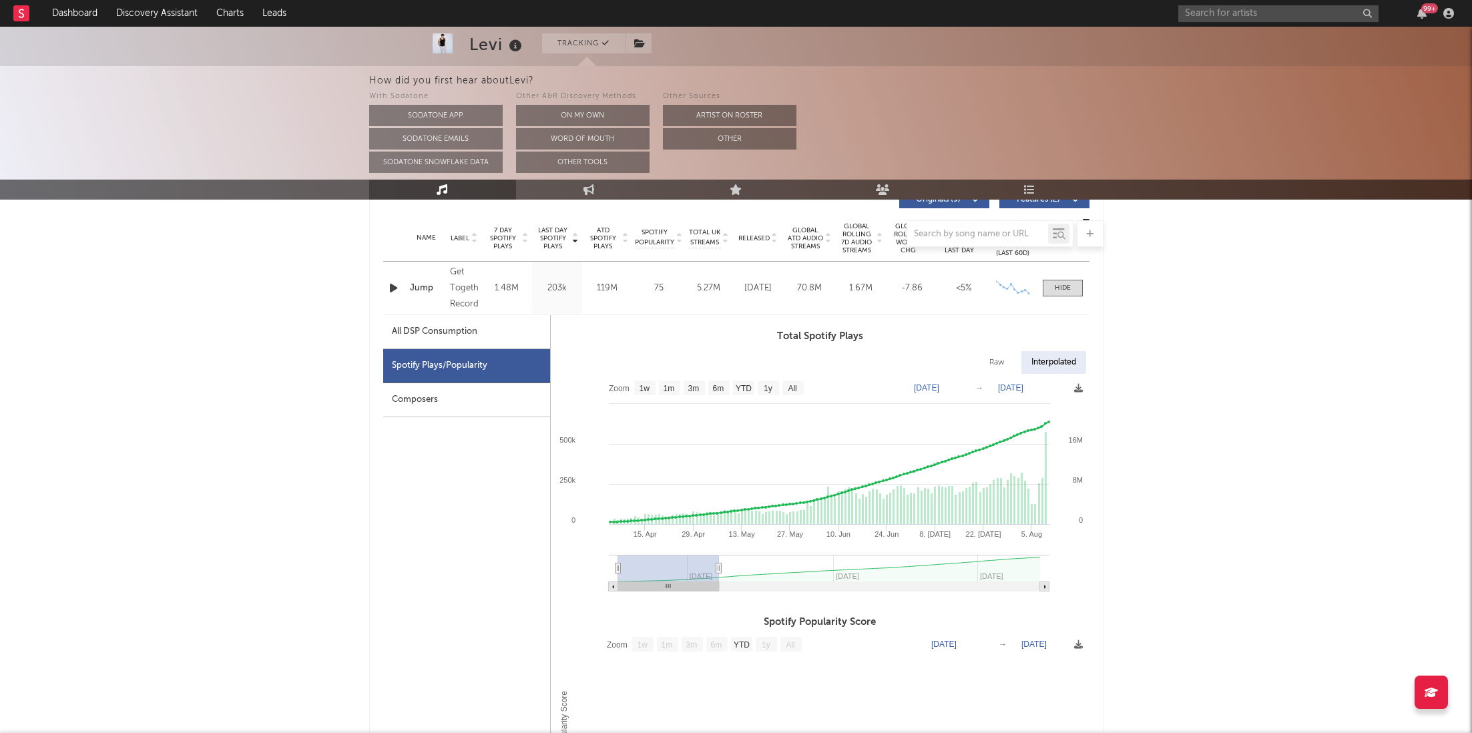
drag, startPoint x: 690, startPoint y: 565, endPoint x: 617, endPoint y: 563, distance: 72.1
click at [617, 563] on g at bounding box center [829, 573] width 441 height 37
type input "2024-09-03"
select select "6m"
type input "2024-12-21"
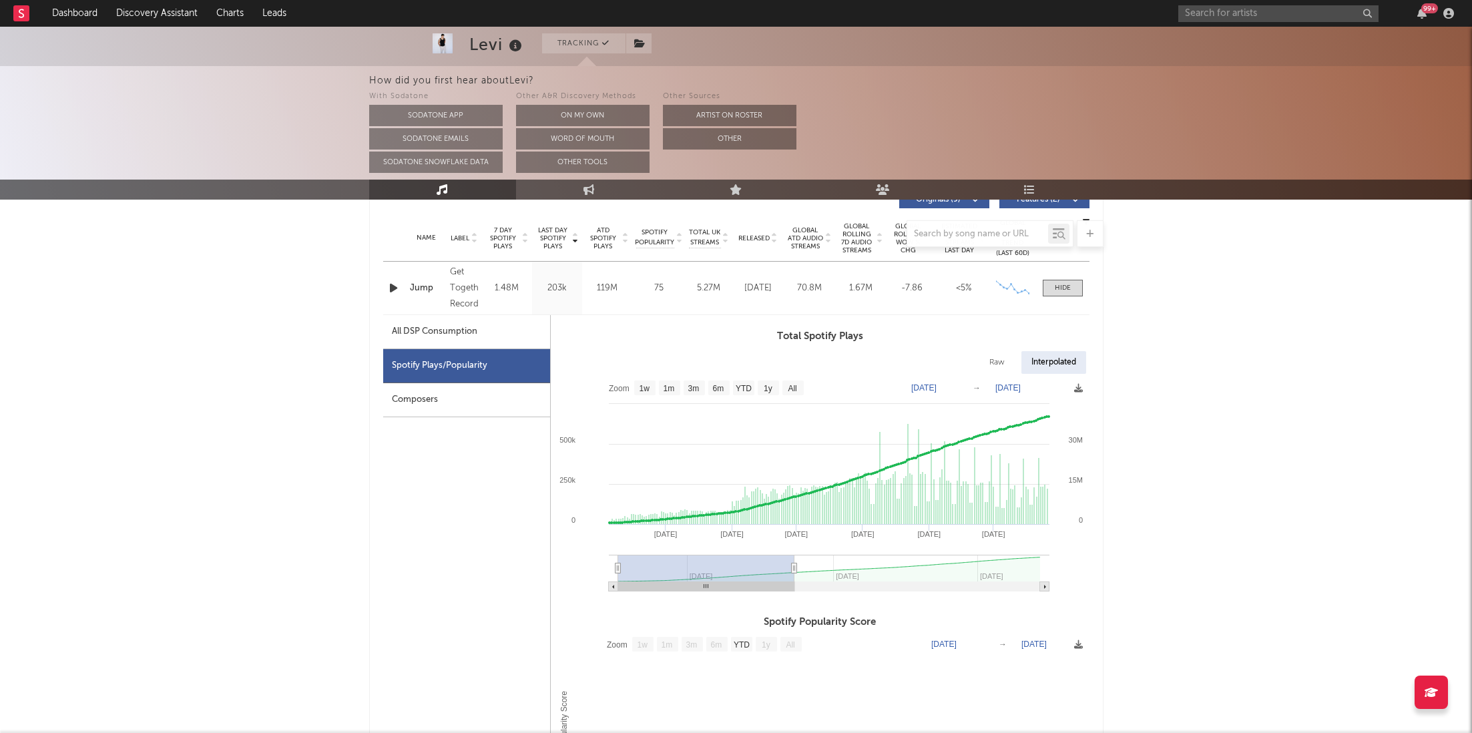
type input "2024-04-01"
type input "2024-12-28"
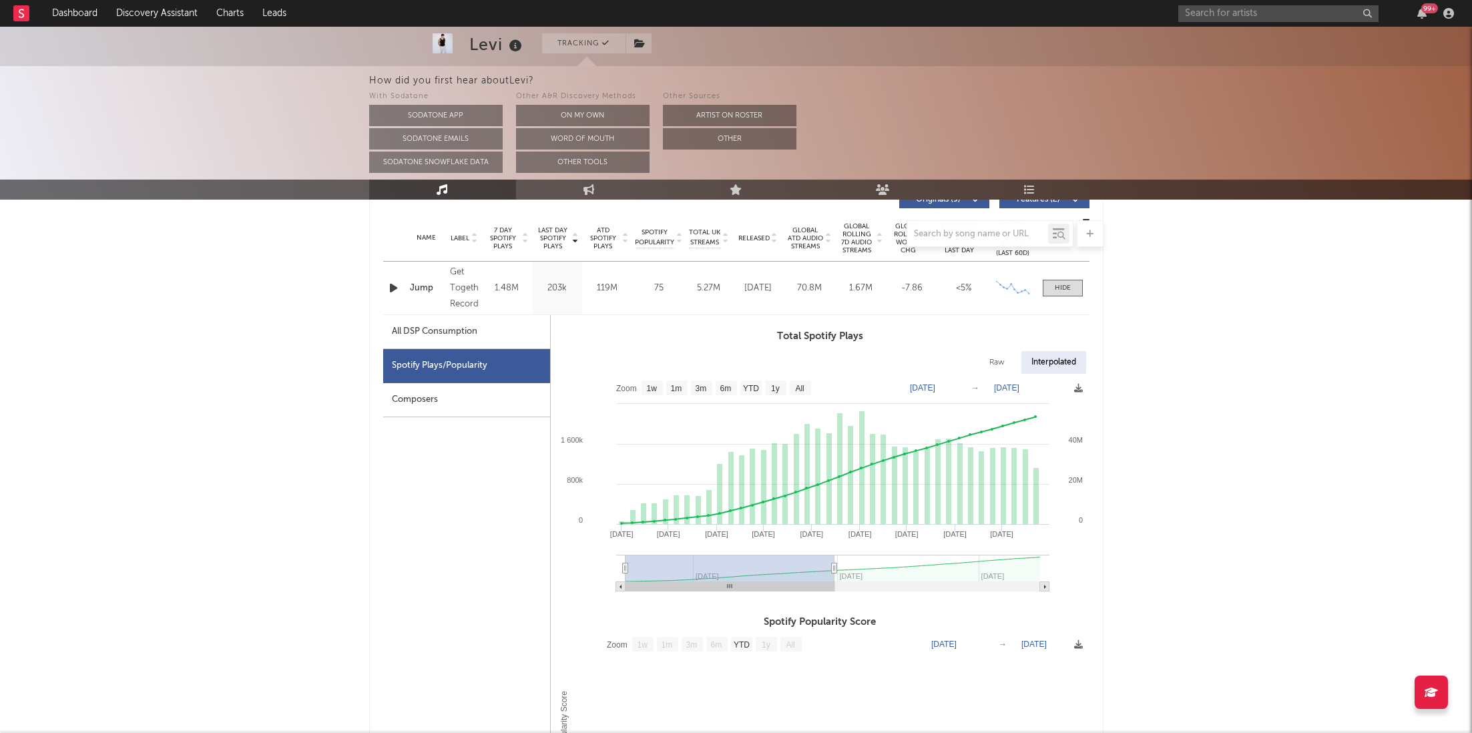
drag, startPoint x: 717, startPoint y: 562, endPoint x: 834, endPoint y: 562, distance: 116.8
click at [834, 563] on icon at bounding box center [833, 568] width 5 height 10
click at [620, 567] on rect at bounding box center [820, 487] width 539 height 227
type input "2024-06-07"
select select "6m"
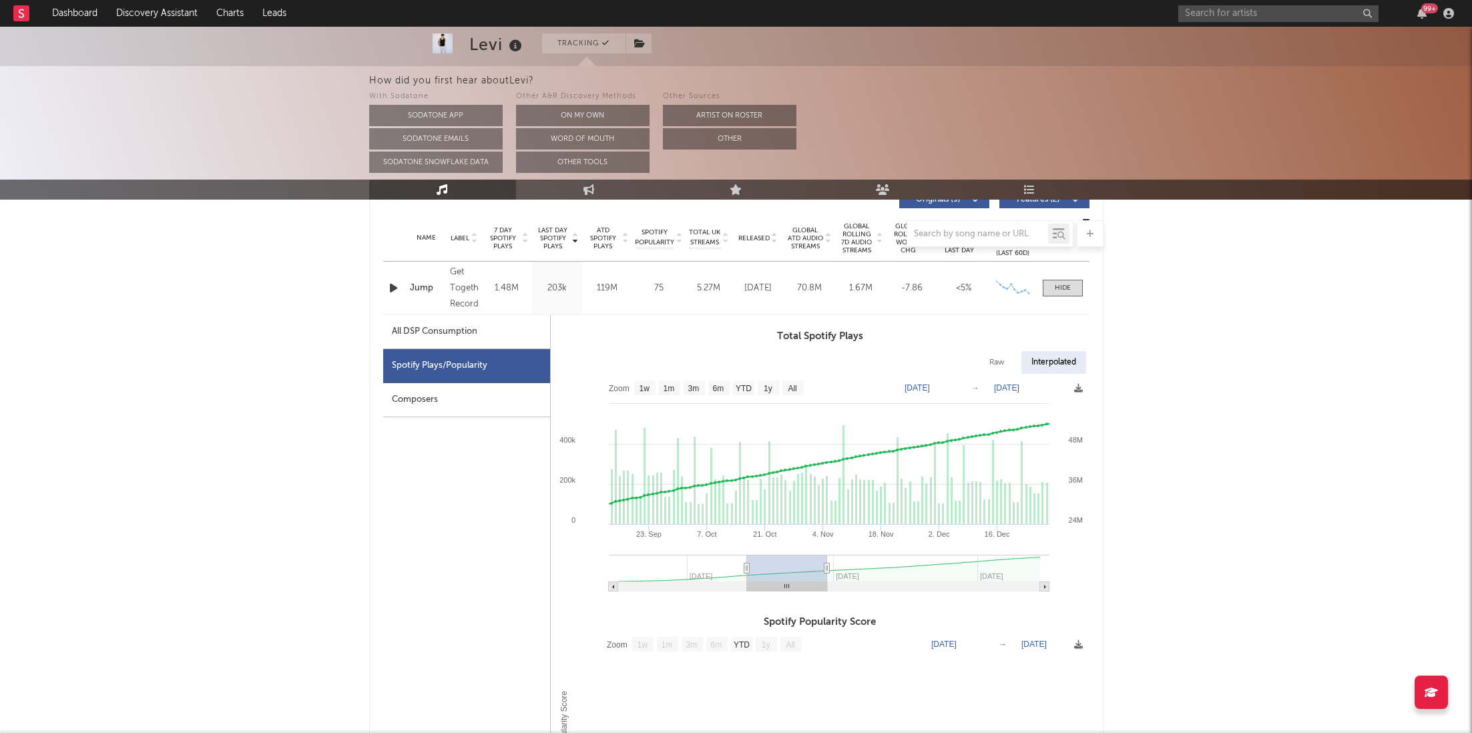
drag, startPoint x: 626, startPoint y: 567, endPoint x: 746, endPoint y: 567, distance: 120.2
click at [746, 567] on icon at bounding box center [746, 568] width 5 height 10
type input "2024-09-13"
